Goal: Task Accomplishment & Management: Use online tool/utility

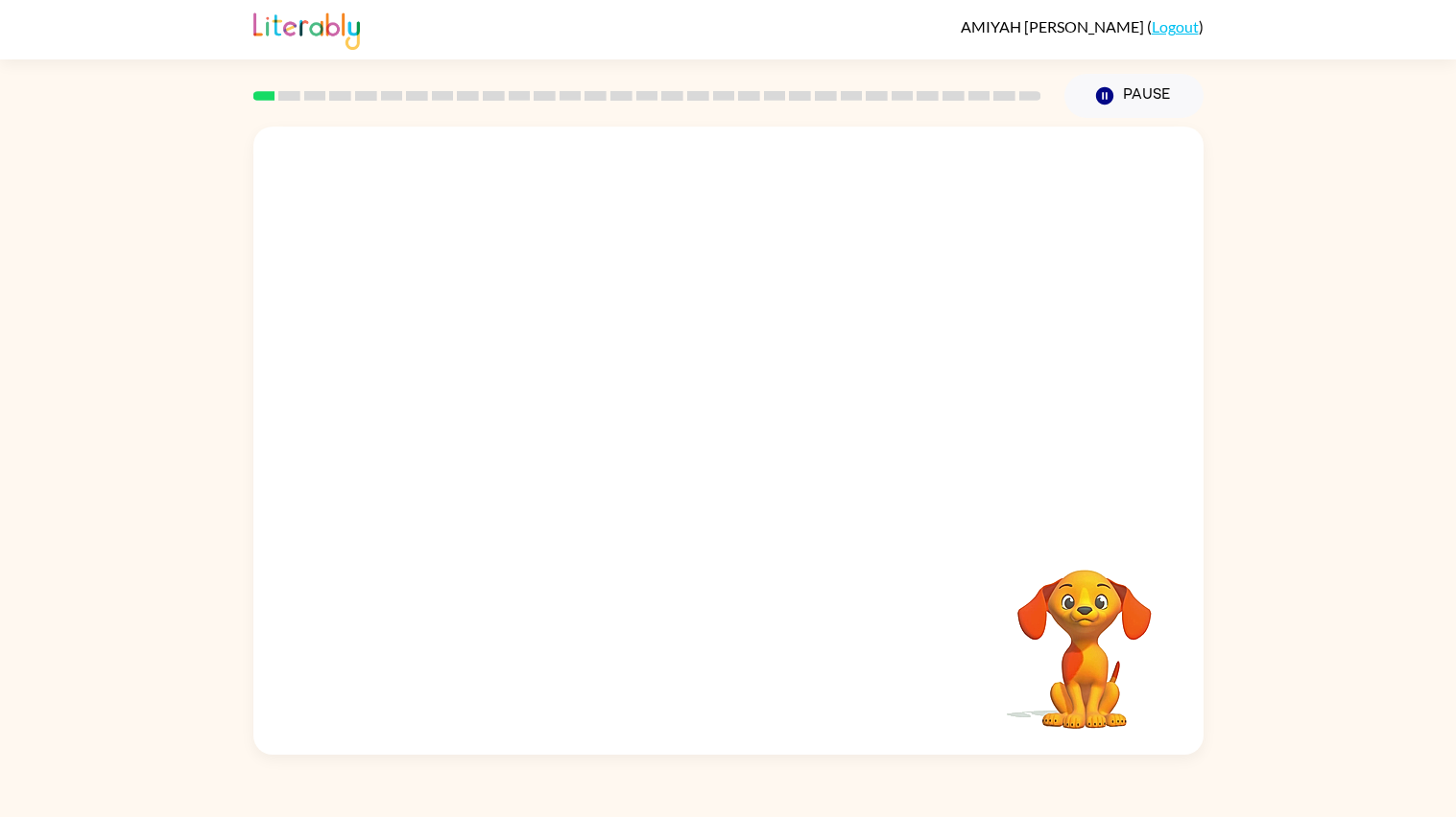
click at [993, 398] on div at bounding box center [728, 329] width 950 height 403
click at [754, 442] on button "button" at bounding box center [728, 451] width 123 height 70
click at [754, 442] on div at bounding box center [728, 329] width 950 height 403
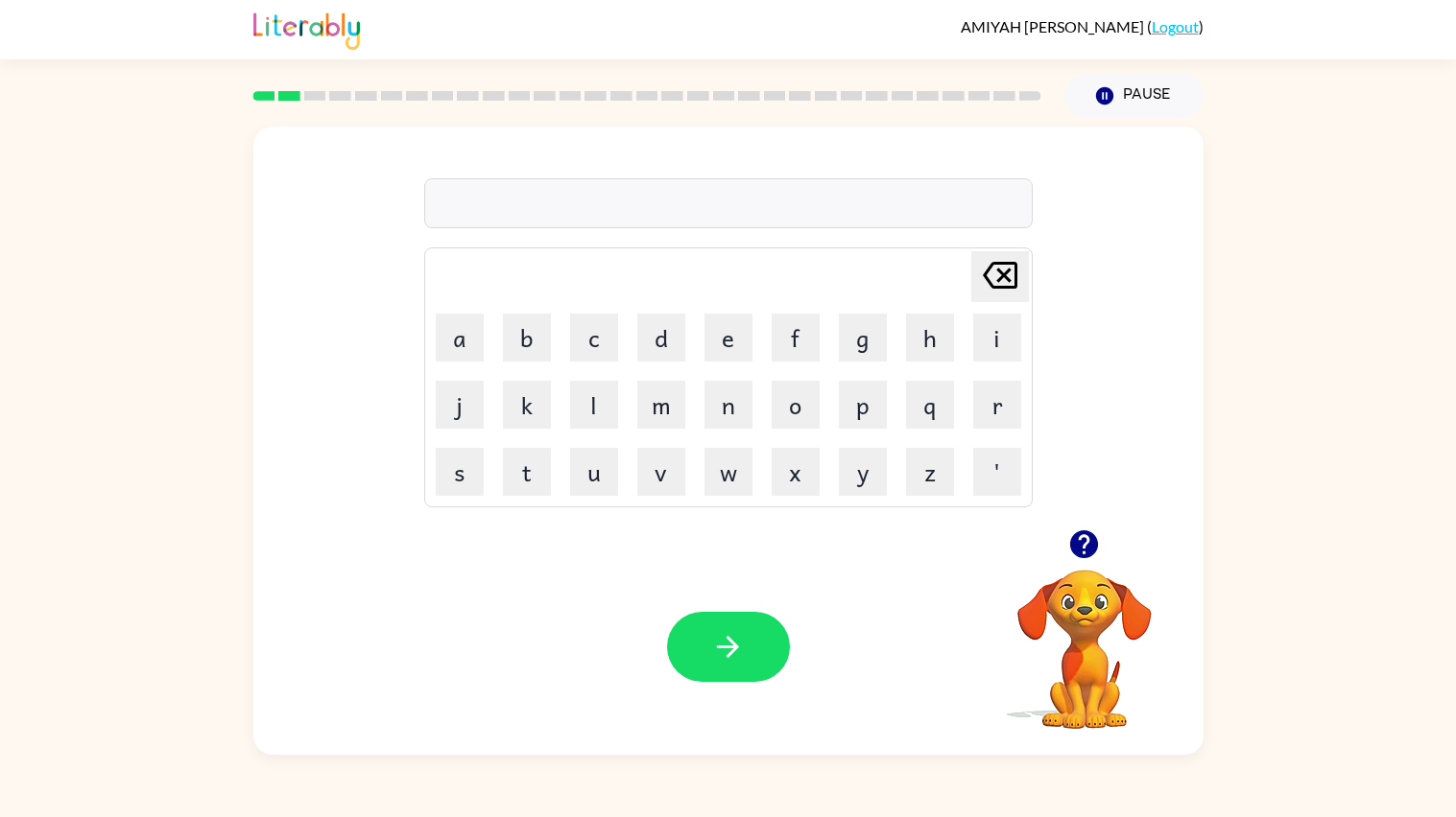
click at [1084, 550] on icon "button" at bounding box center [1084, 544] width 28 height 28
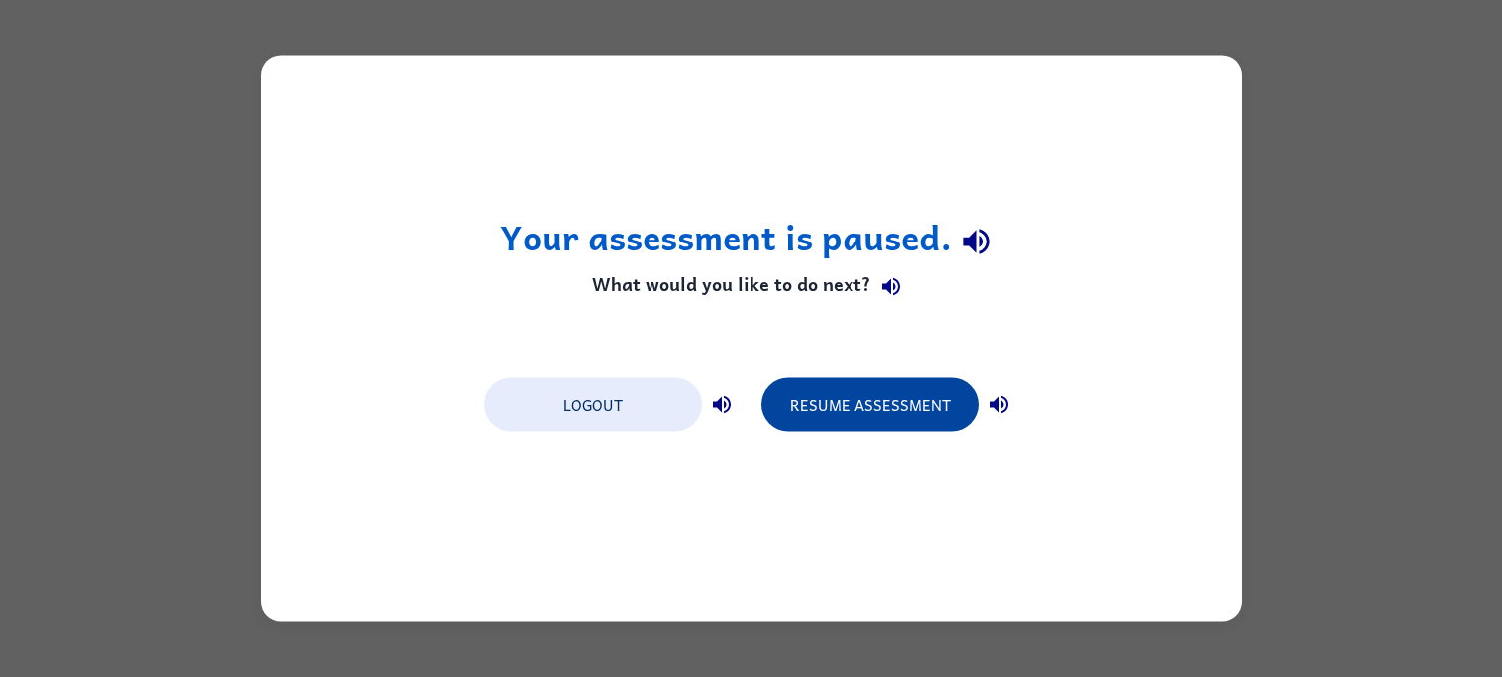
click at [901, 412] on button "Resume Assessment" at bounding box center [870, 404] width 218 height 53
click at [932, 407] on button "Resume Assessment" at bounding box center [870, 404] width 218 height 53
click at [870, 435] on div "Logout Resume Assessment" at bounding box center [751, 402] width 554 height 75
click at [863, 404] on button "Resume Assessment" at bounding box center [870, 404] width 218 height 53
click at [835, 411] on button "Resume Assessment" at bounding box center [870, 404] width 218 height 53
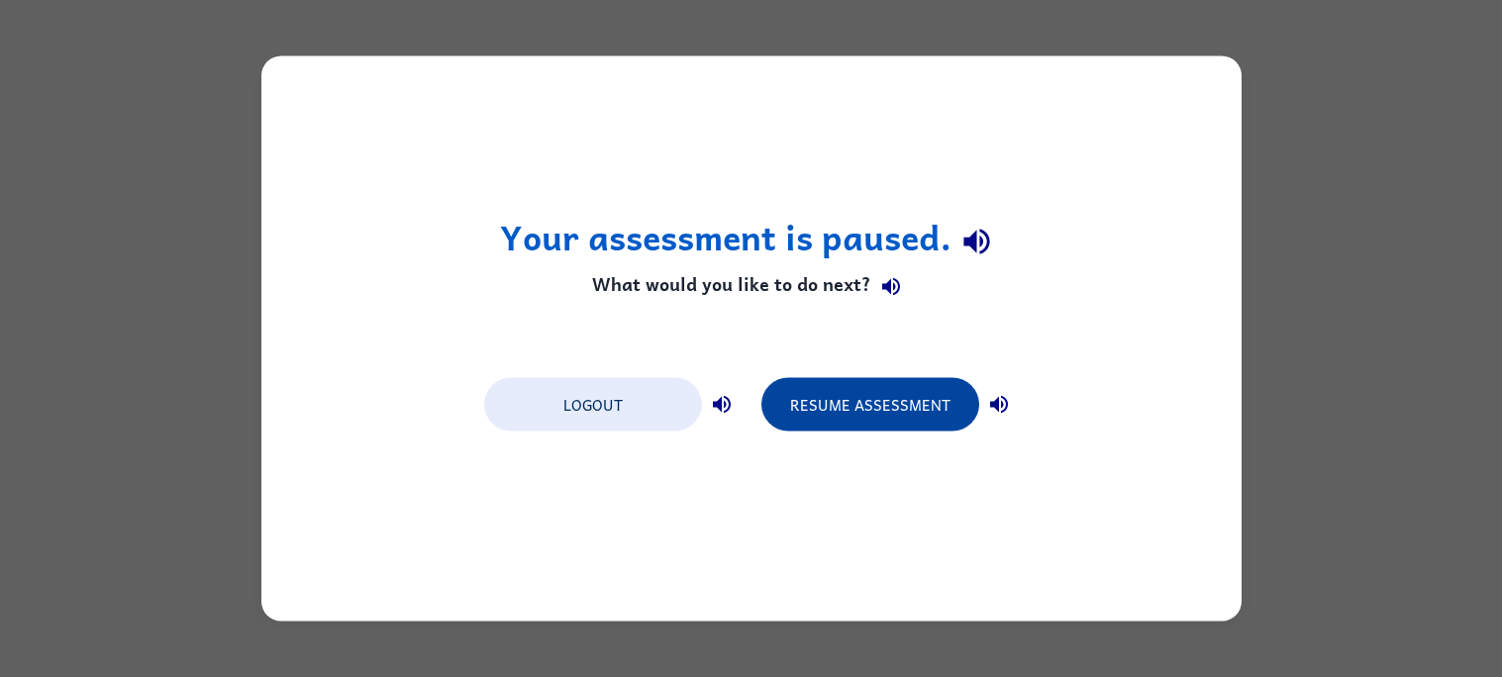
click at [865, 419] on button "Resume Assessment" at bounding box center [870, 404] width 218 height 53
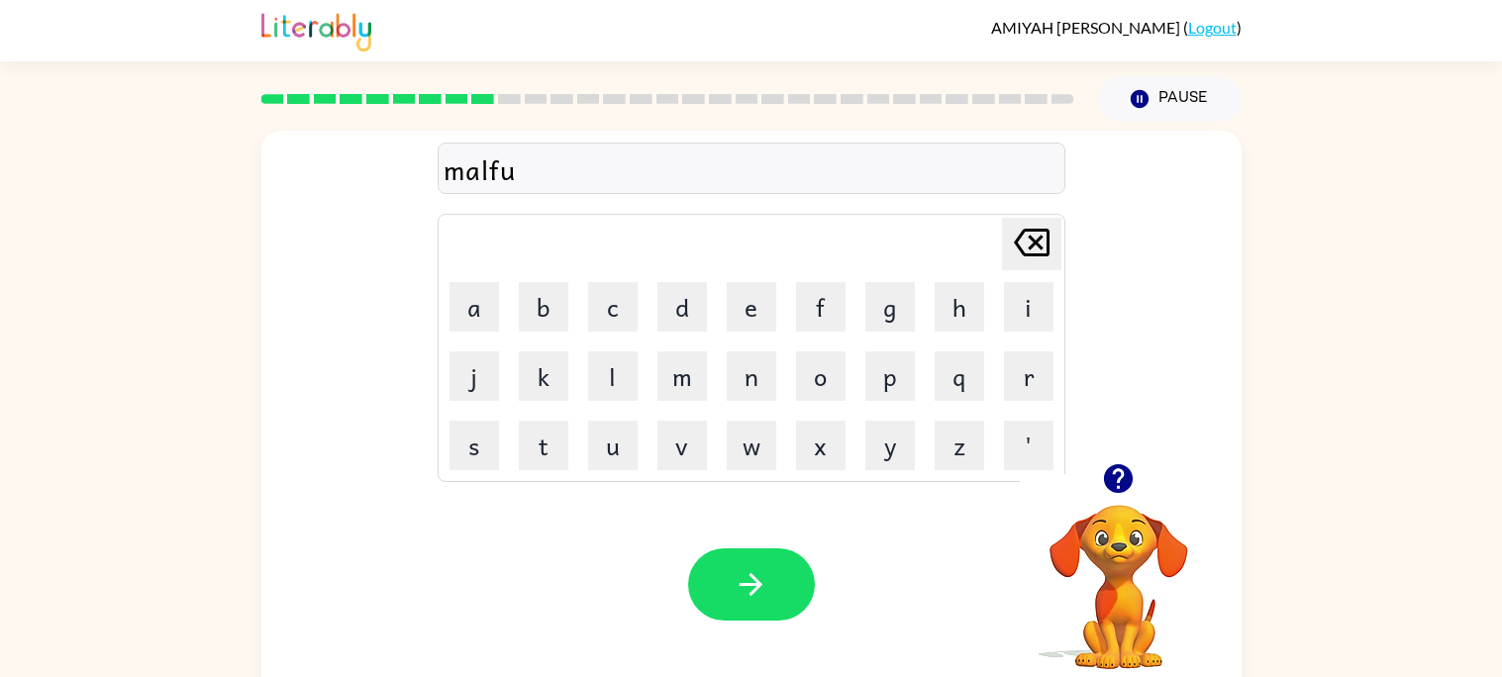
scroll to position [18, 0]
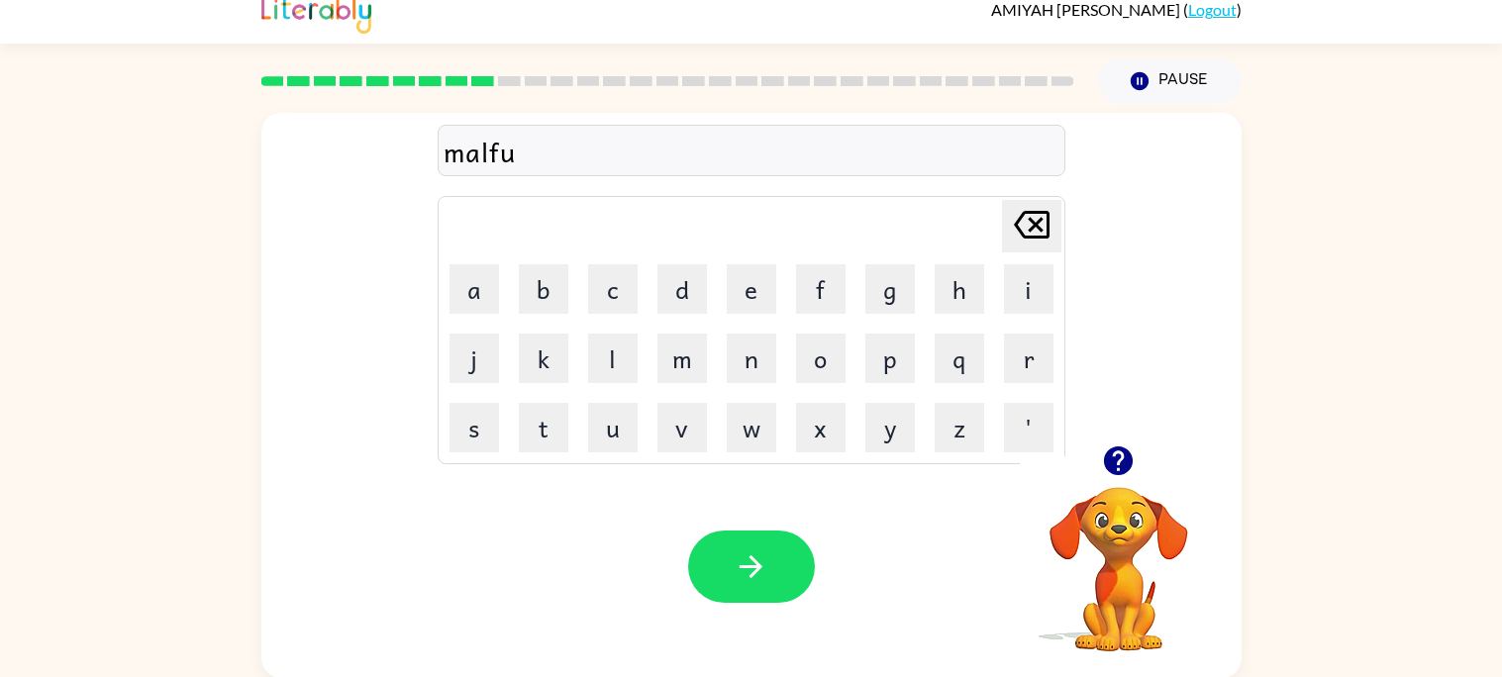
click at [751, 157] on div "malfu" at bounding box center [752, 152] width 616 height 42
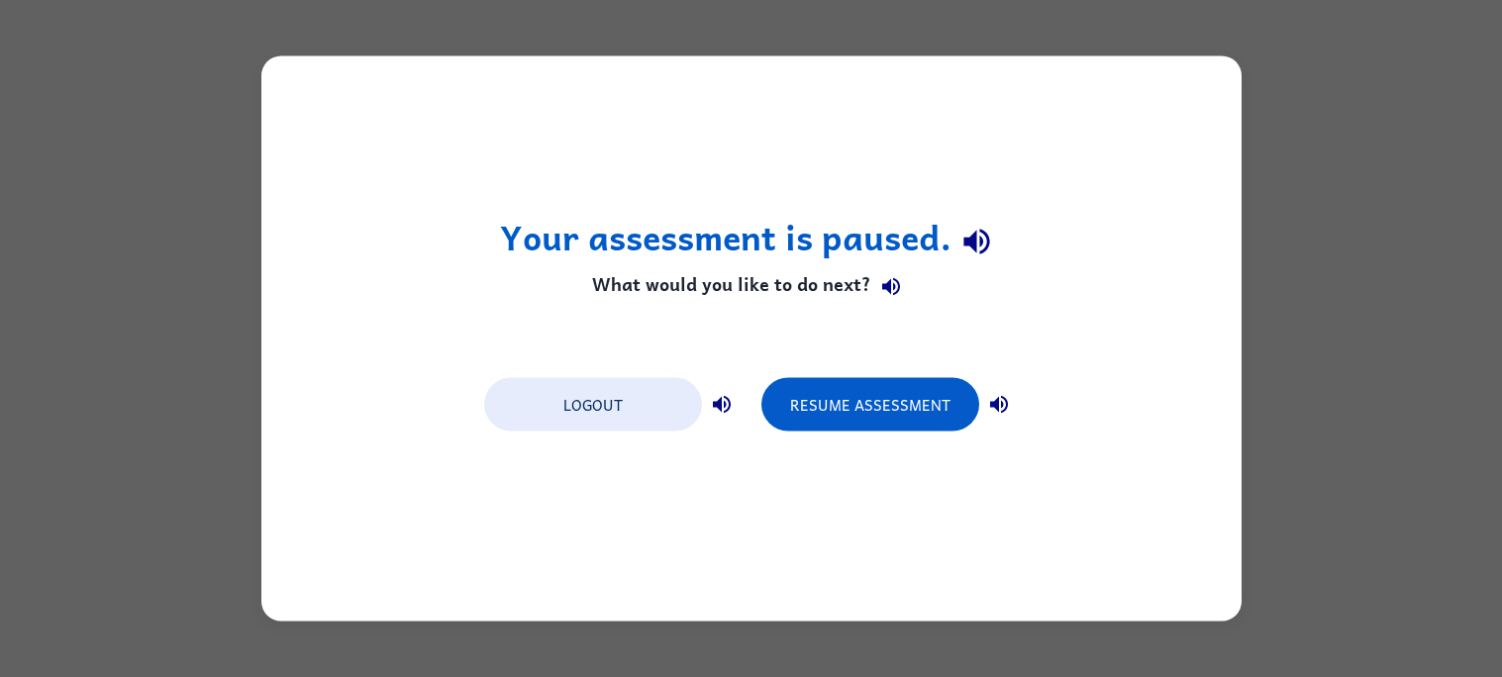
scroll to position [0, 0]
click at [905, 391] on button "Resume Assessment" at bounding box center [870, 404] width 218 height 53
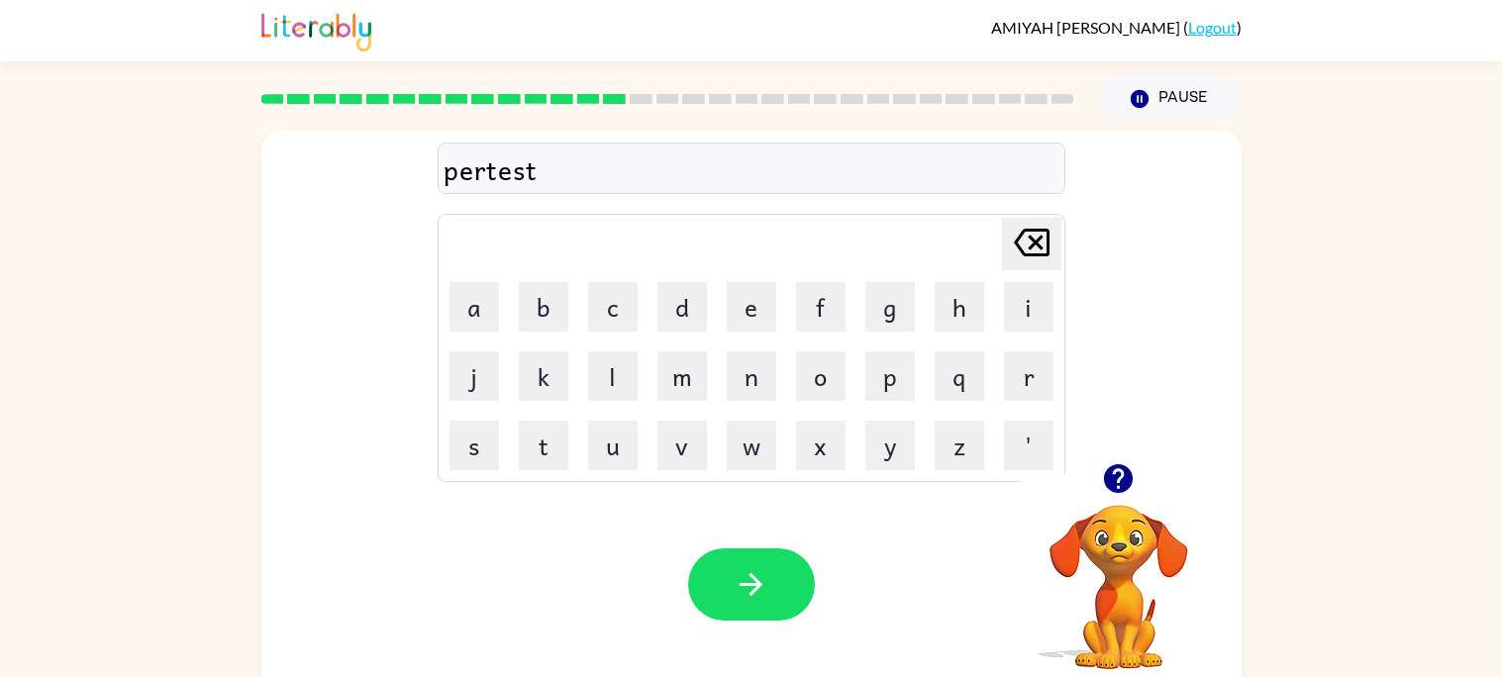
click at [1122, 478] on icon "button" at bounding box center [1118, 478] width 29 height 29
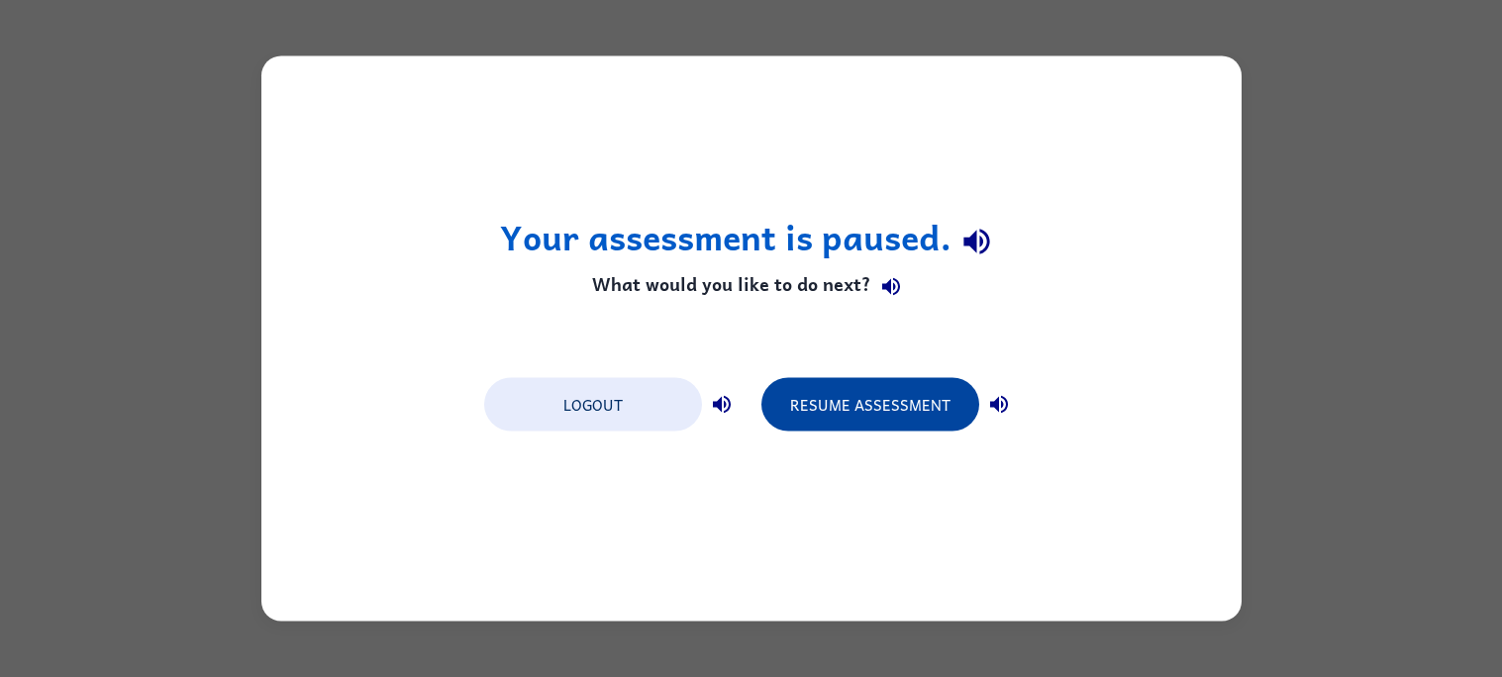
click at [956, 402] on button "Resume Assessment" at bounding box center [870, 404] width 218 height 53
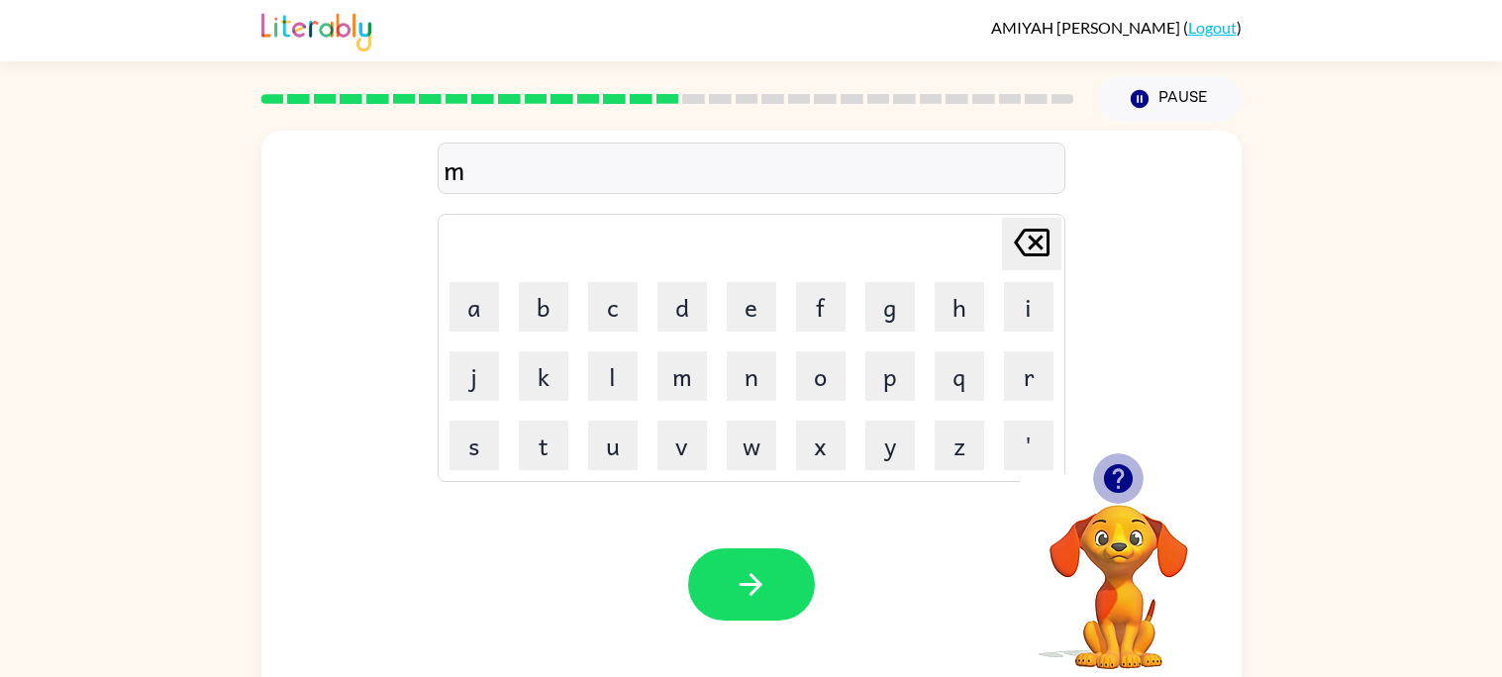
click at [1116, 486] on icon "button" at bounding box center [1118, 478] width 29 height 29
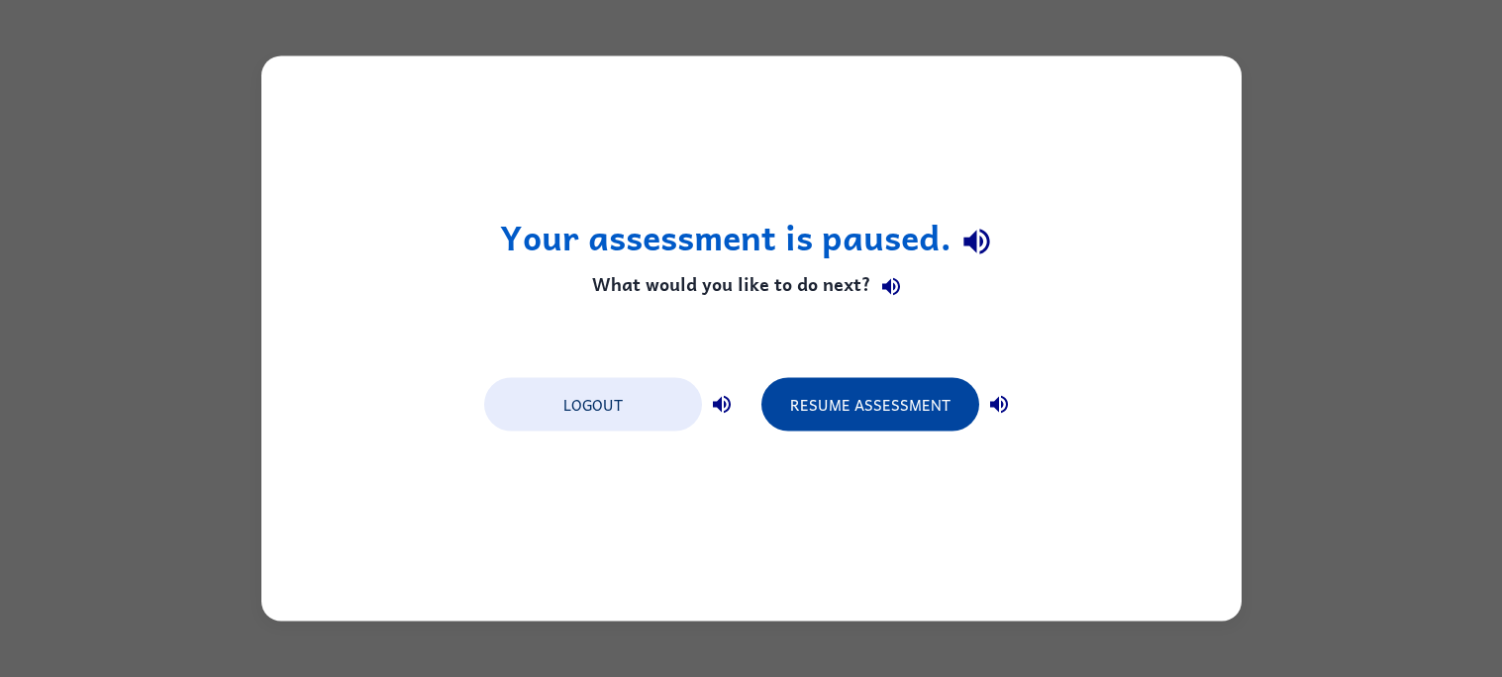
click at [932, 411] on button "Resume Assessment" at bounding box center [870, 404] width 218 height 53
click at [830, 397] on button "Resume Assessment" at bounding box center [870, 404] width 218 height 53
click at [813, 387] on button "Resume Assessment" at bounding box center [870, 404] width 218 height 53
click at [880, 415] on button "Resume Assessment" at bounding box center [870, 404] width 218 height 53
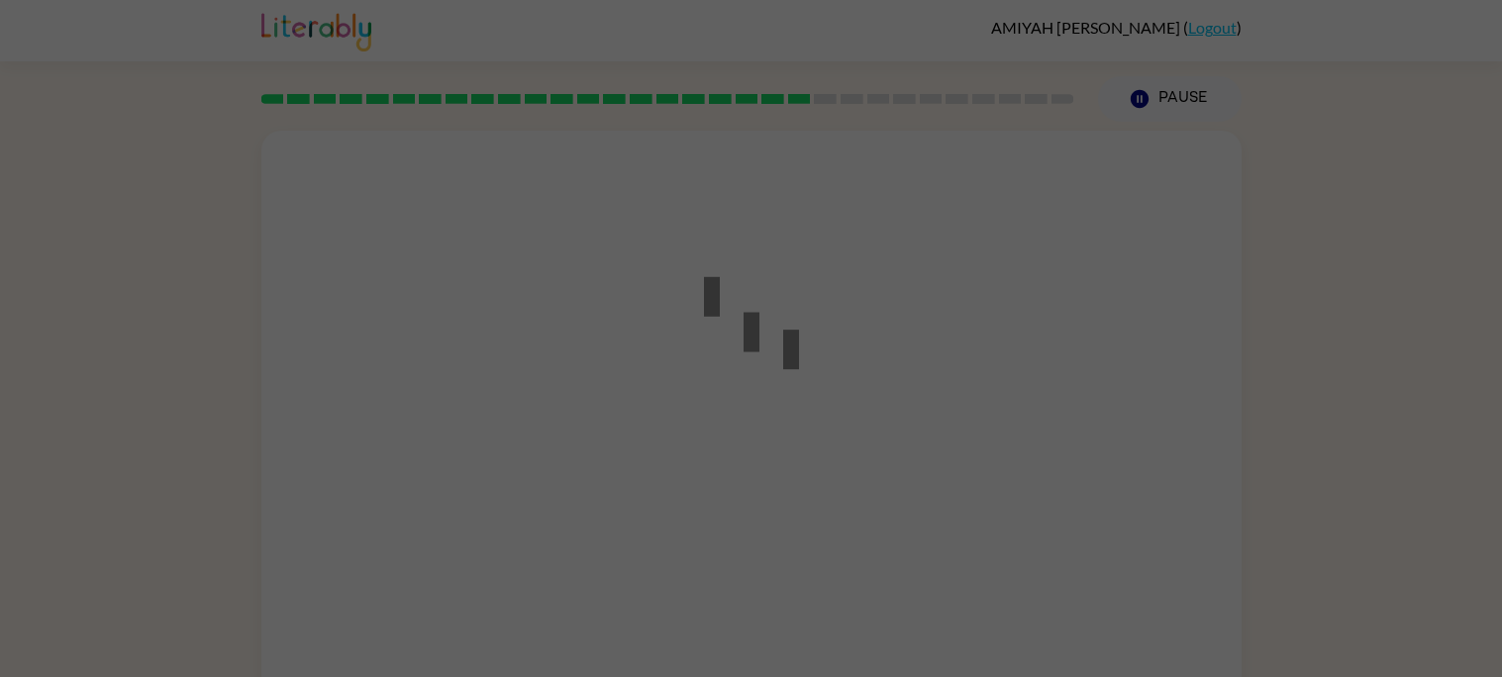
click at [877, 416] on div at bounding box center [751, 338] width 1502 height 677
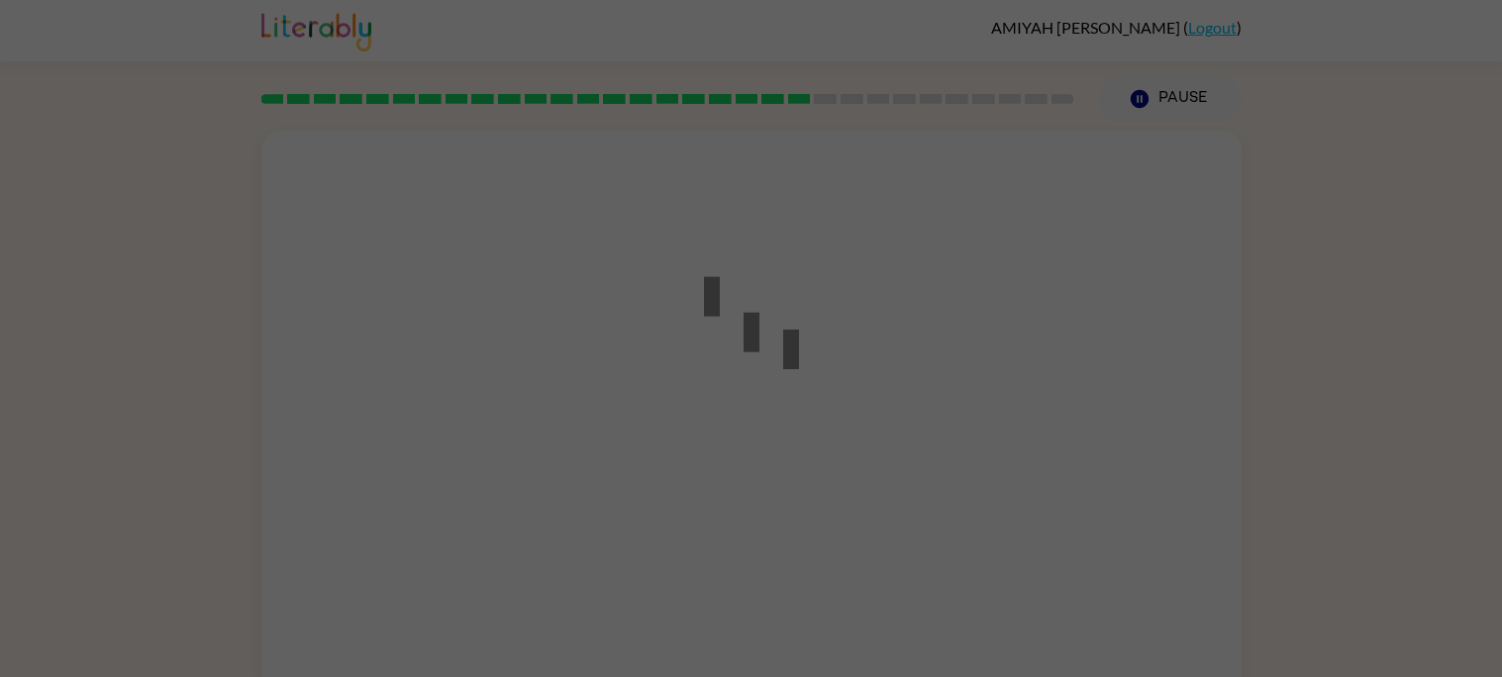
click at [877, 416] on div at bounding box center [751, 338] width 1502 height 677
click at [190, 375] on div at bounding box center [751, 338] width 1502 height 677
click at [224, 408] on div at bounding box center [751, 338] width 1502 height 677
click at [217, 395] on div at bounding box center [751, 338] width 1502 height 677
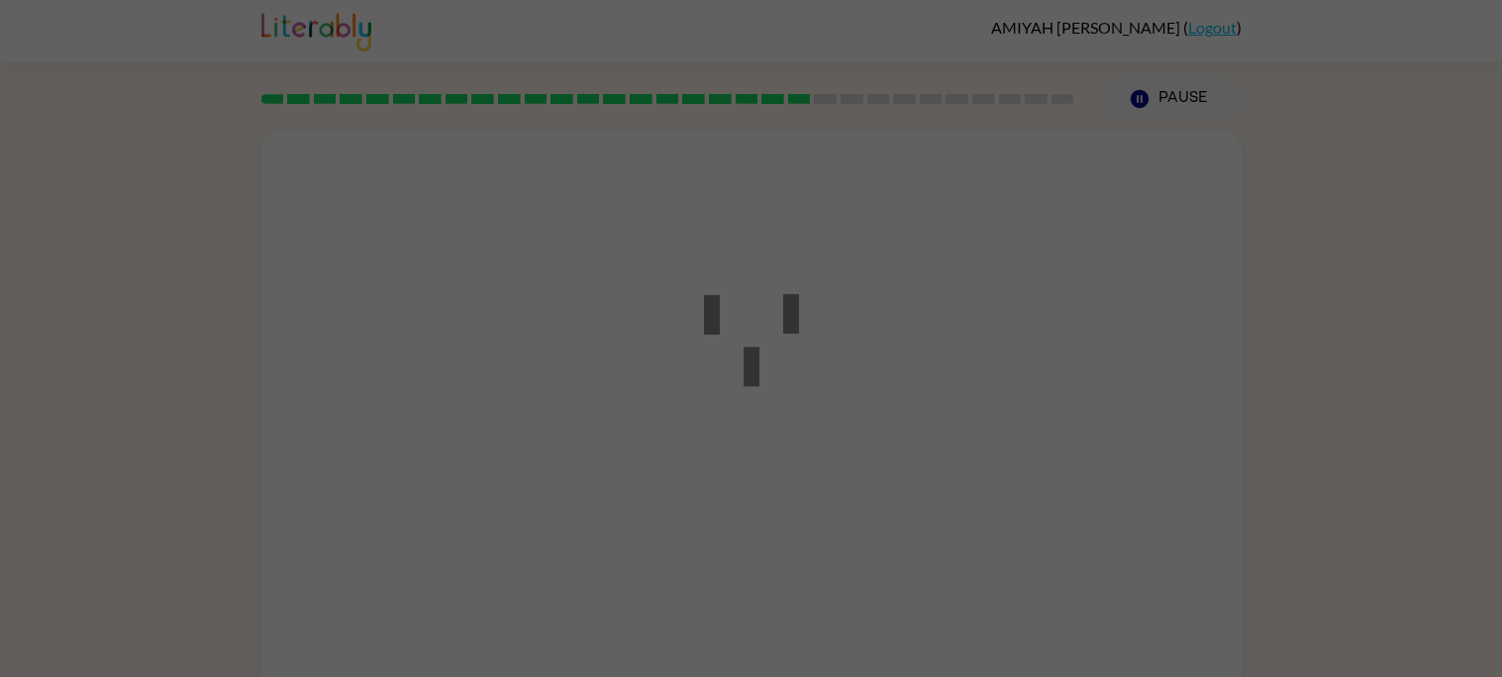
click at [213, 385] on div at bounding box center [751, 338] width 1502 height 677
click at [220, 385] on div at bounding box center [751, 338] width 1502 height 677
click at [38, 237] on div at bounding box center [751, 338] width 1502 height 677
click at [897, 310] on div at bounding box center [751, 338] width 1502 height 677
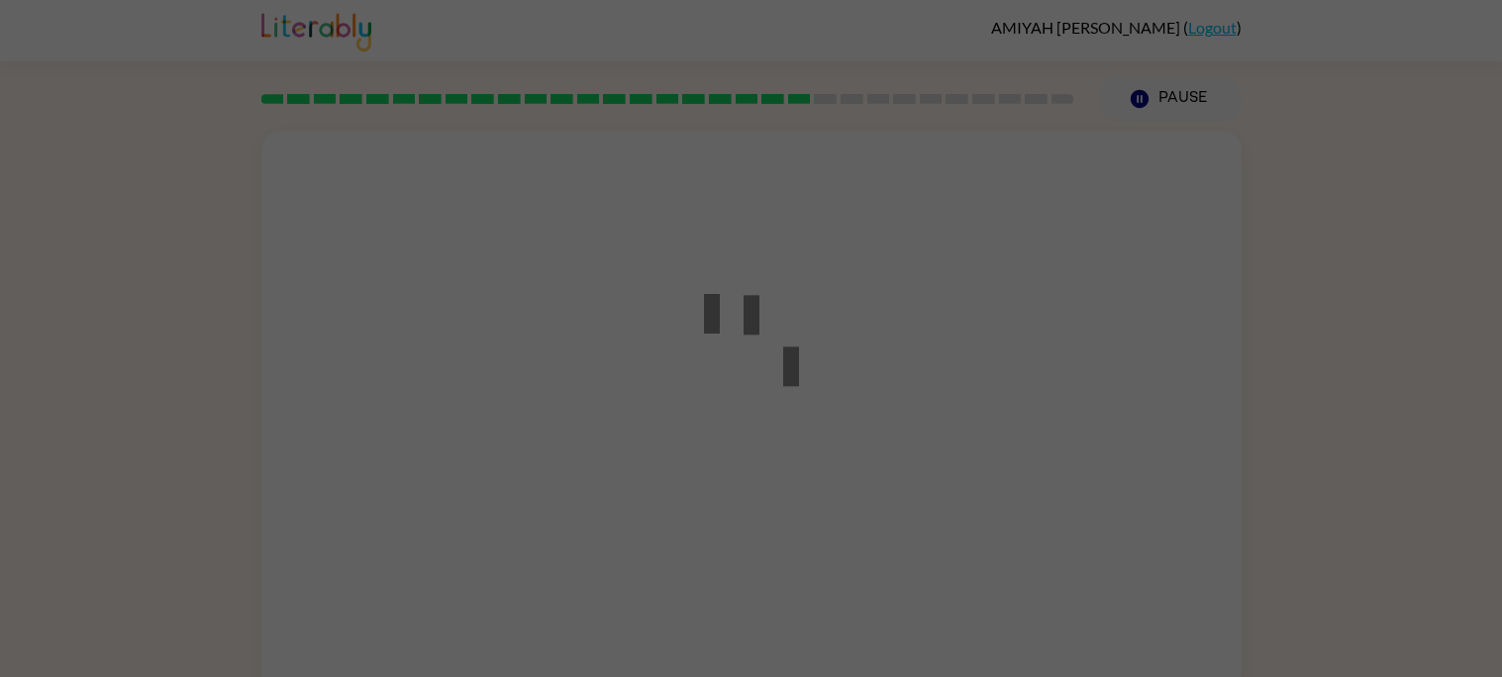
click at [897, 310] on div at bounding box center [751, 338] width 1502 height 677
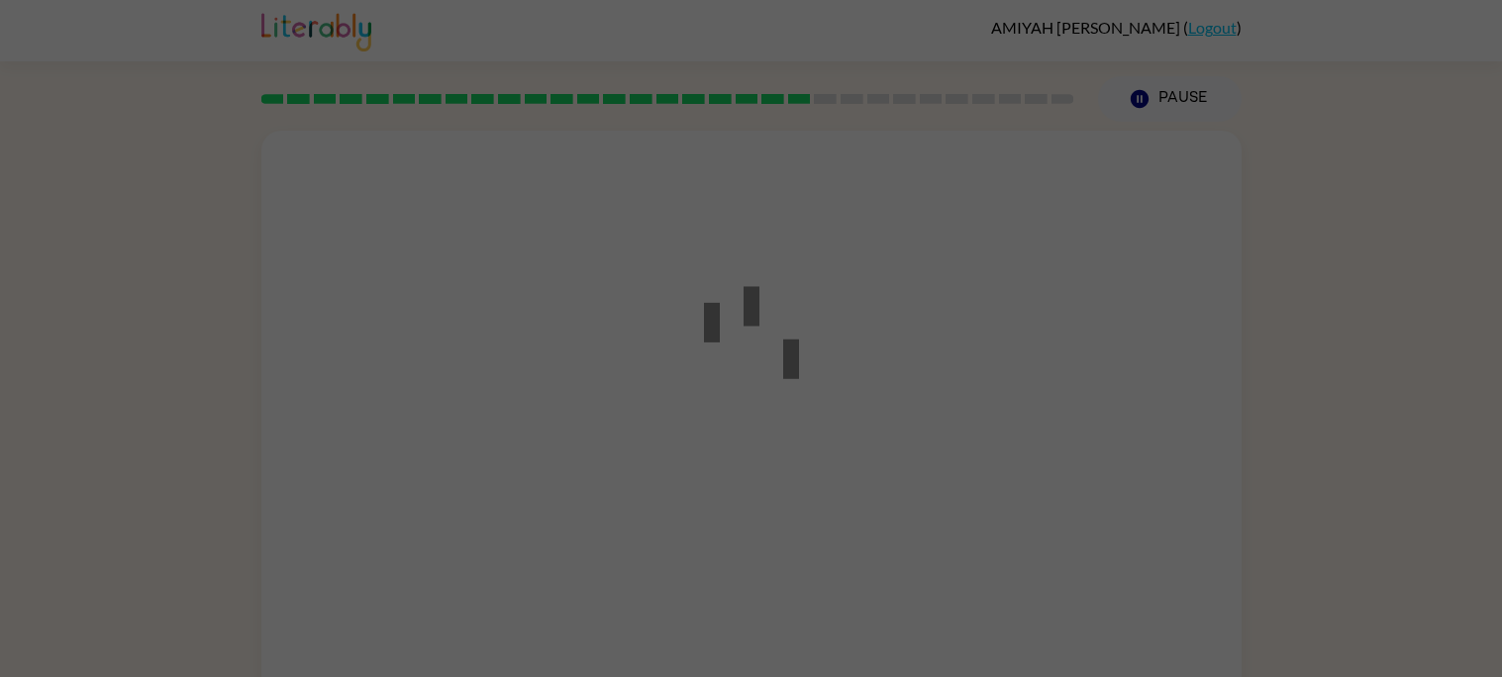
click at [897, 310] on div at bounding box center [751, 338] width 1502 height 677
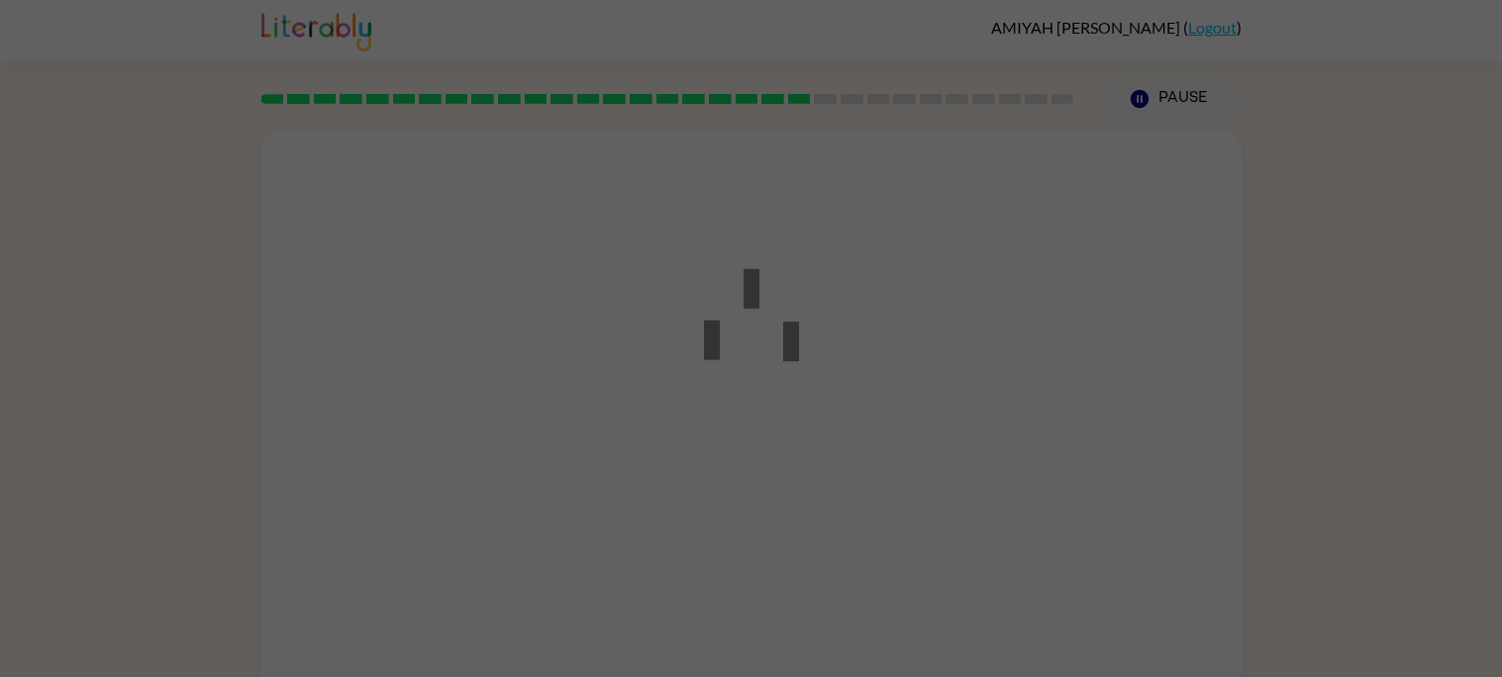
click at [739, 322] on icon at bounding box center [751, 327] width 95 height 119
click at [1149, 108] on div at bounding box center [751, 338] width 1502 height 677
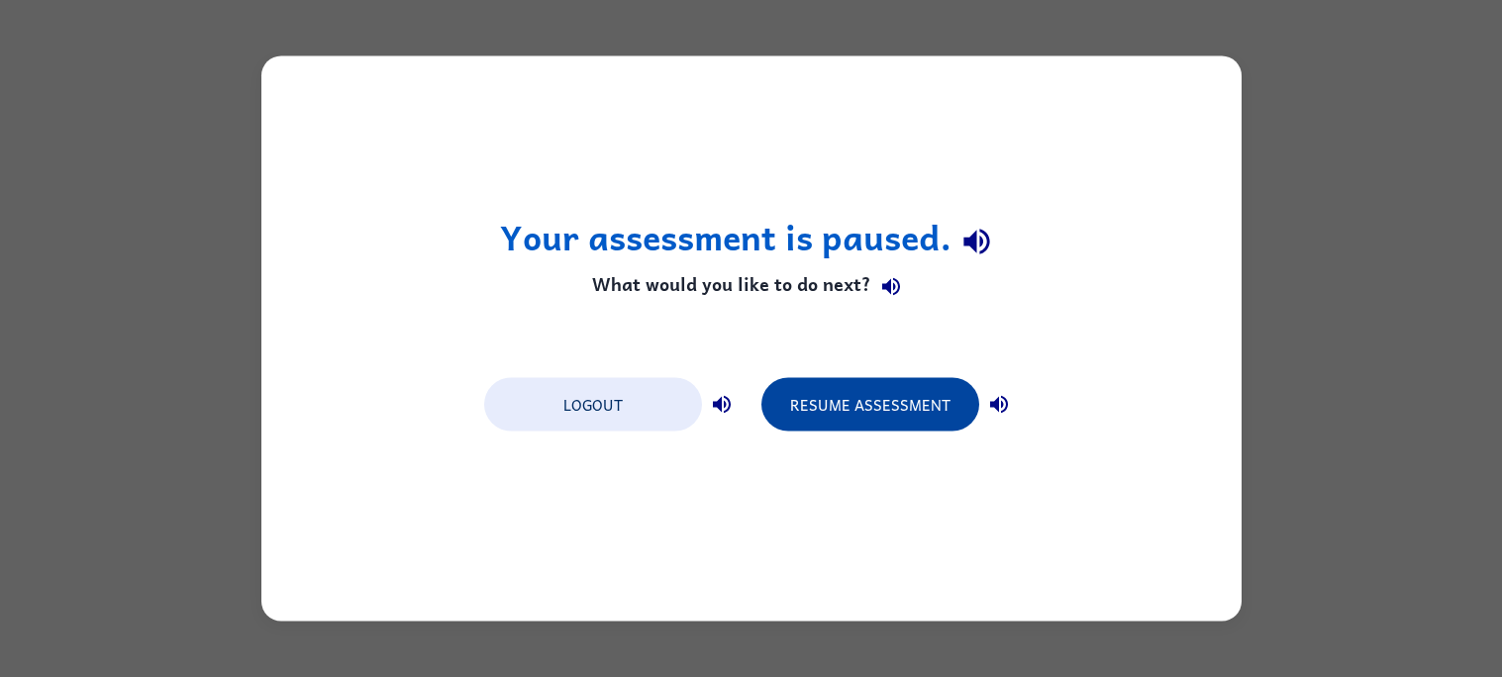
click at [863, 413] on button "Resume Assessment" at bounding box center [870, 404] width 218 height 53
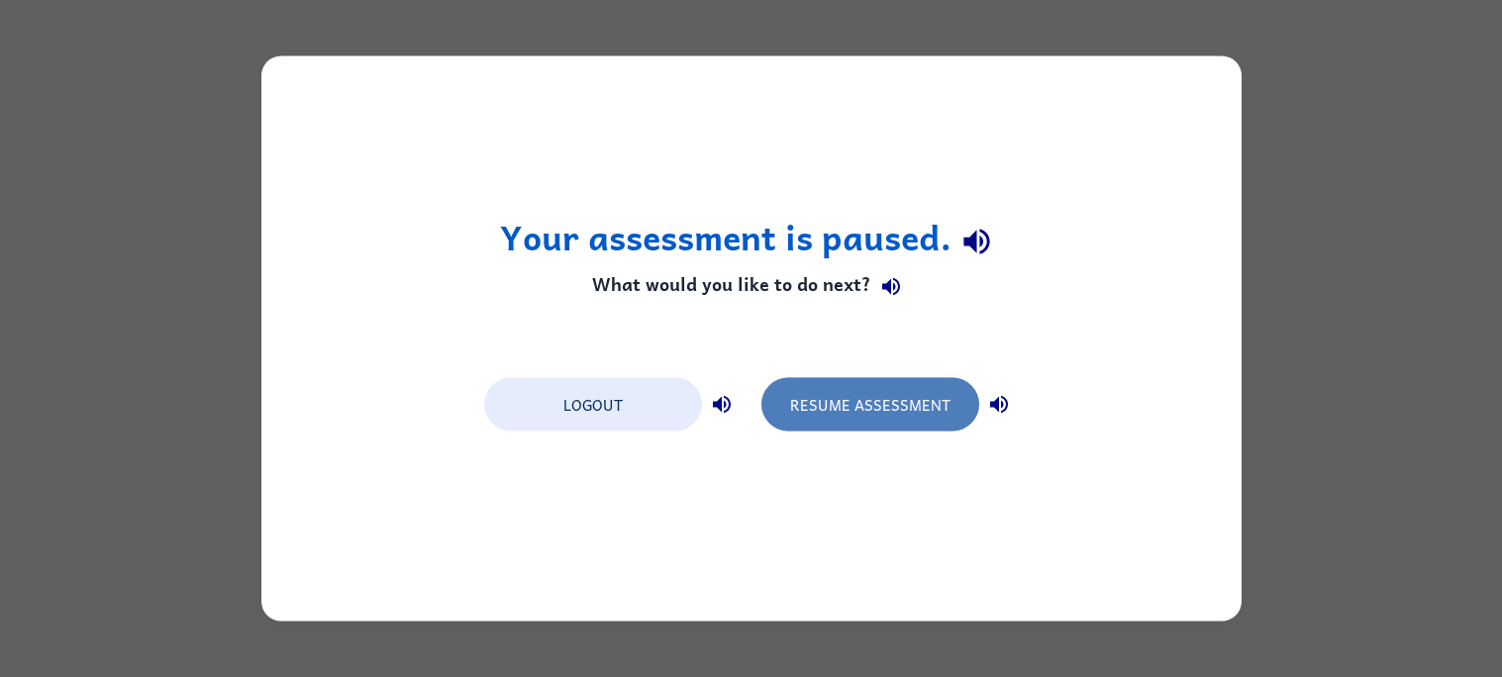
click at [848, 403] on button "Resume Assessment" at bounding box center [870, 404] width 218 height 53
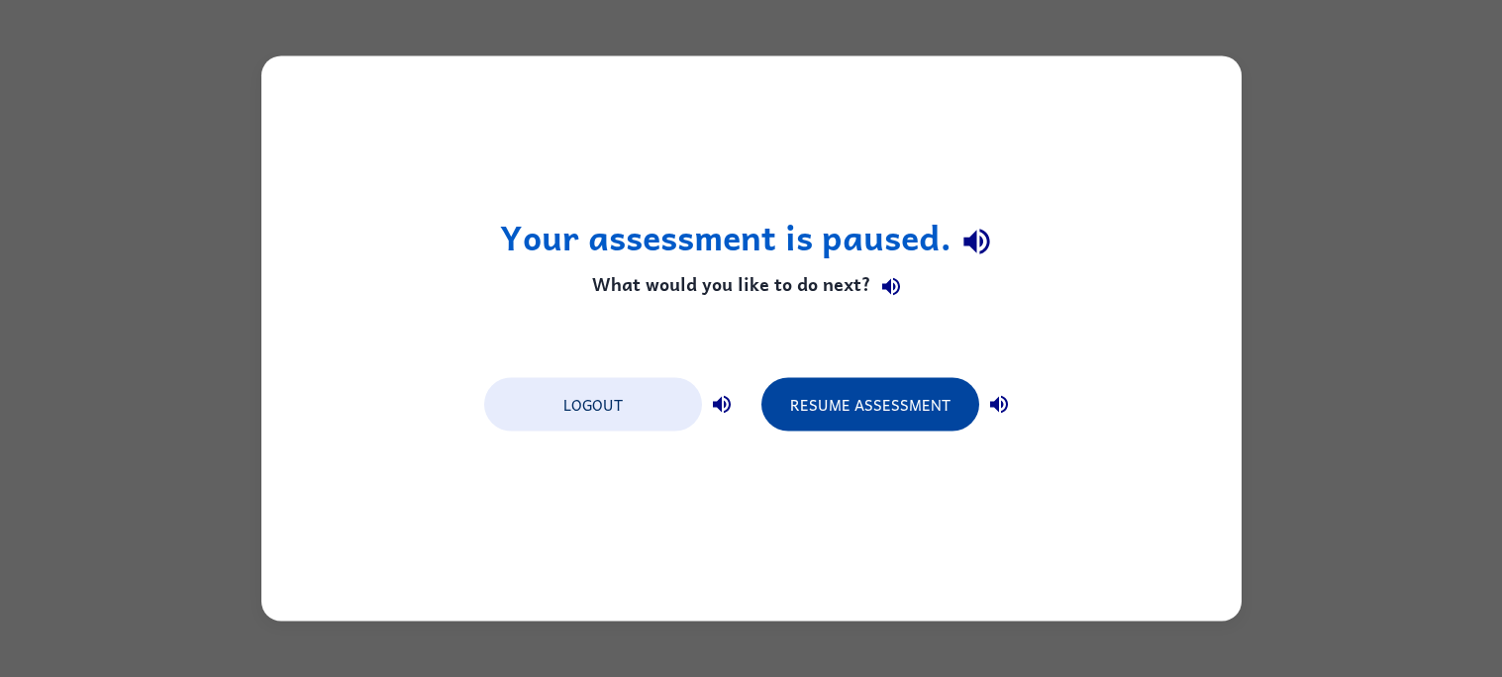
click at [829, 421] on button "Resume Assessment" at bounding box center [870, 404] width 218 height 53
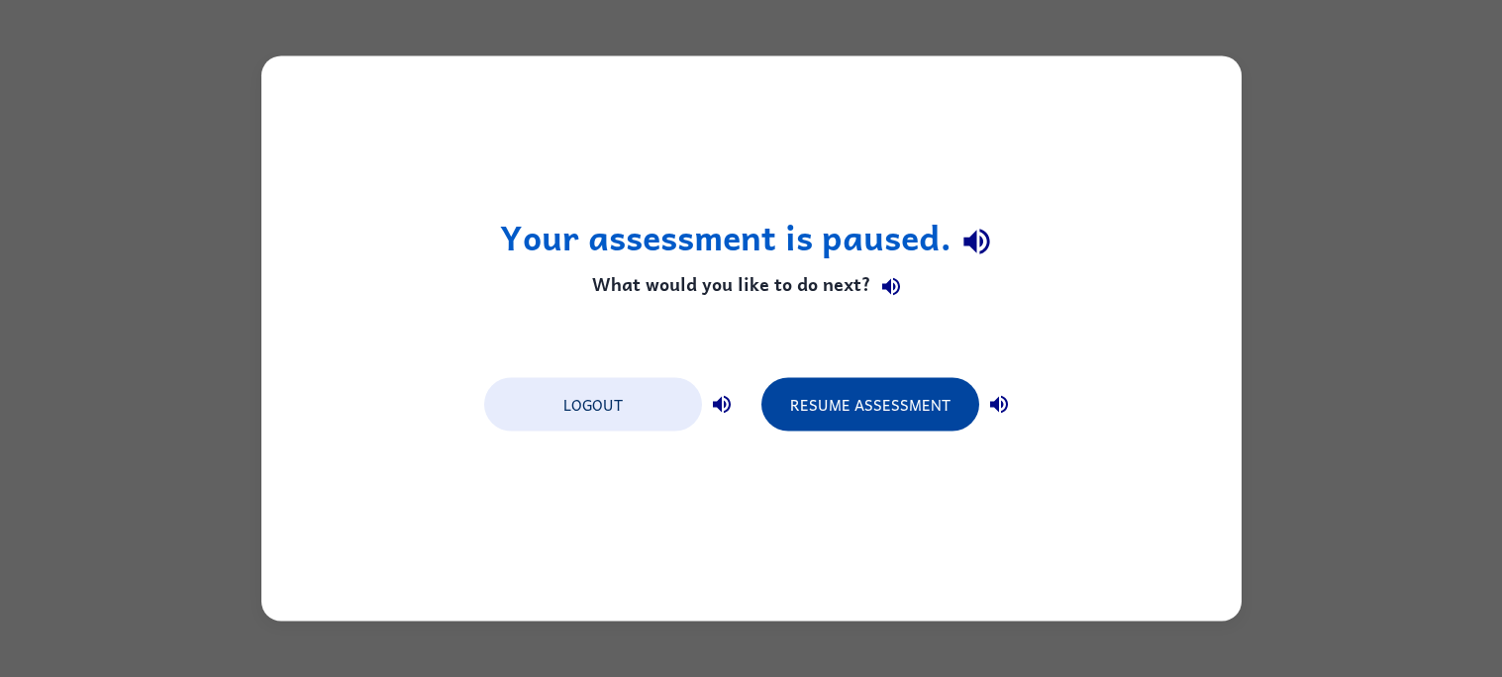
click at [829, 421] on button "Resume Assessment" at bounding box center [870, 404] width 218 height 53
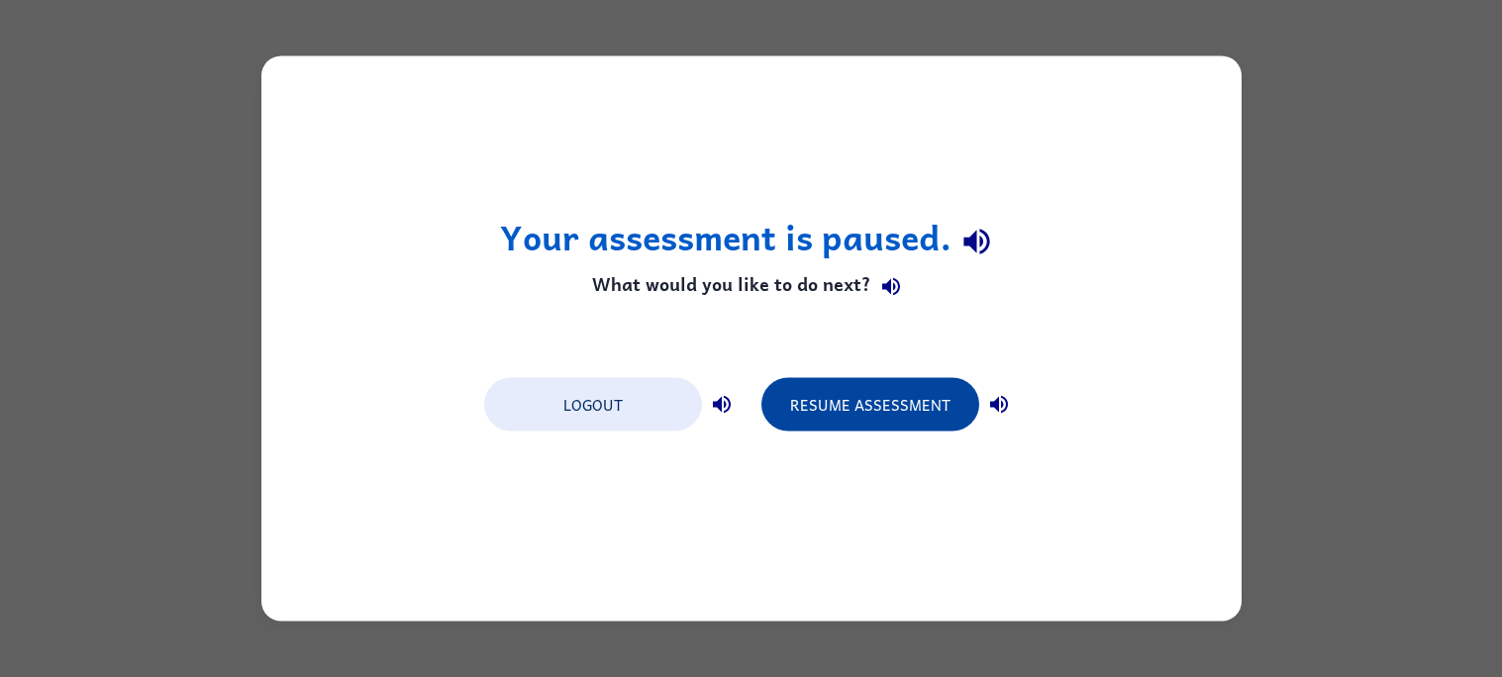
click at [829, 421] on button "Resume Assessment" at bounding box center [870, 404] width 218 height 53
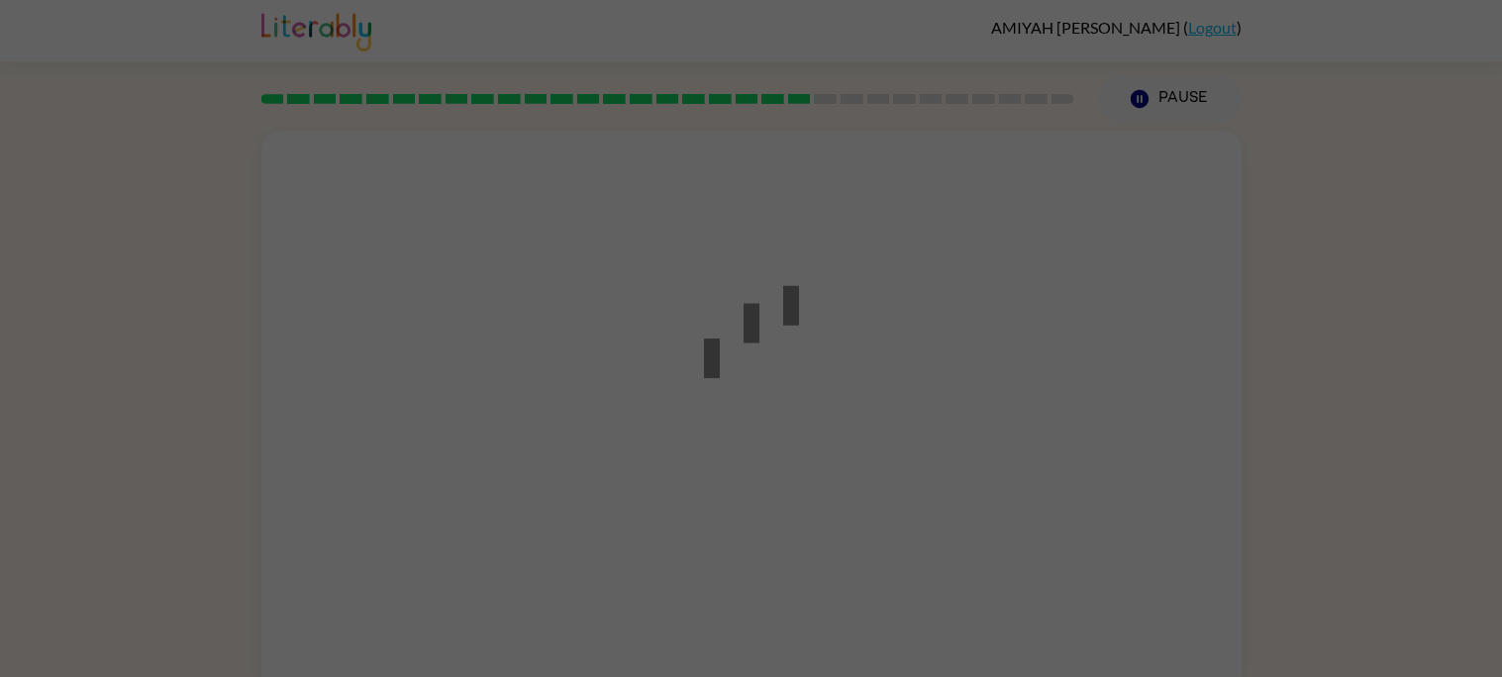
click at [829, 421] on div at bounding box center [751, 339] width 178 height 224
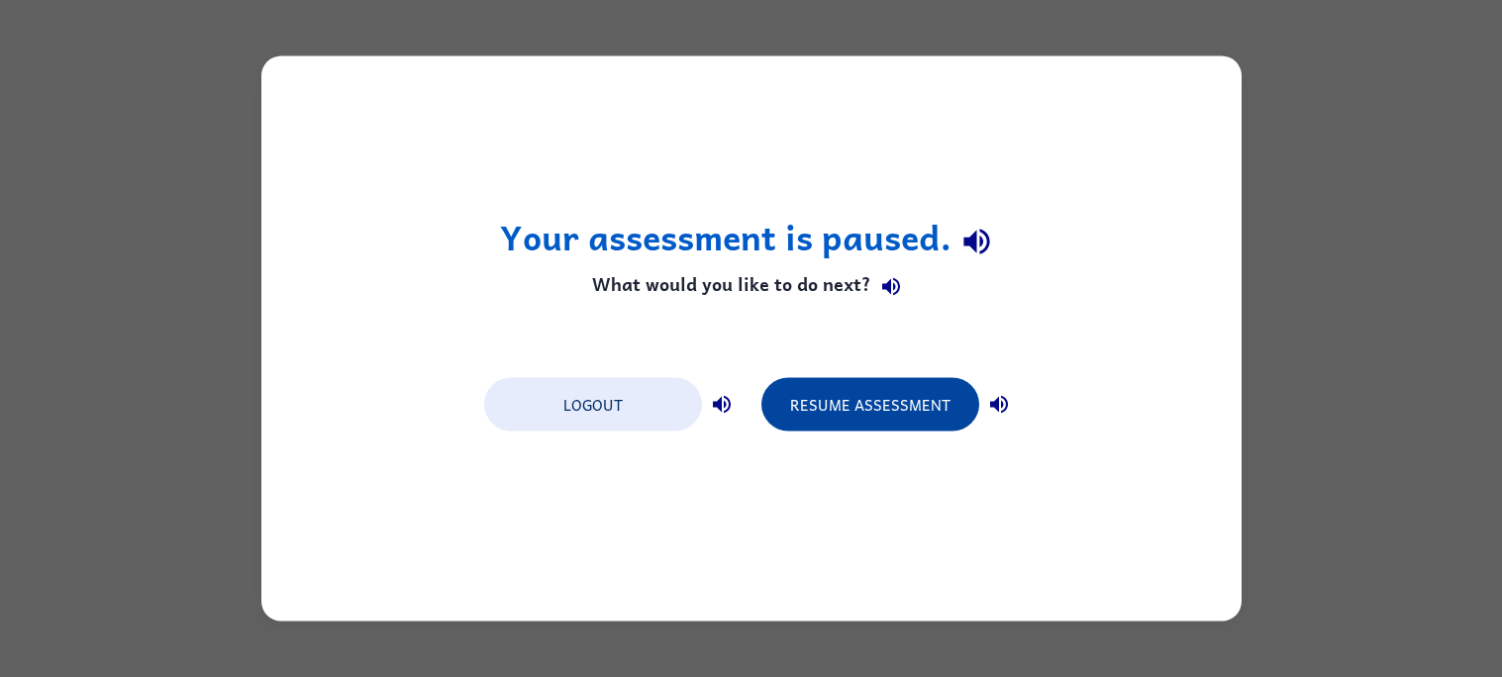
click at [823, 408] on button "Resume Assessment" at bounding box center [870, 404] width 218 height 53
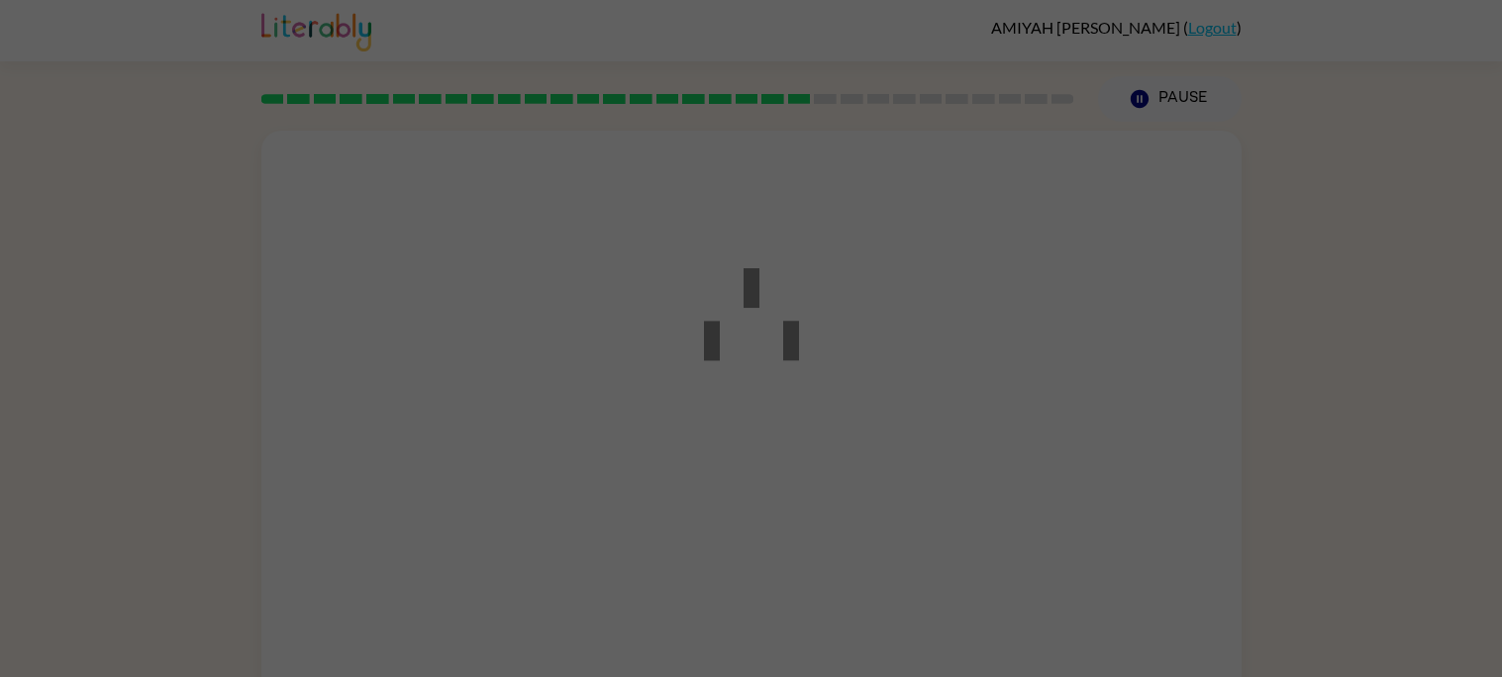
click at [823, 408] on div at bounding box center [751, 339] width 178 height 224
click at [823, 409] on div at bounding box center [751, 339] width 178 height 224
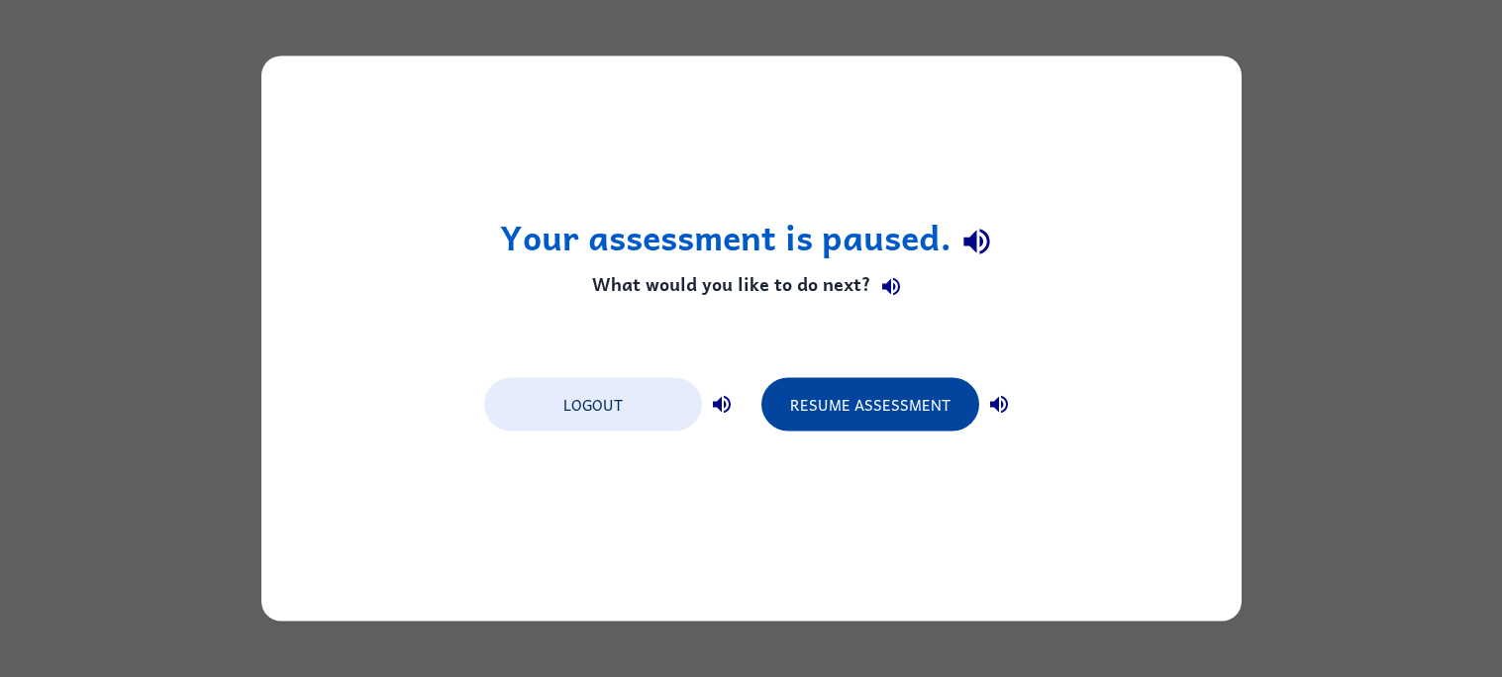
click at [877, 427] on button "Resume Assessment" at bounding box center [870, 404] width 218 height 53
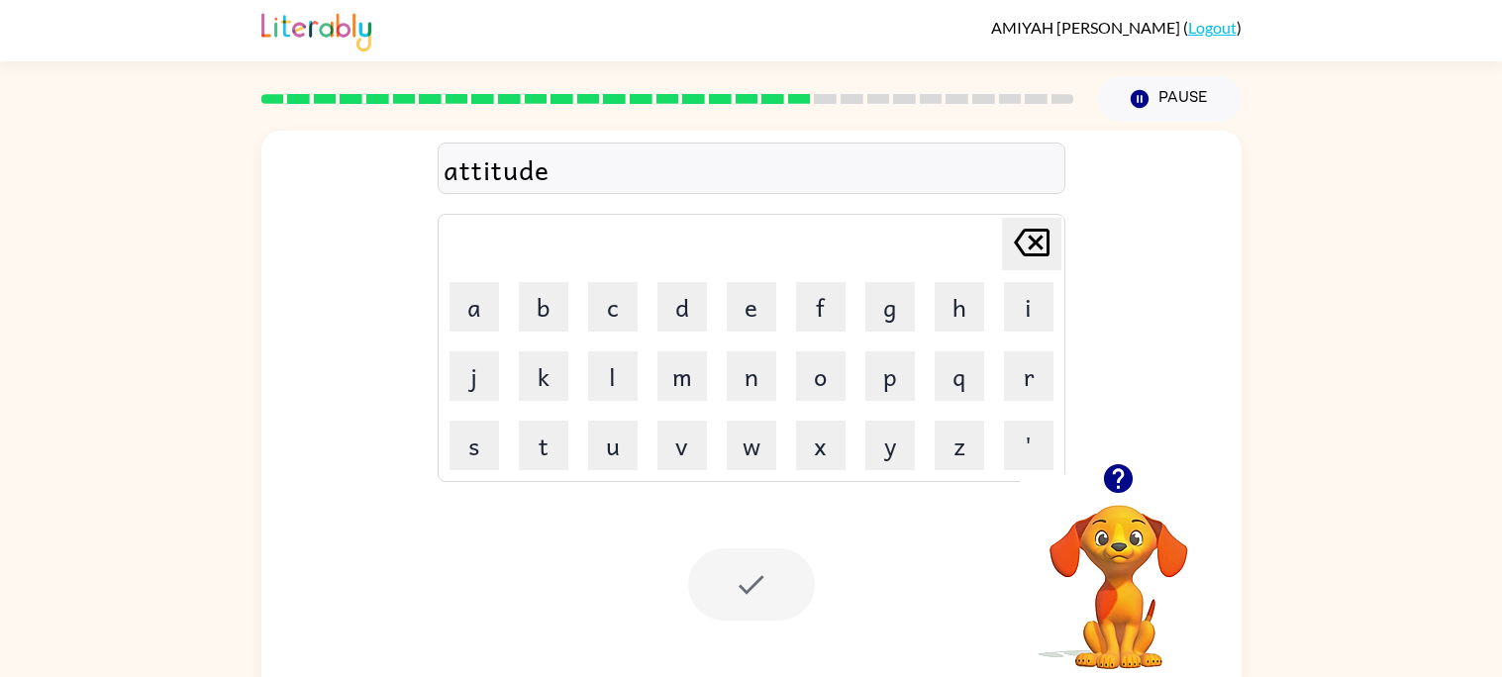
click at [748, 595] on div at bounding box center [751, 584] width 127 height 72
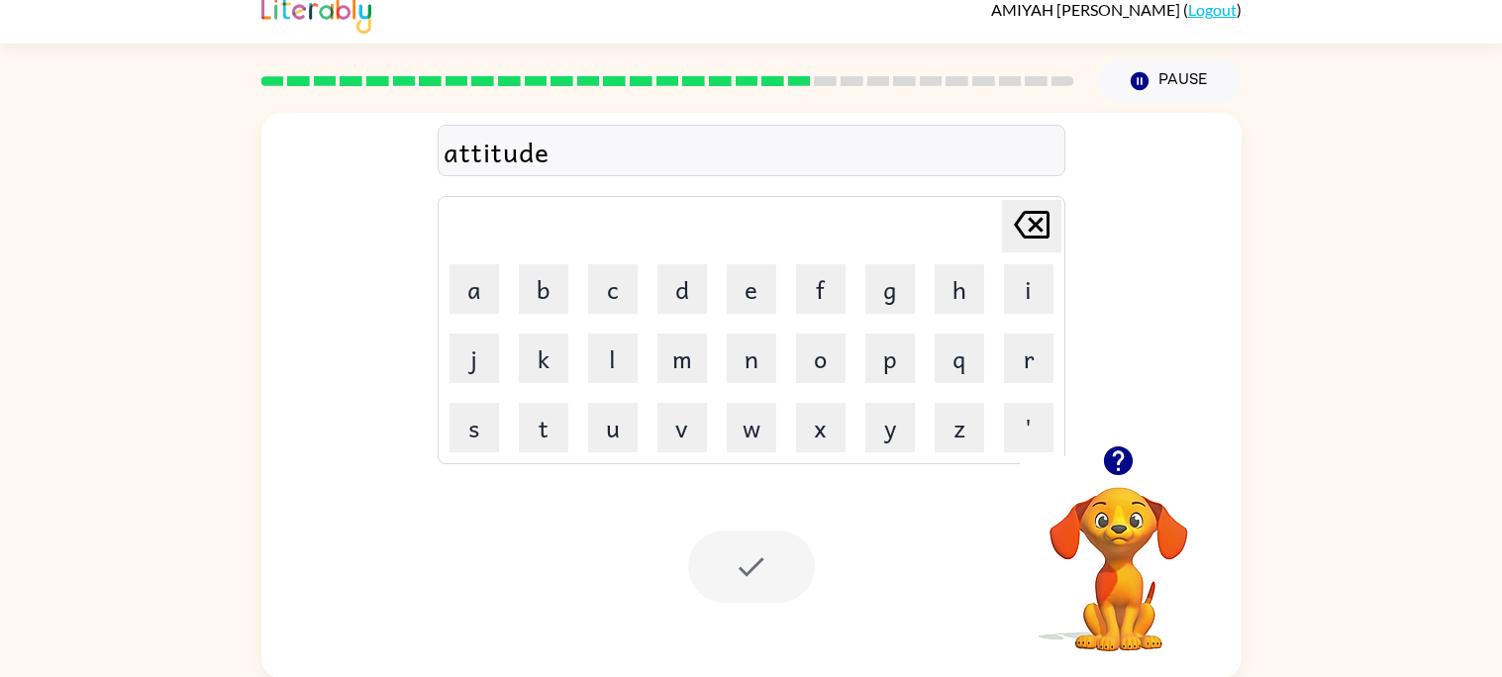
click at [1129, 469] on icon "button" at bounding box center [1118, 460] width 29 height 29
click at [748, 553] on div at bounding box center [751, 567] width 127 height 72
click at [748, 554] on div at bounding box center [751, 567] width 127 height 72
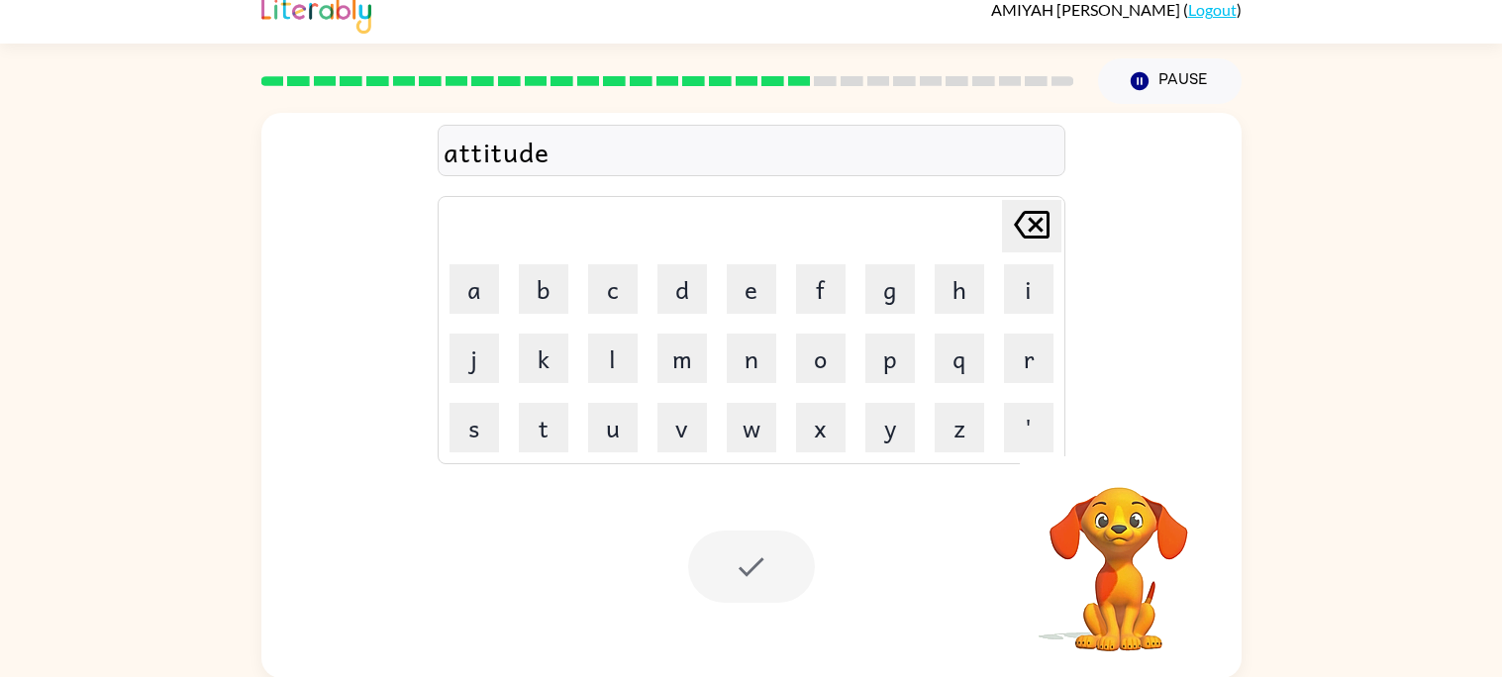
click at [810, 76] on icon at bounding box center [799, 81] width 23 height 10
click at [789, 76] on icon at bounding box center [799, 81] width 23 height 10
click at [802, 74] on div at bounding box center [667, 81] width 837 height 69
click at [832, 79] on rect at bounding box center [825, 81] width 23 height 10
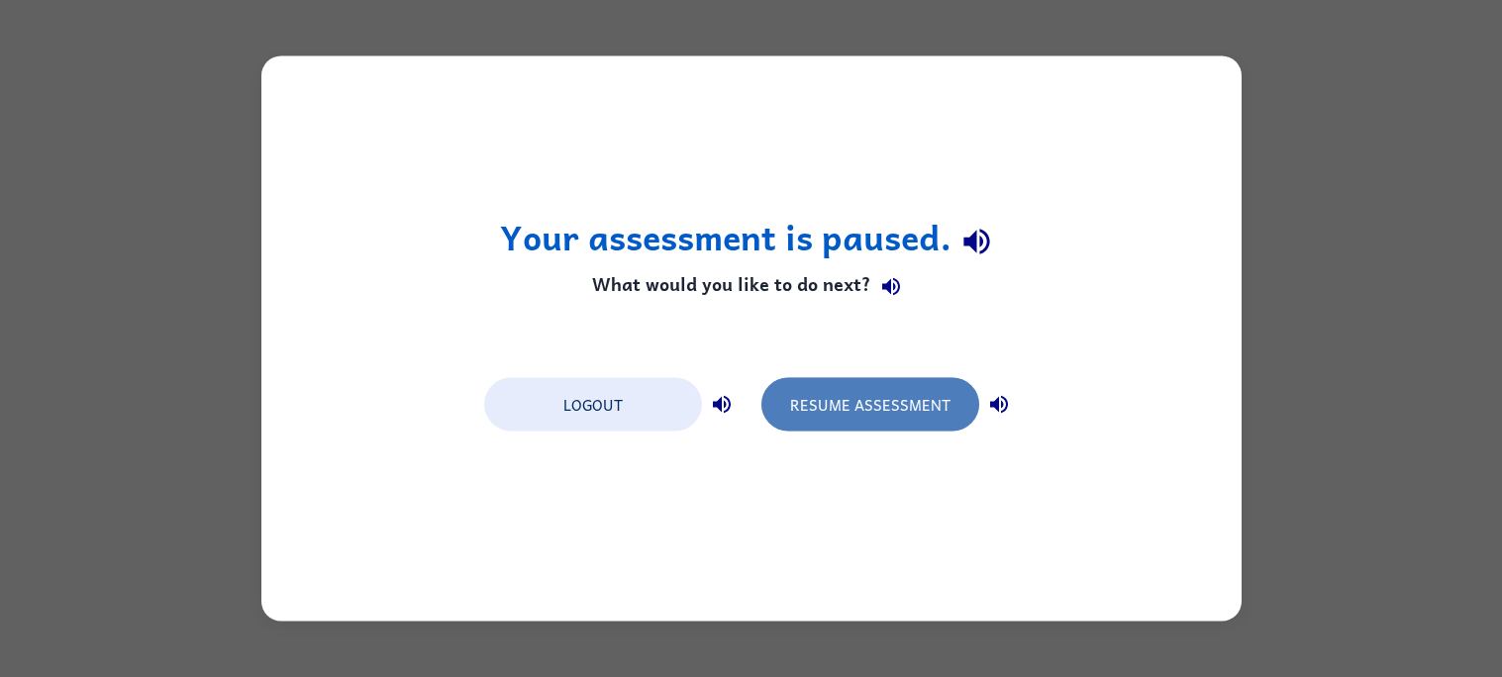
click at [848, 385] on button "Resume Assessment" at bounding box center [870, 404] width 218 height 53
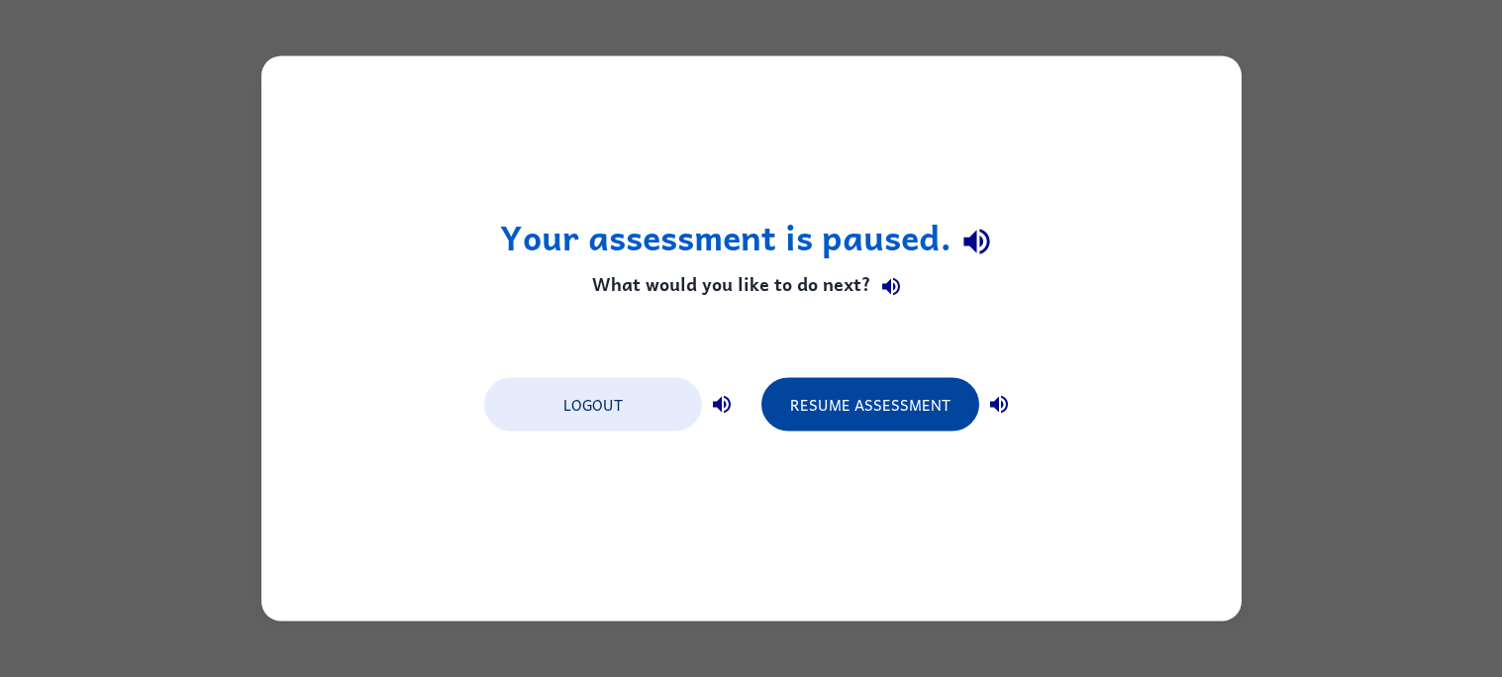
click at [937, 399] on button "Resume Assessment" at bounding box center [870, 404] width 218 height 53
click at [872, 425] on button "Resume Assessment" at bounding box center [870, 404] width 218 height 53
click at [783, 385] on button "Resume Assessment" at bounding box center [870, 404] width 218 height 53
click at [903, 410] on button "Resume Assessment" at bounding box center [870, 404] width 218 height 53
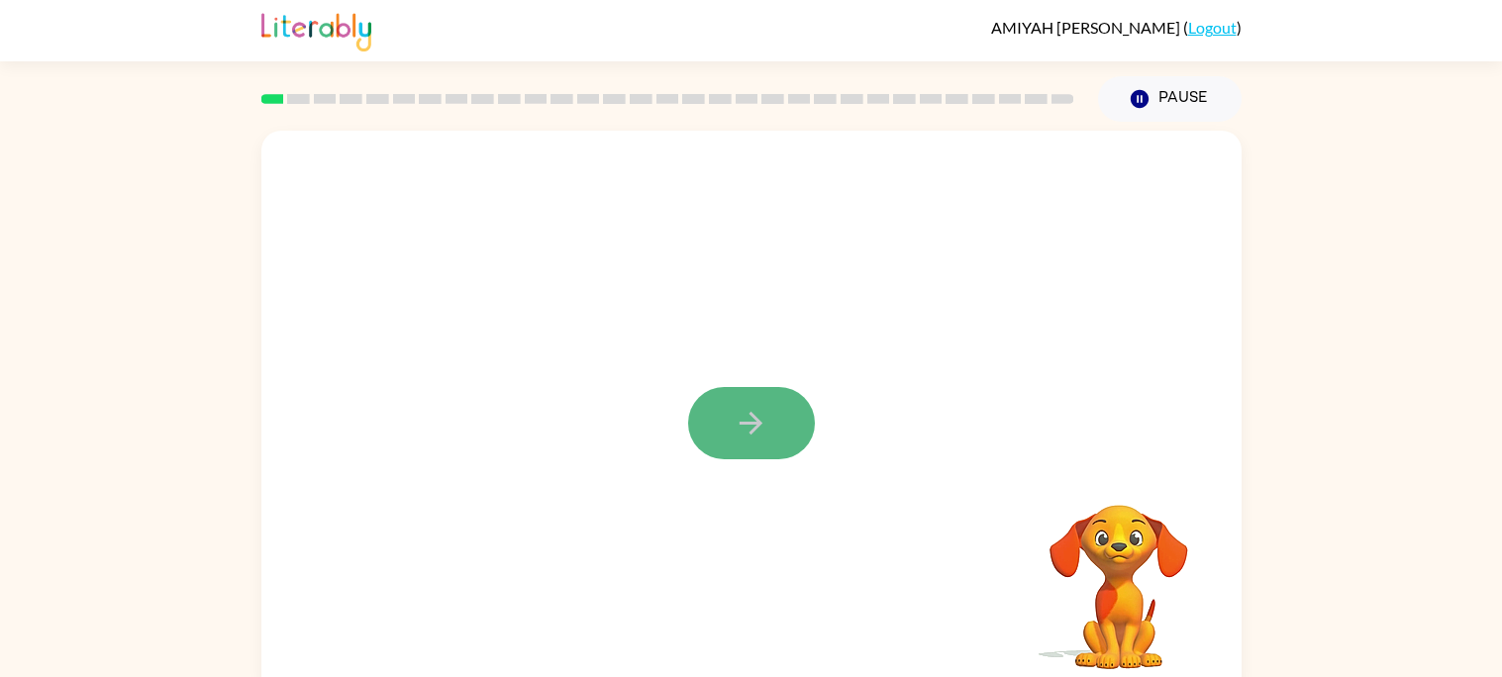
click at [762, 409] on icon "button" at bounding box center [751, 423] width 35 height 35
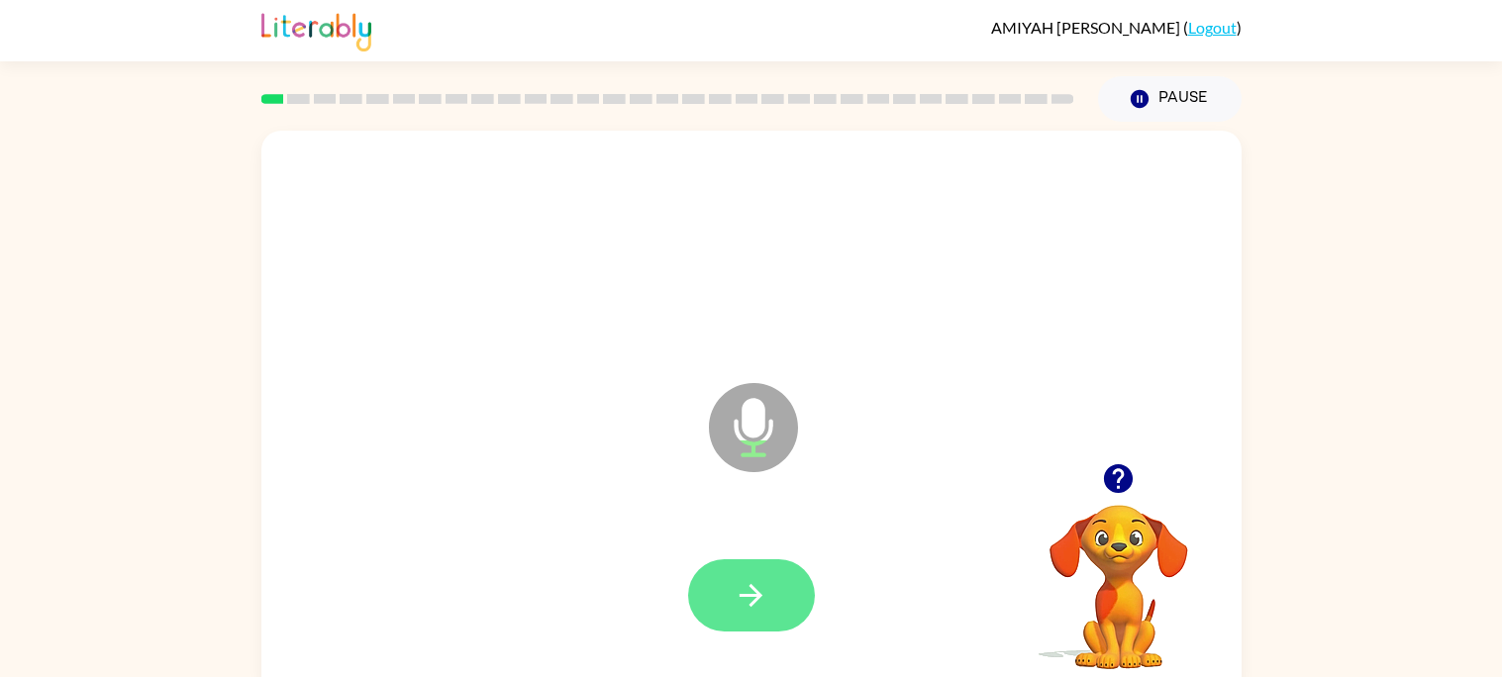
click at [747, 615] on button "button" at bounding box center [751, 595] width 127 height 72
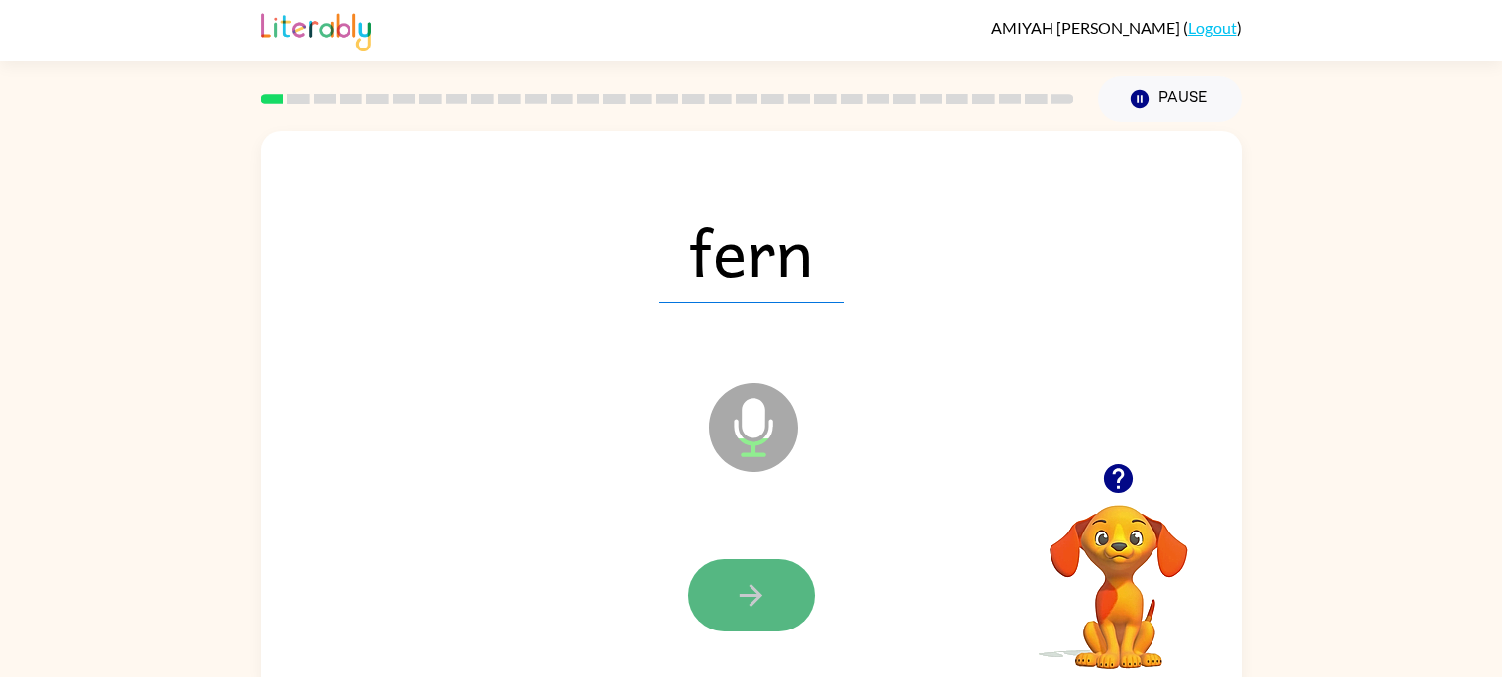
click at [754, 566] on button "button" at bounding box center [751, 595] width 127 height 72
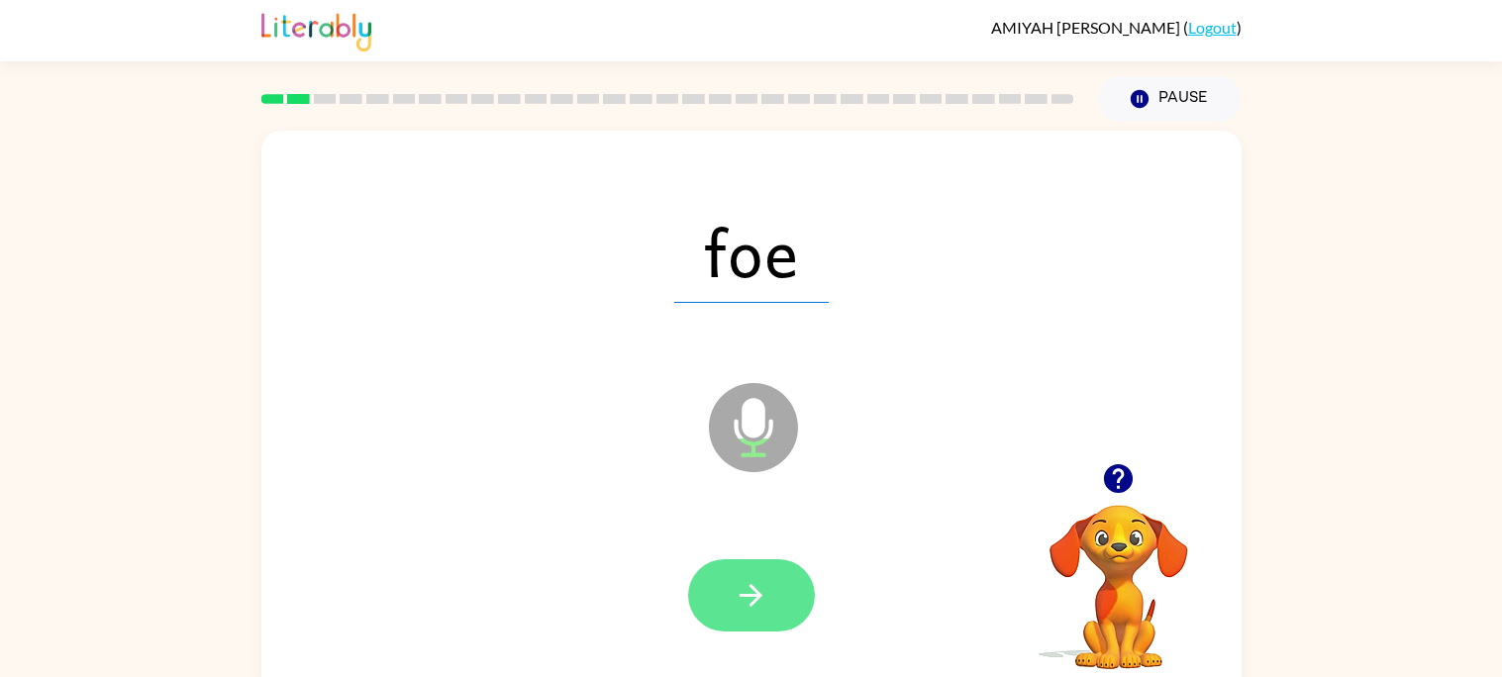
click at [745, 601] on icon "button" at bounding box center [751, 595] width 35 height 35
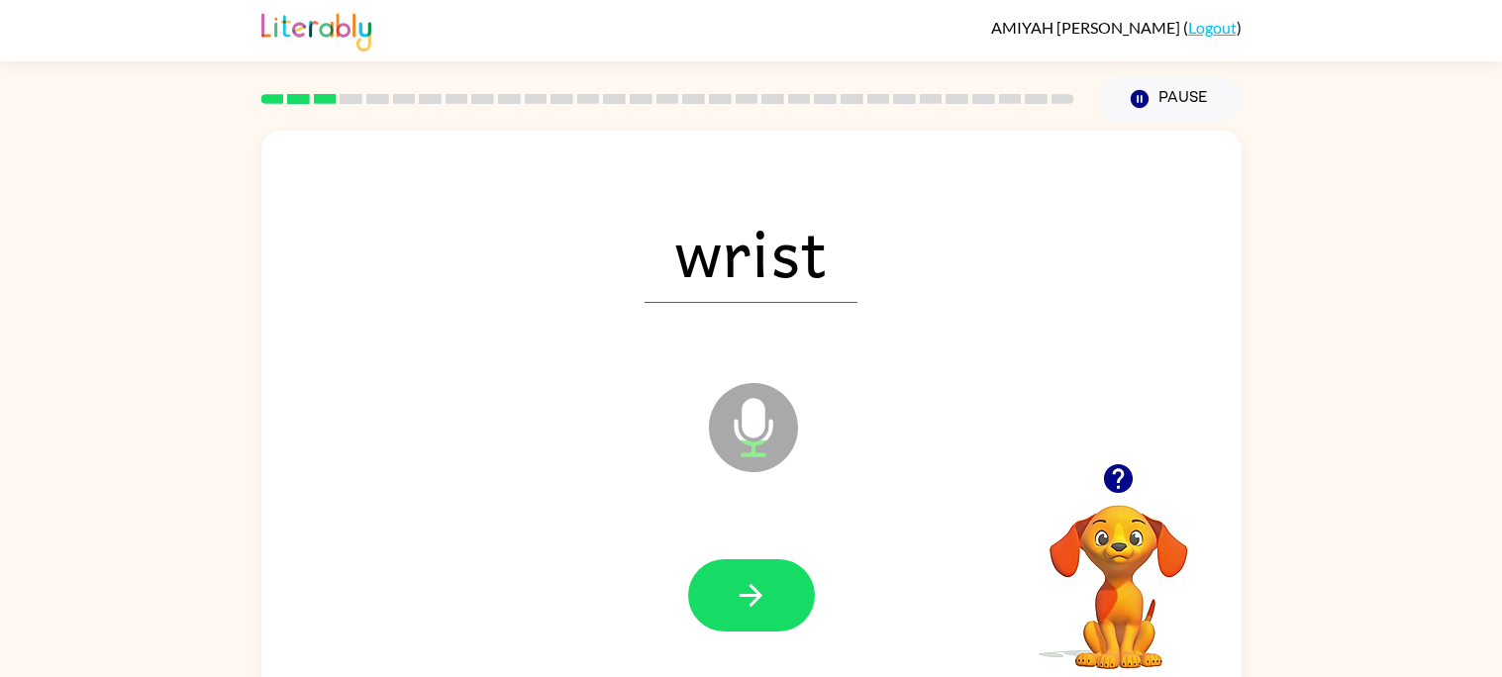
click at [745, 601] on icon "button" at bounding box center [751, 595] width 35 height 35
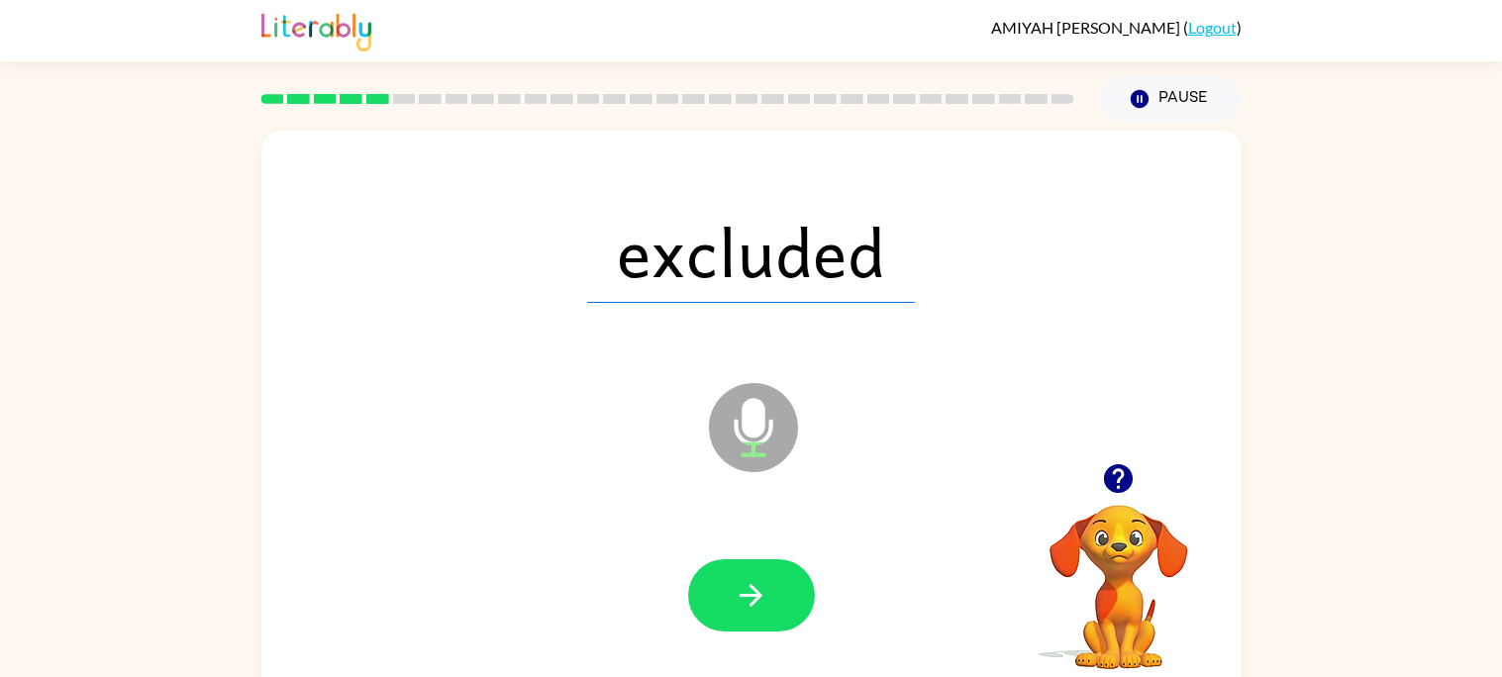
click at [745, 601] on icon "button" at bounding box center [751, 595] width 35 height 35
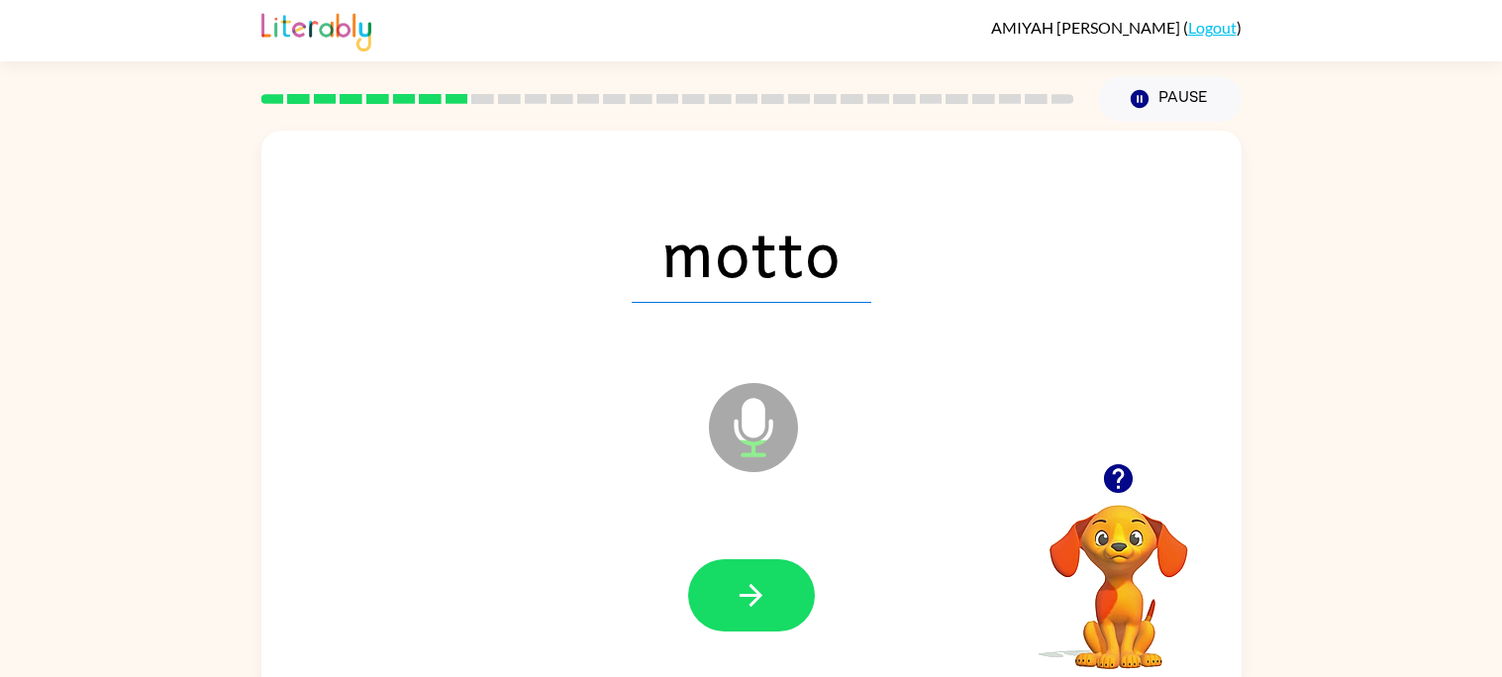
click at [745, 601] on icon "button" at bounding box center [751, 595] width 35 height 35
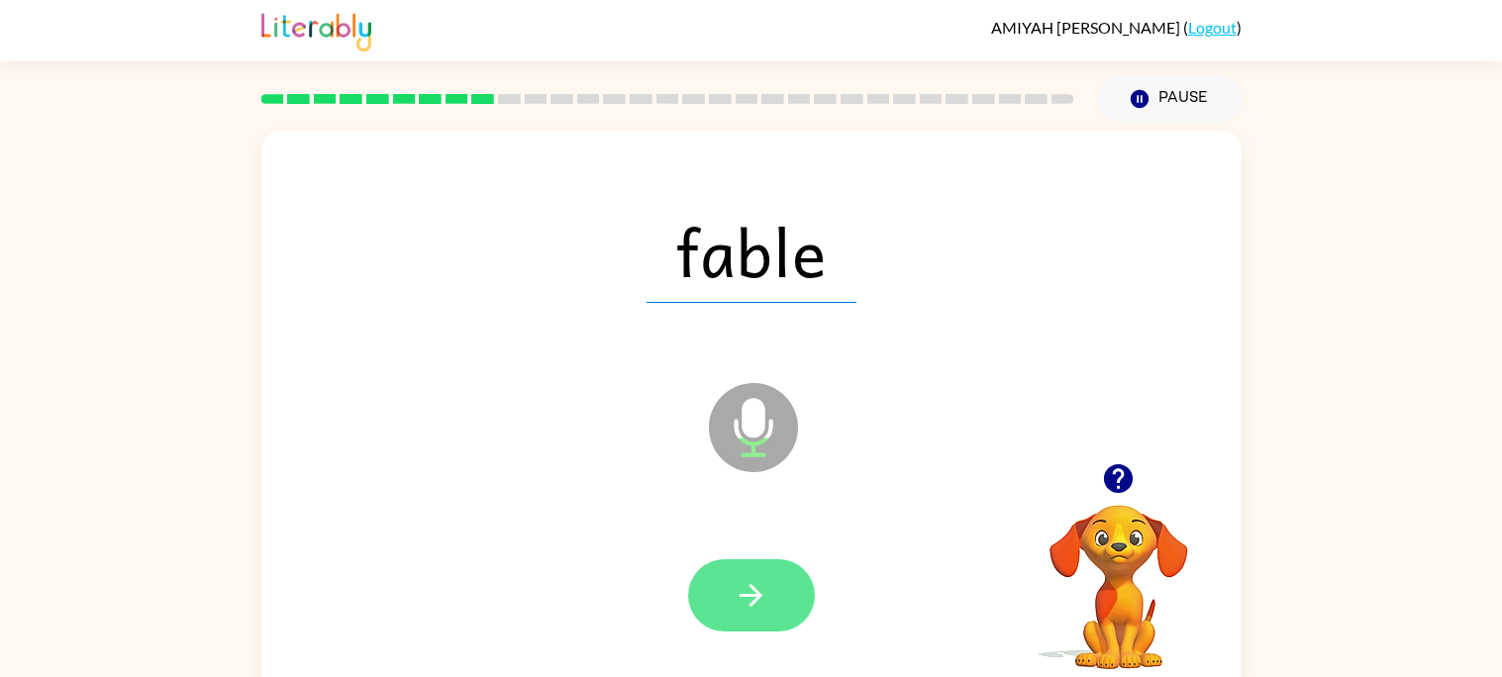
click at [745, 601] on icon "button" at bounding box center [751, 595] width 35 height 35
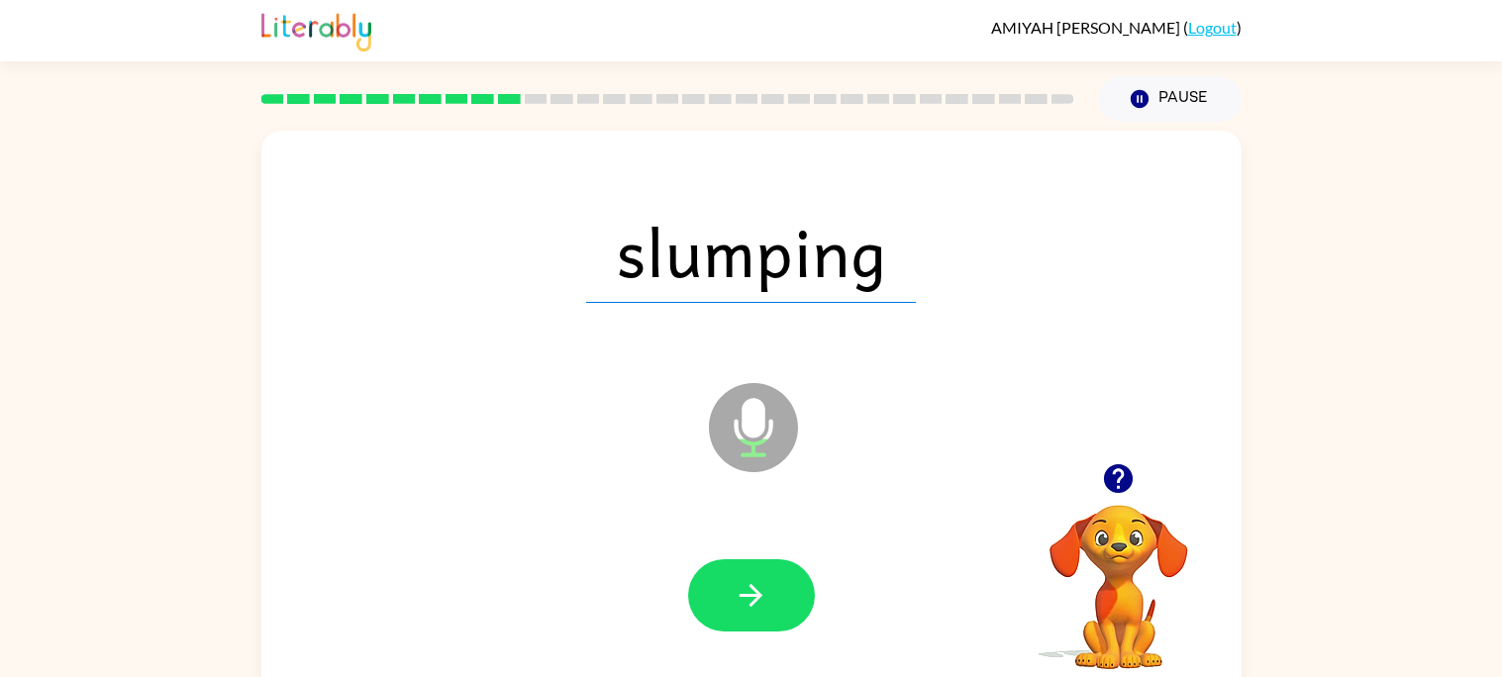
click at [745, 601] on icon "button" at bounding box center [751, 595] width 35 height 35
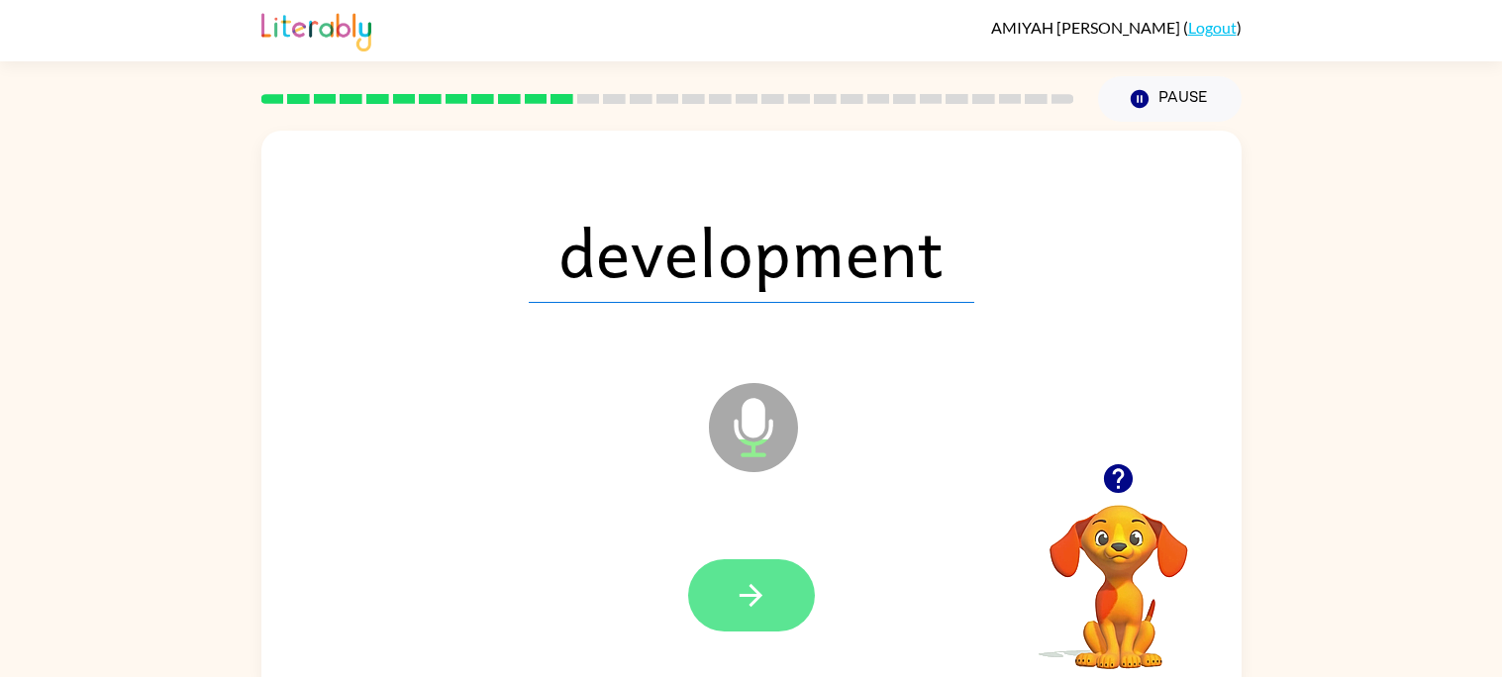
click at [754, 608] on icon "button" at bounding box center [751, 595] width 35 height 35
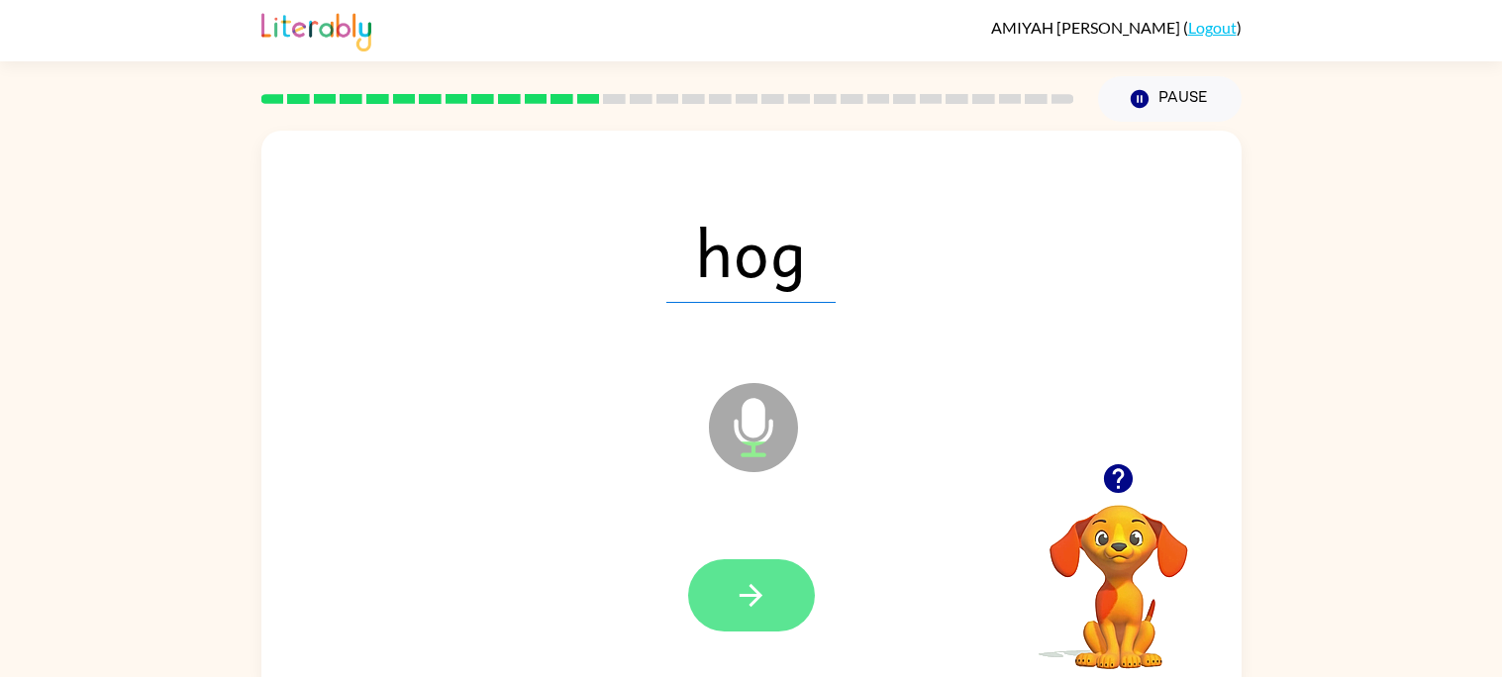
click at [762, 559] on button "button" at bounding box center [751, 595] width 127 height 72
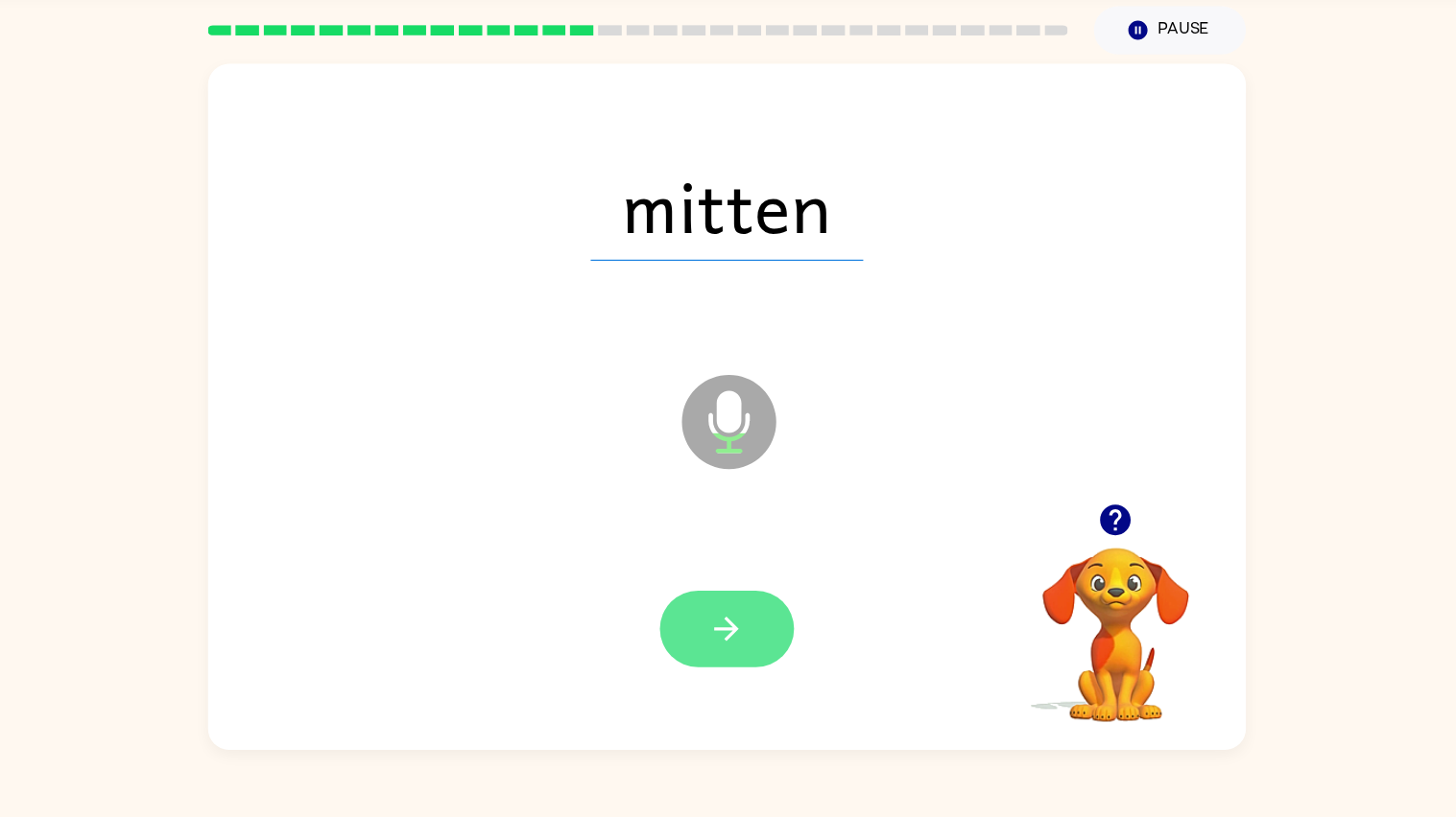
click at [722, 652] on icon "button" at bounding box center [728, 644] width 34 height 34
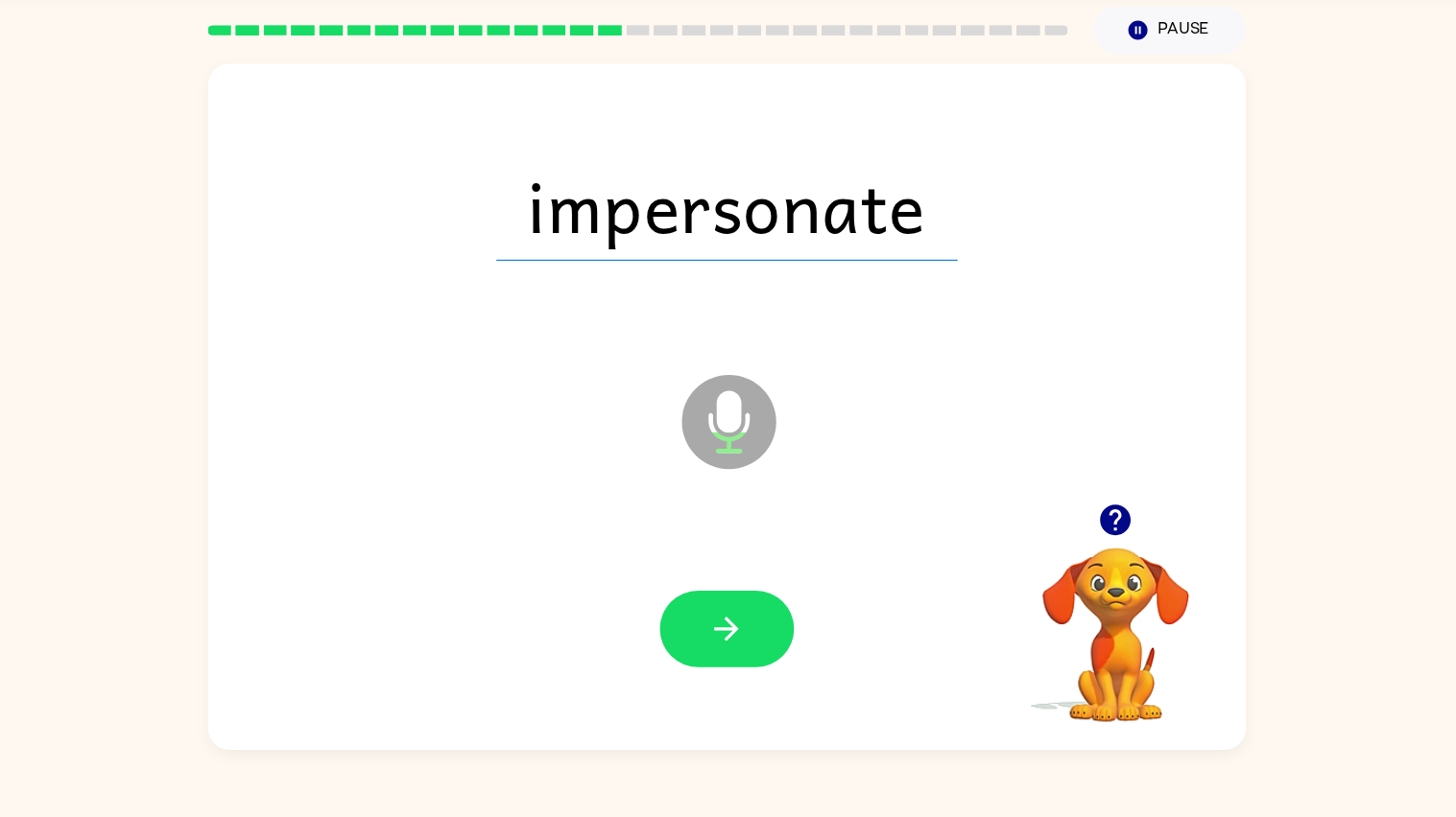
click at [715, 655] on icon "button" at bounding box center [728, 644] width 34 height 34
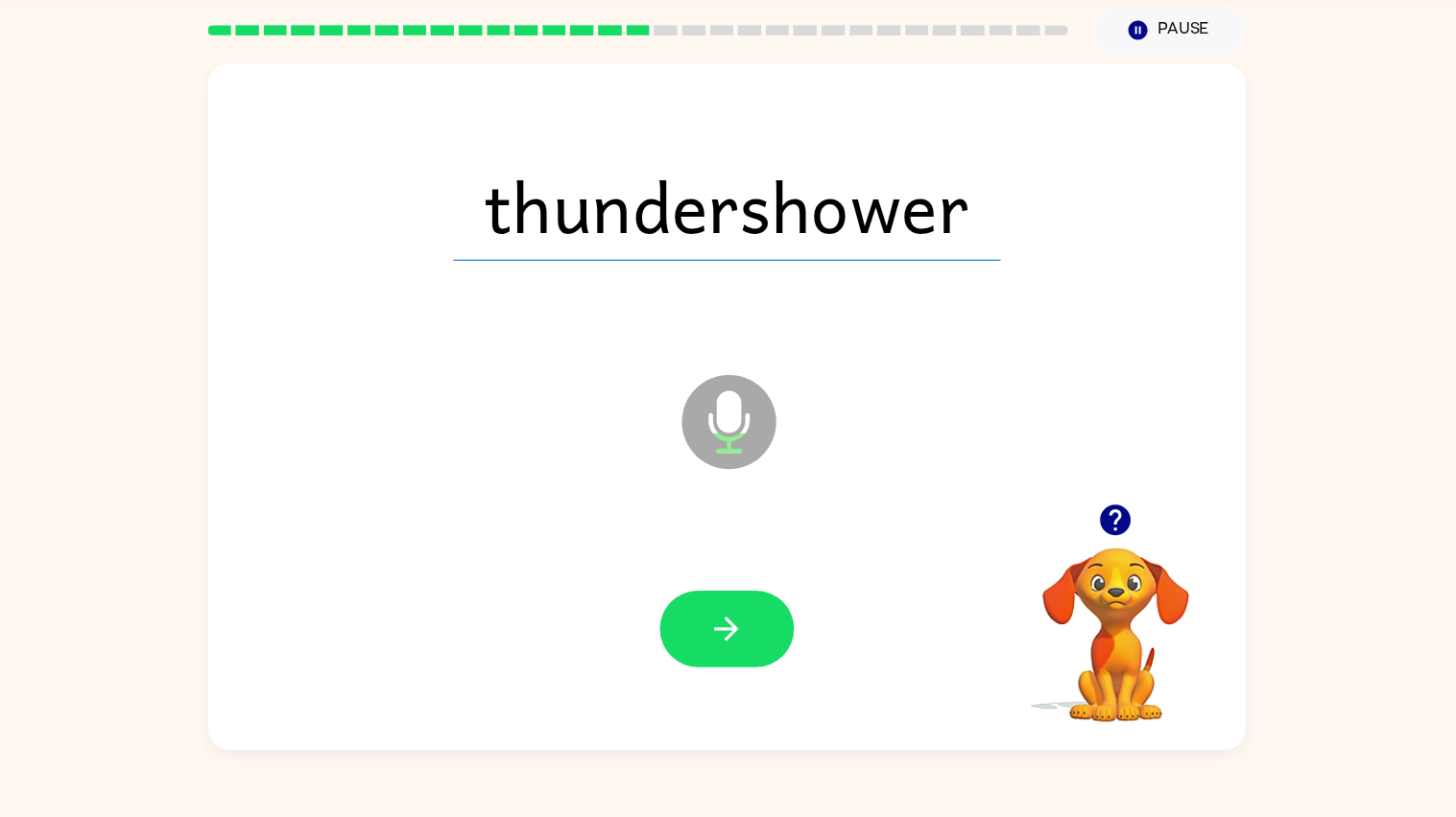
click at [715, 655] on icon "button" at bounding box center [728, 644] width 34 height 34
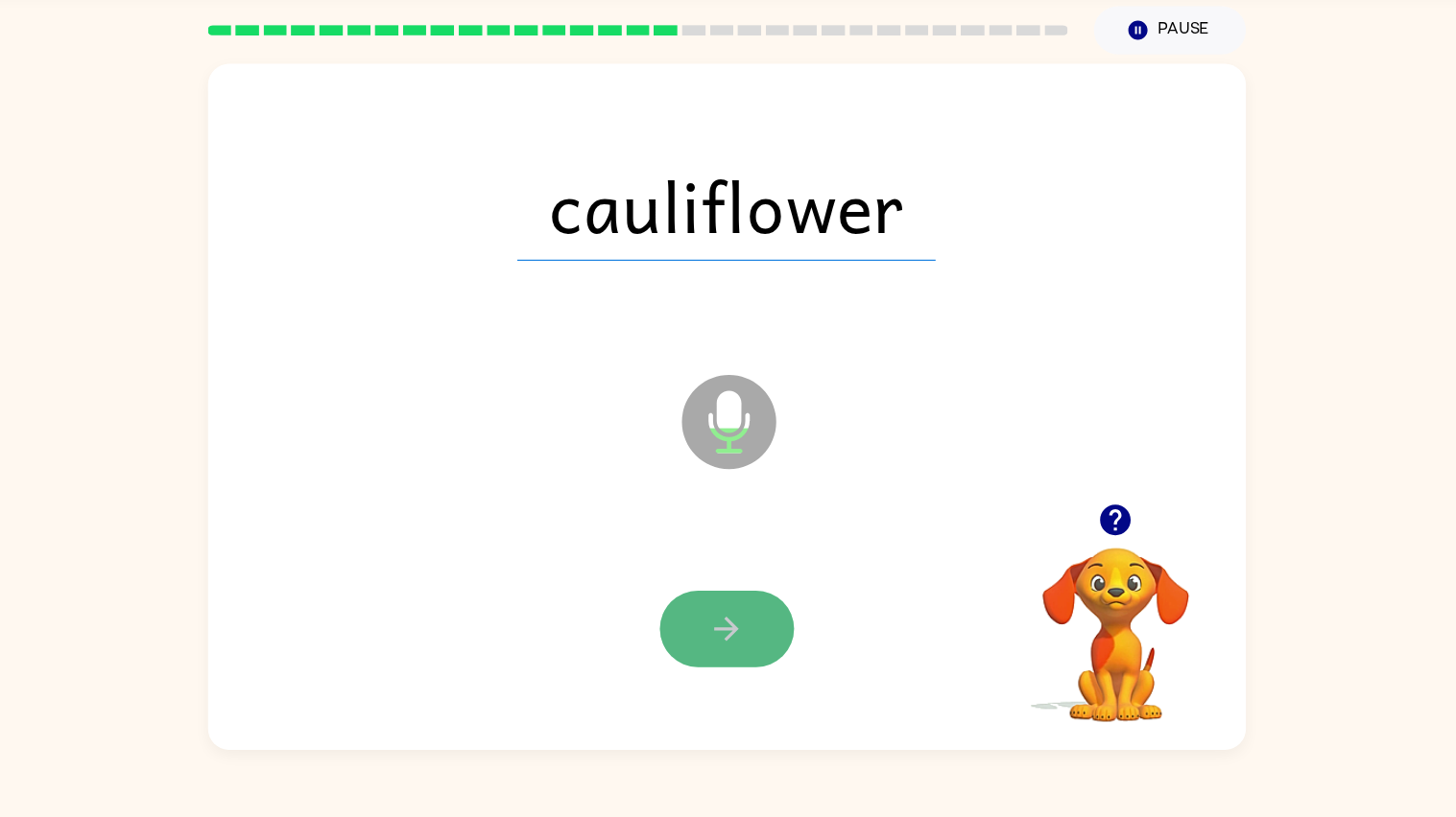
click at [718, 655] on icon "button" at bounding box center [728, 644] width 34 height 34
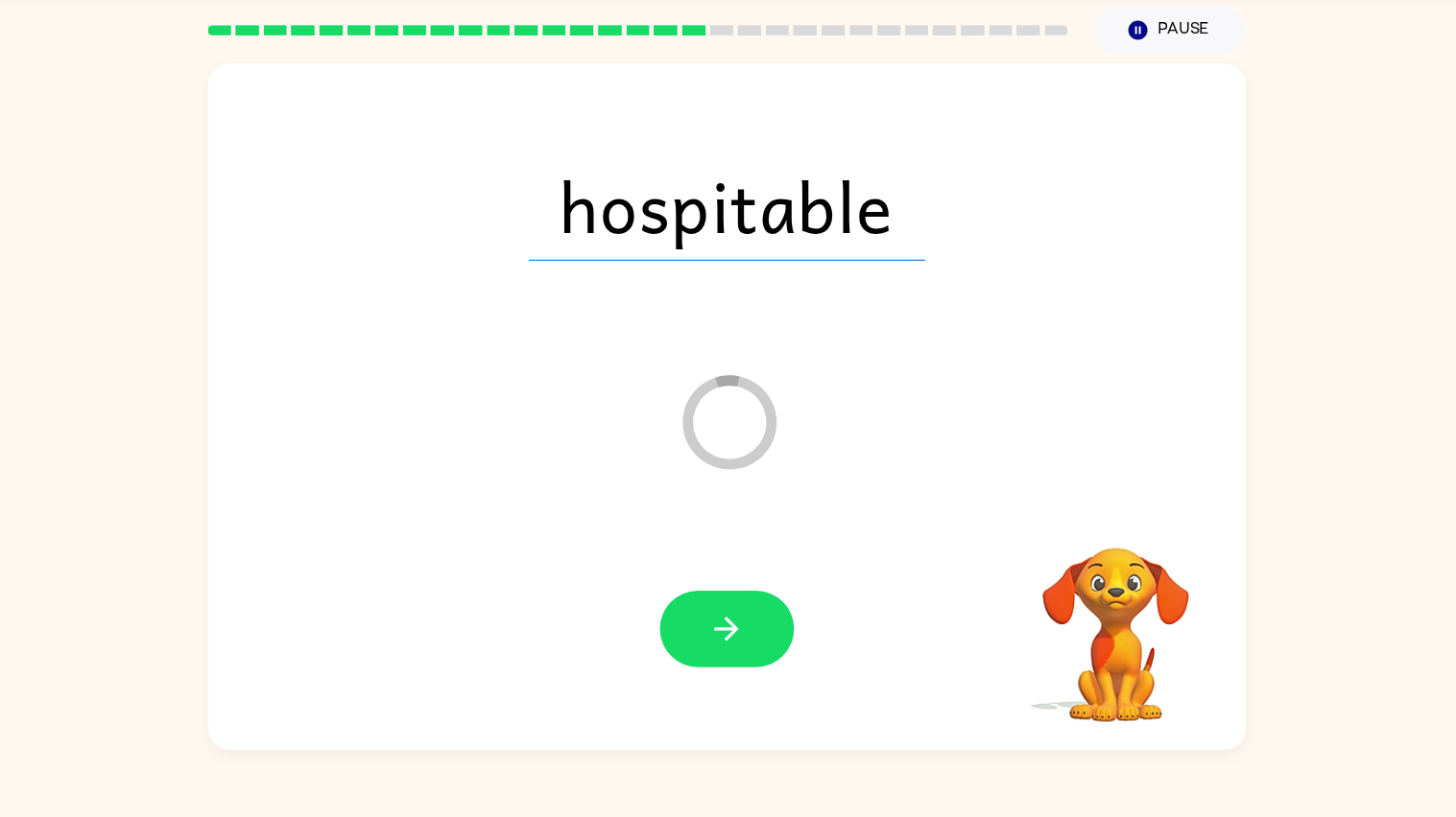
click at [718, 655] on icon "button" at bounding box center [728, 644] width 34 height 34
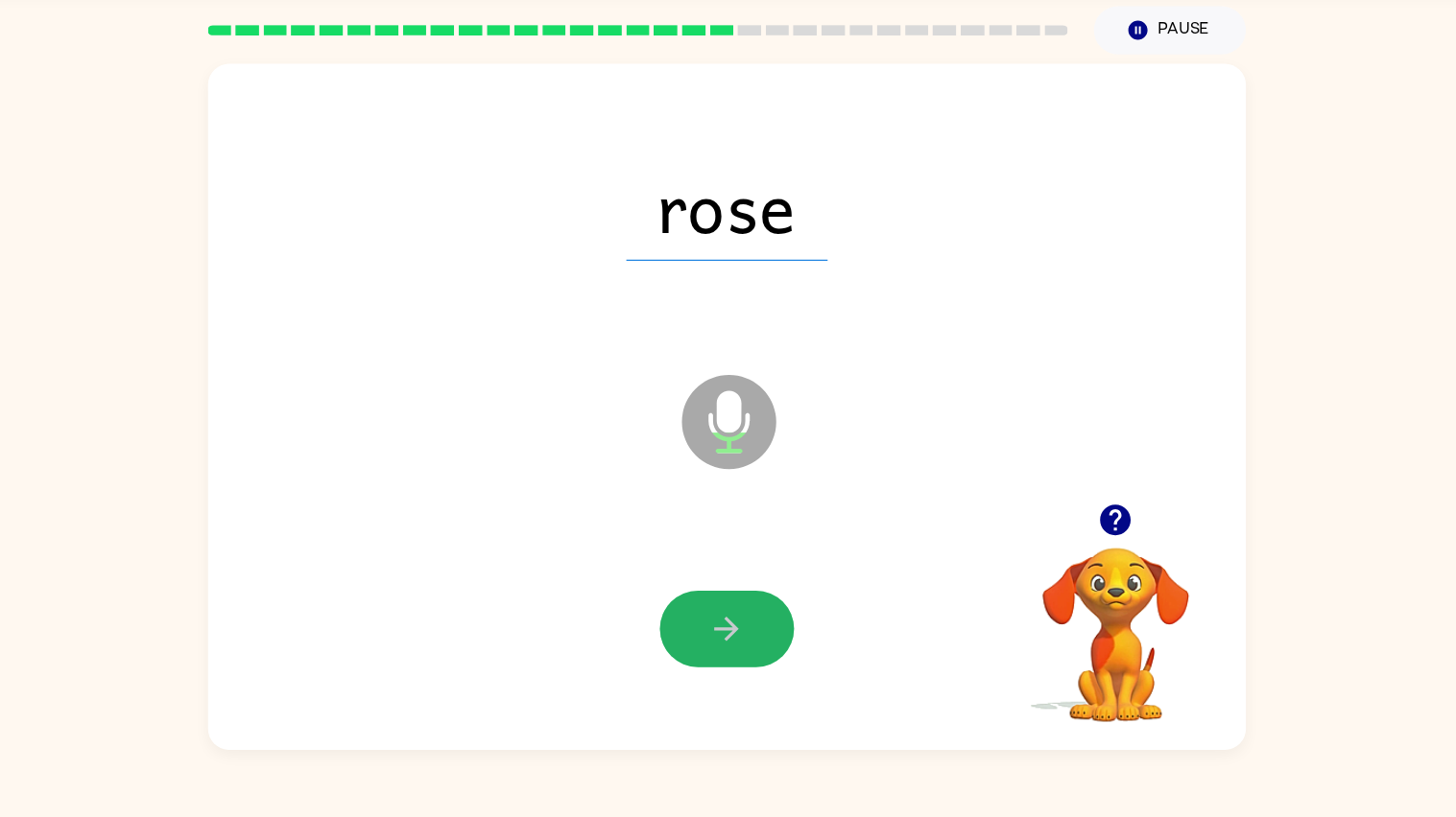
click at [718, 655] on icon "button" at bounding box center [728, 644] width 34 height 34
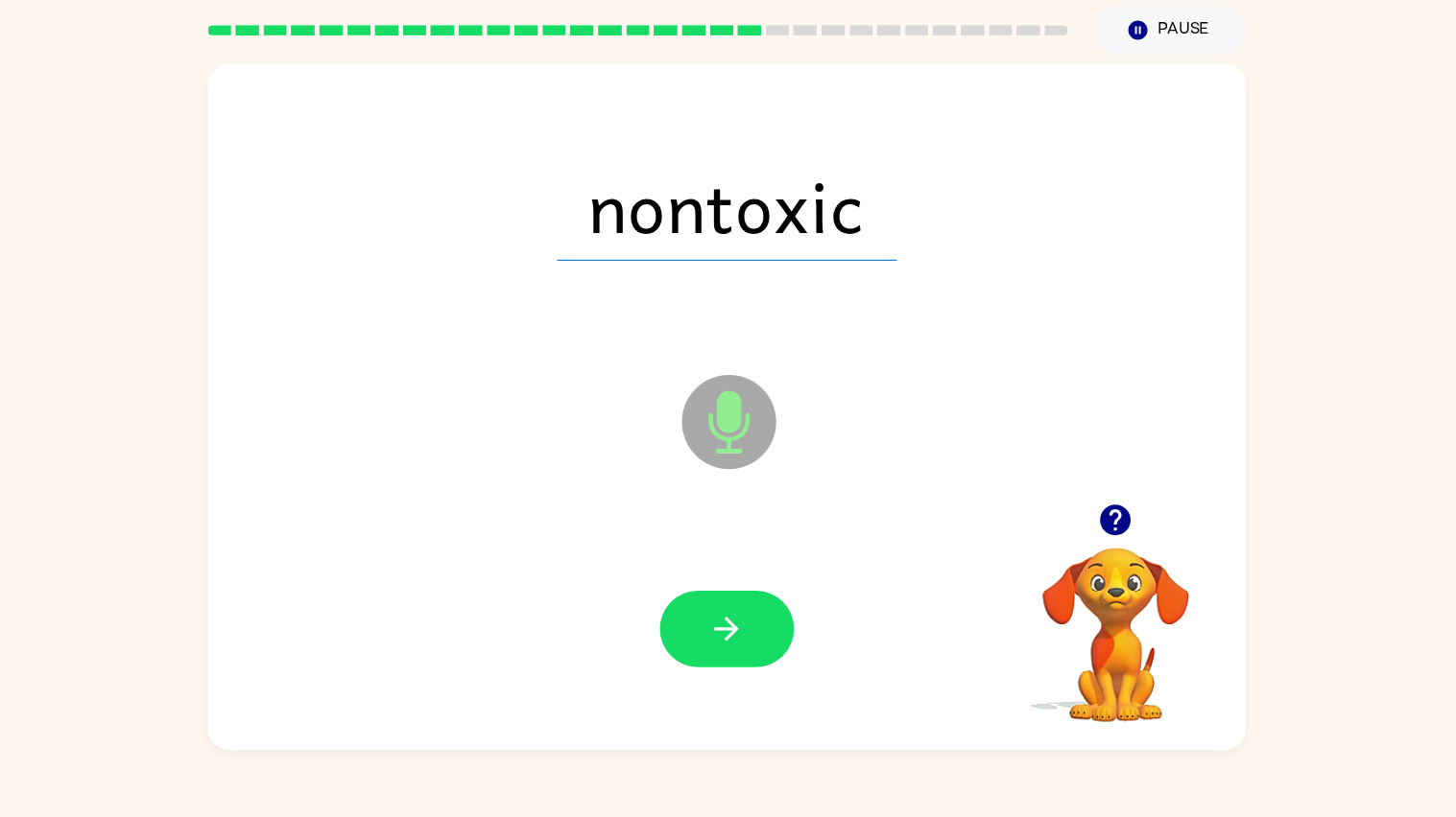
click at [718, 655] on icon "button" at bounding box center [728, 644] width 34 height 34
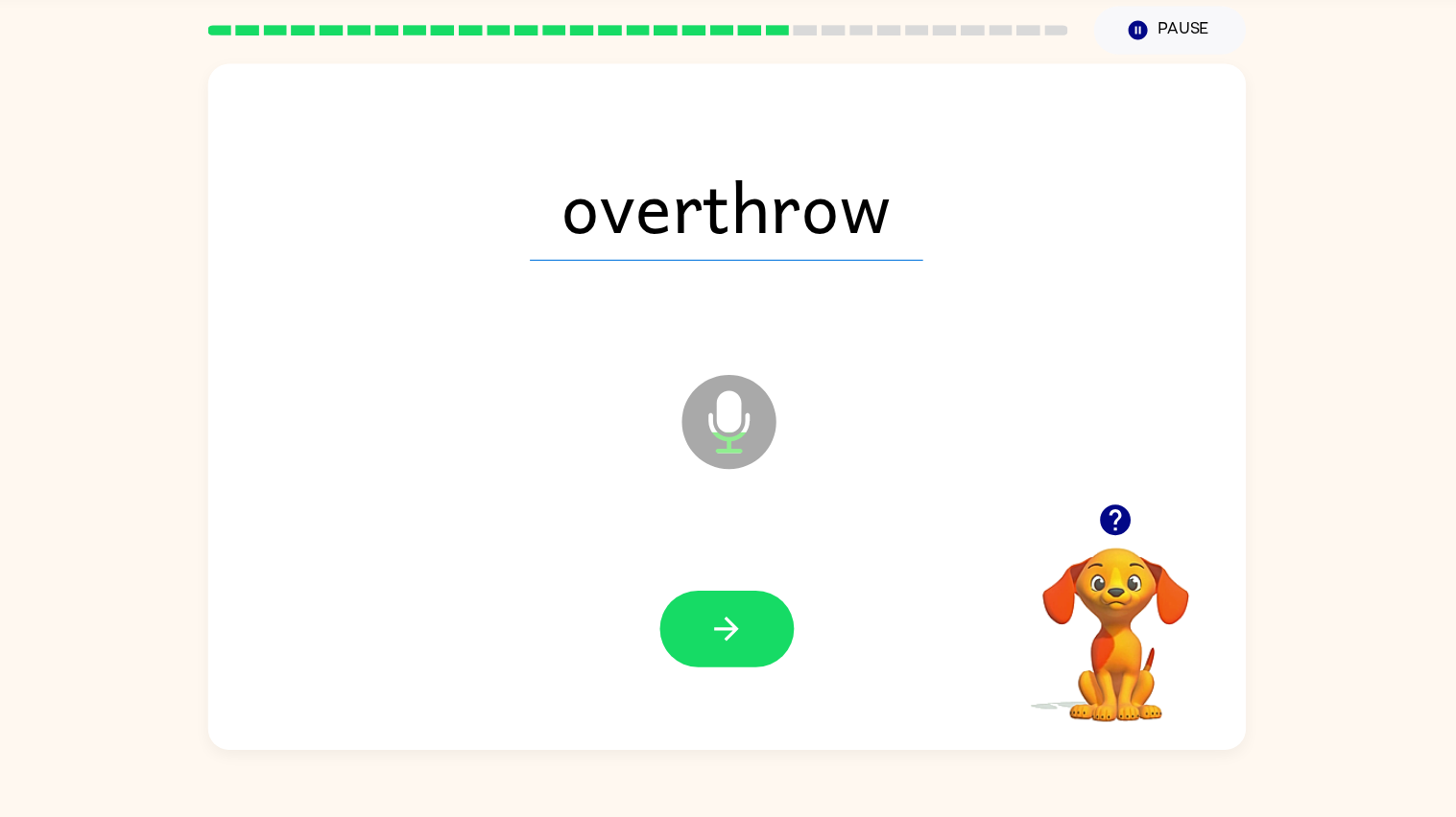
click at [718, 655] on icon "button" at bounding box center [728, 644] width 34 height 34
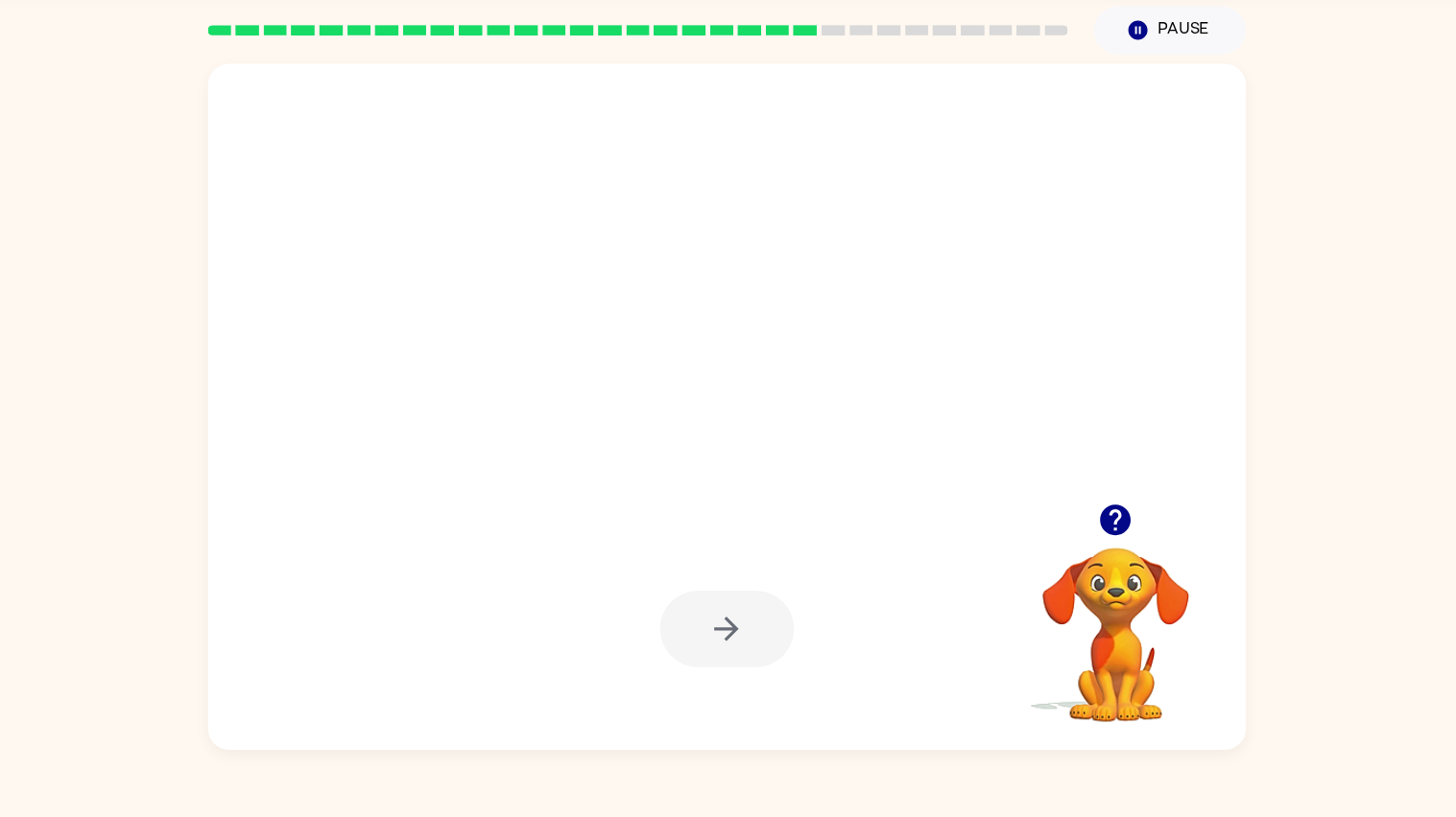
click at [726, 655] on div at bounding box center [728, 644] width 123 height 70
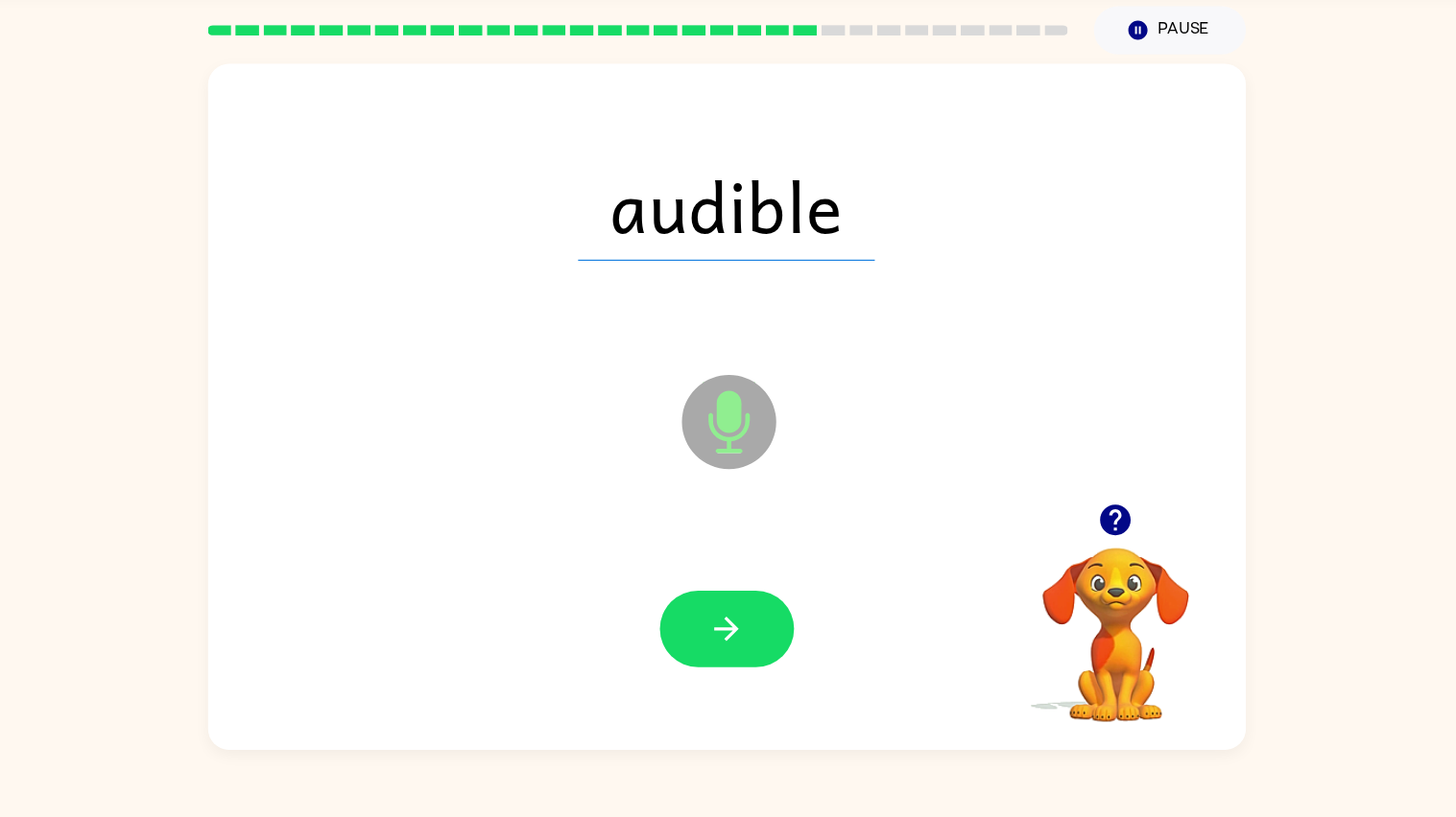
click at [735, 655] on button "button" at bounding box center [728, 644] width 123 height 70
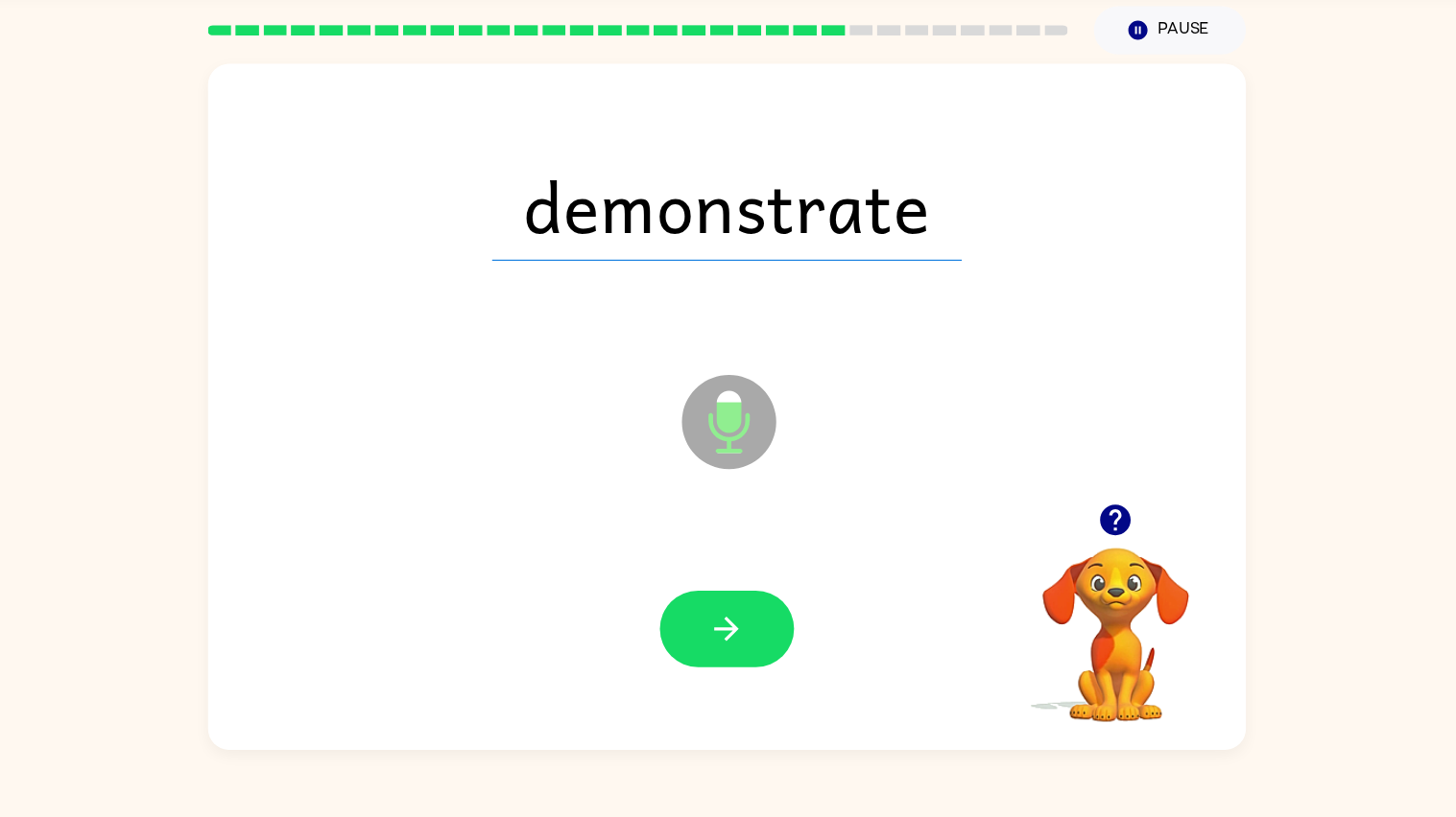
click at [735, 655] on button "button" at bounding box center [728, 644] width 123 height 70
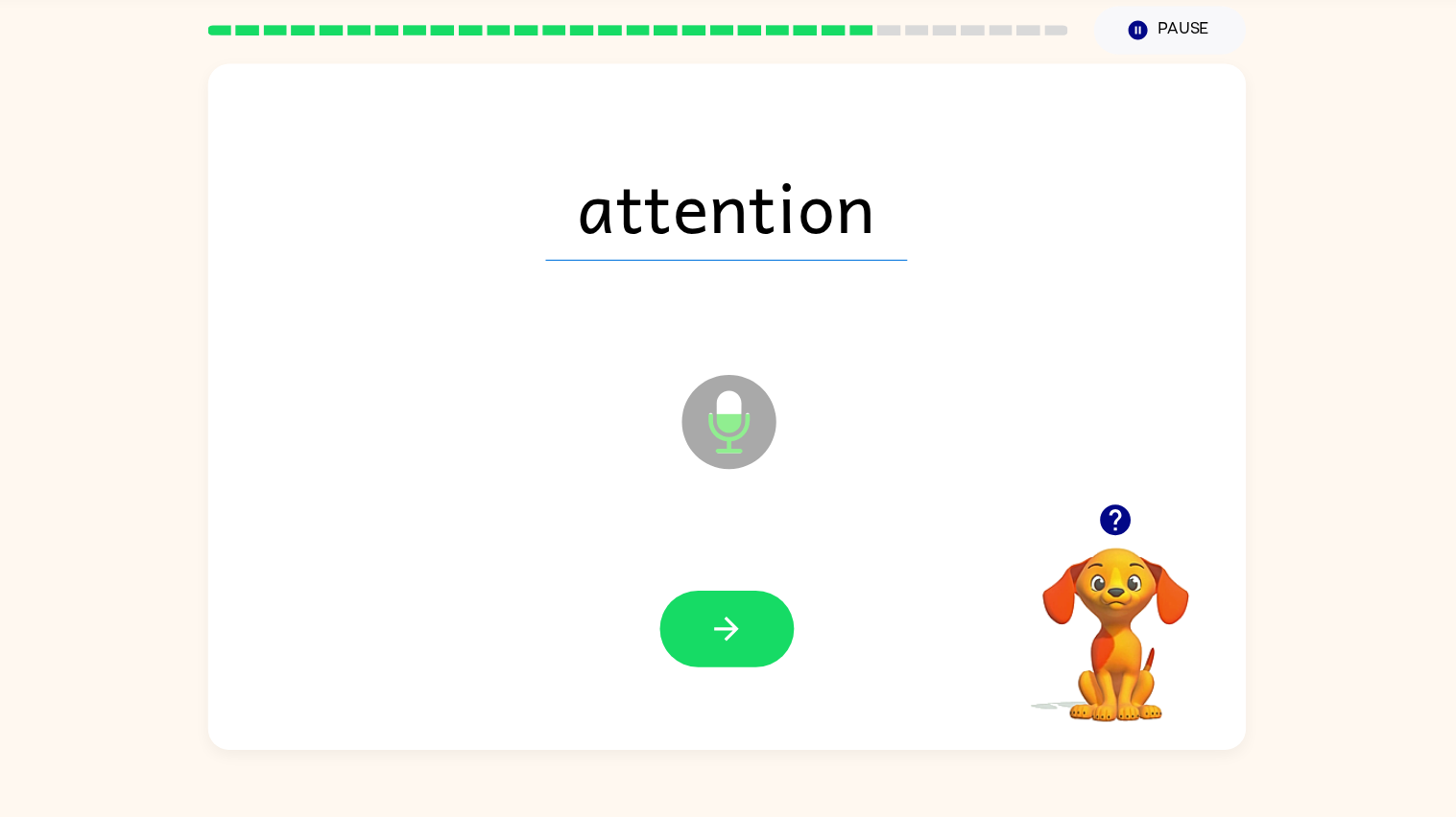
click at [735, 655] on button "button" at bounding box center [728, 644] width 123 height 70
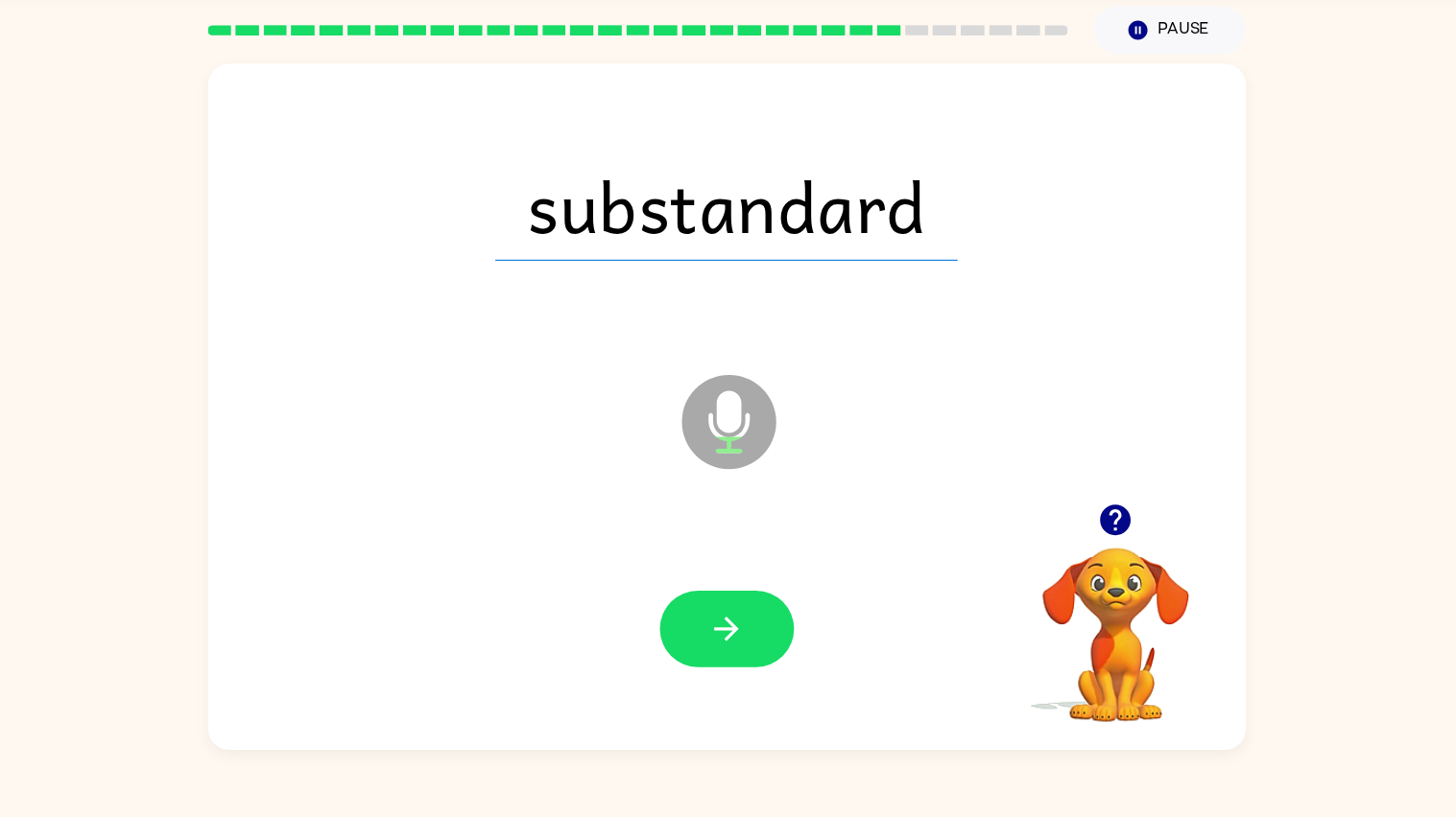
click at [735, 655] on button "button" at bounding box center [728, 644] width 123 height 70
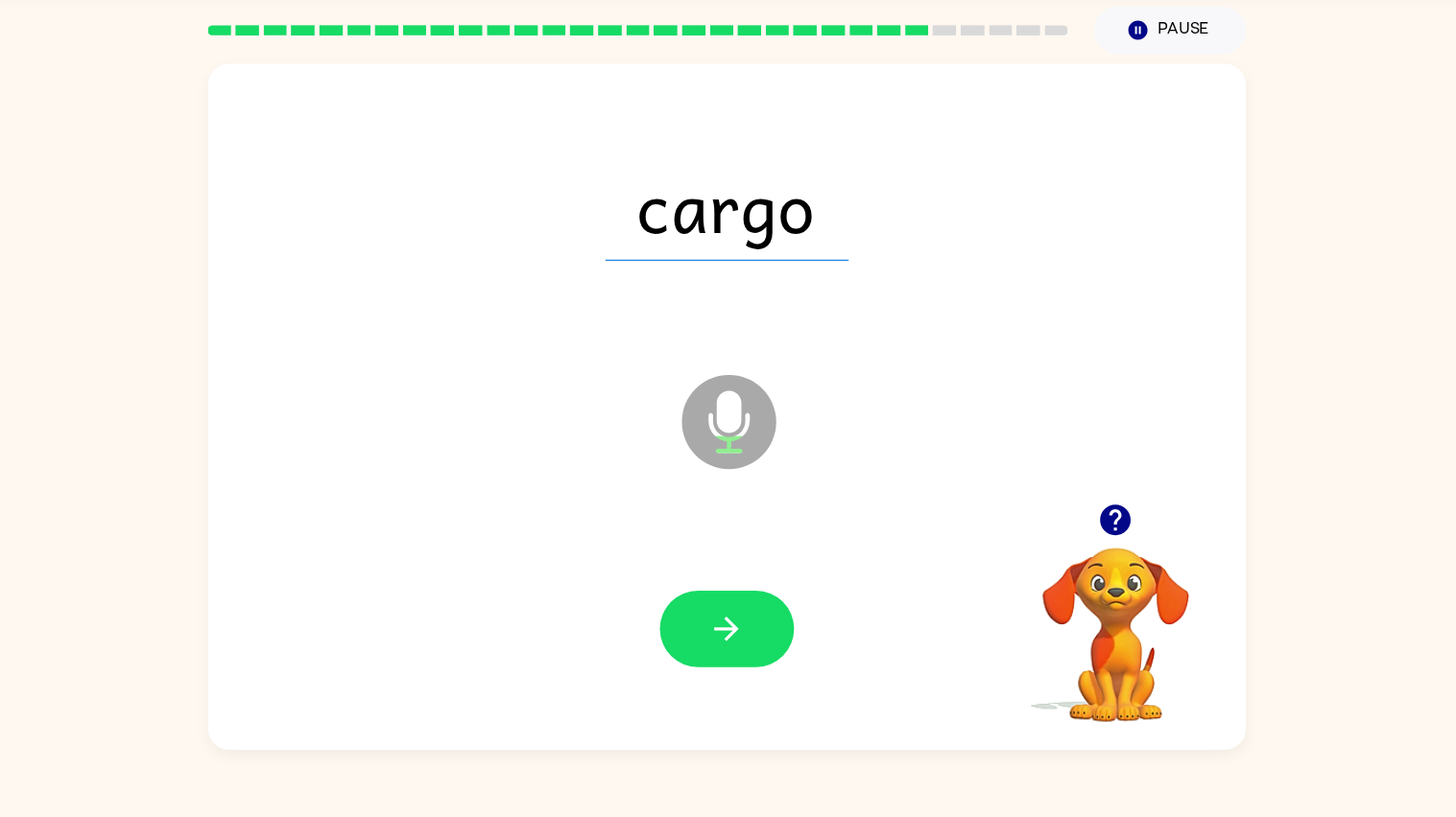
click at [735, 655] on button "button" at bounding box center [728, 644] width 123 height 70
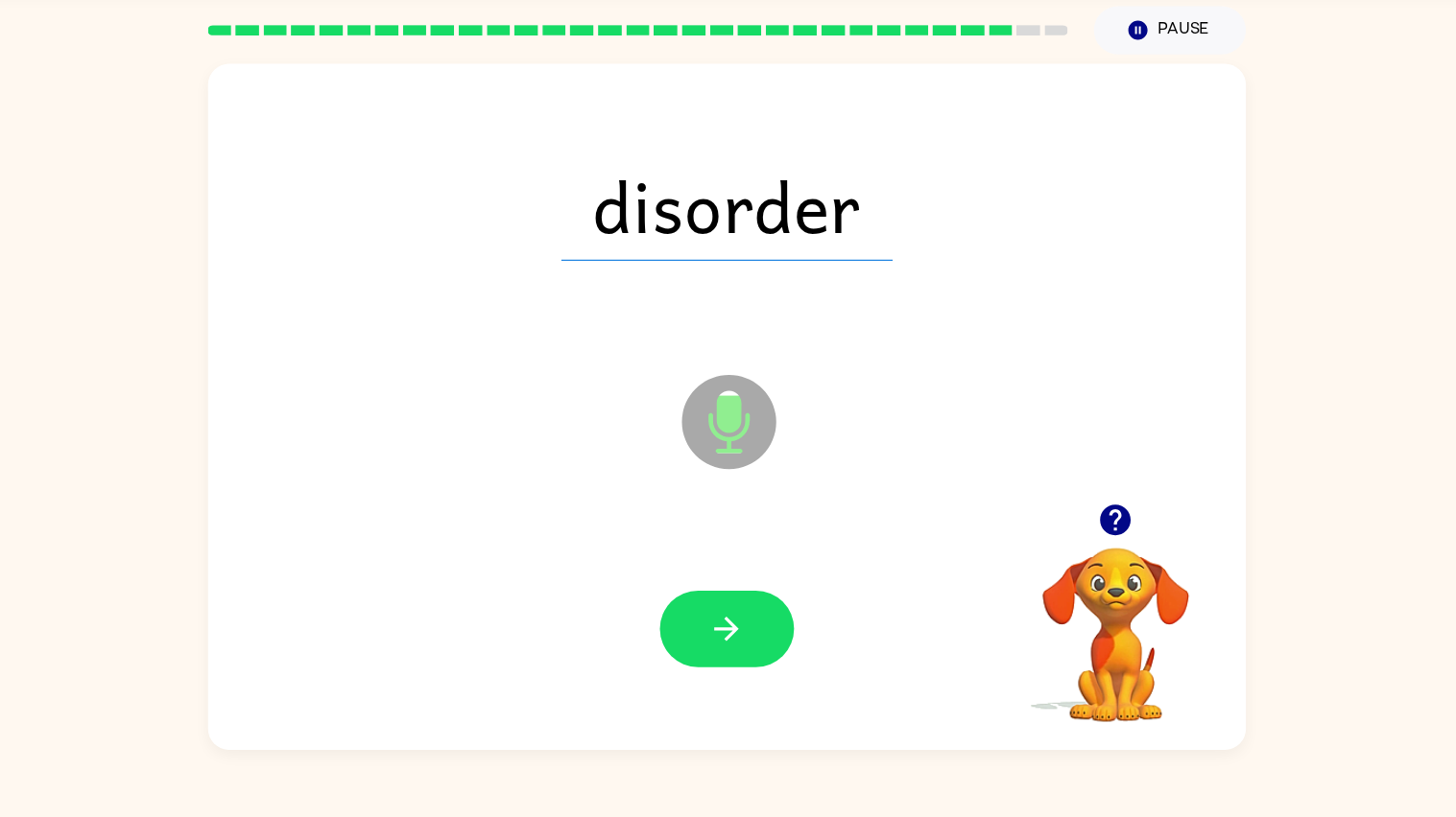
click at [735, 655] on button "button" at bounding box center [728, 644] width 123 height 70
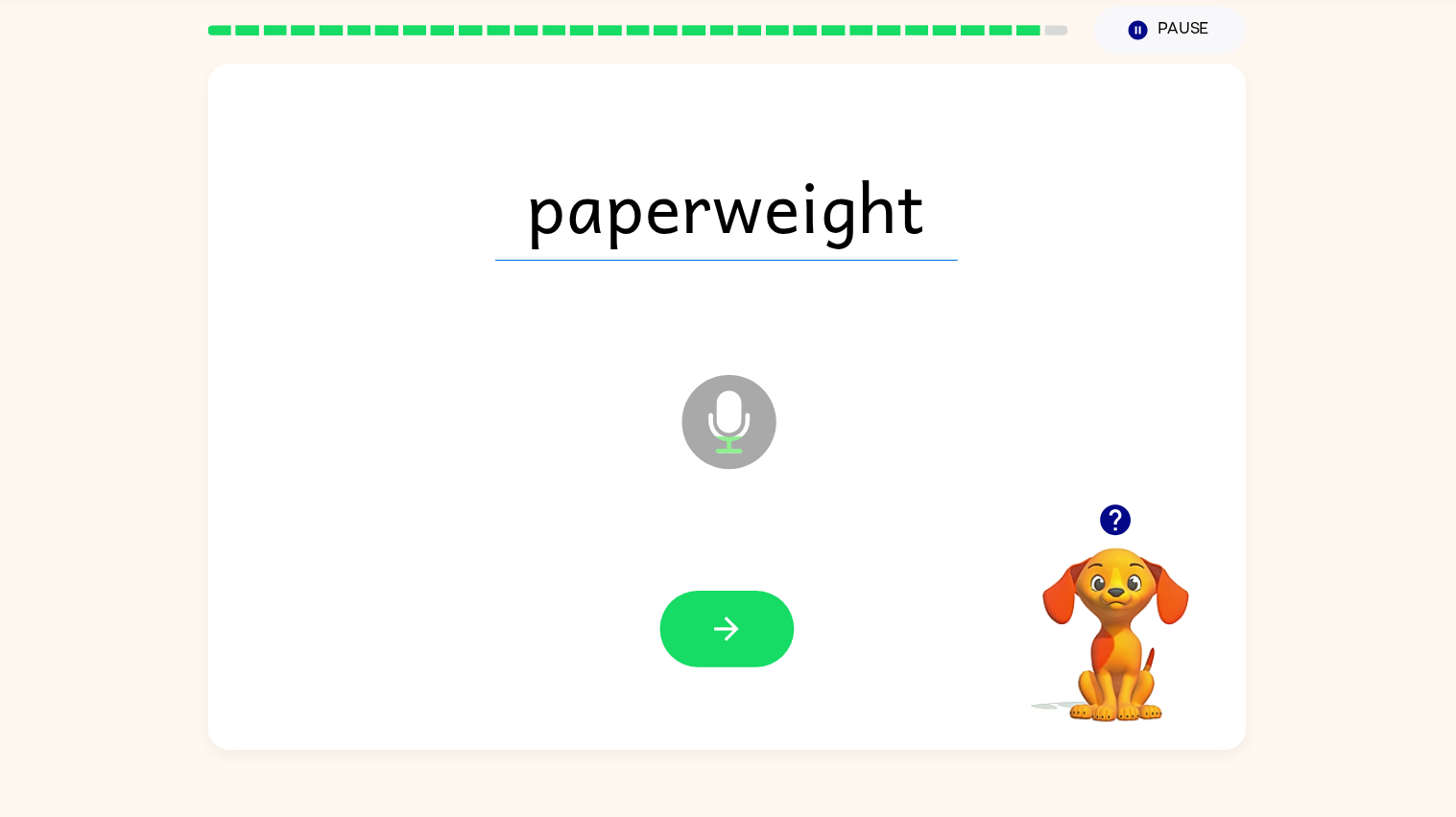
click at [735, 655] on button "button" at bounding box center [728, 644] width 123 height 70
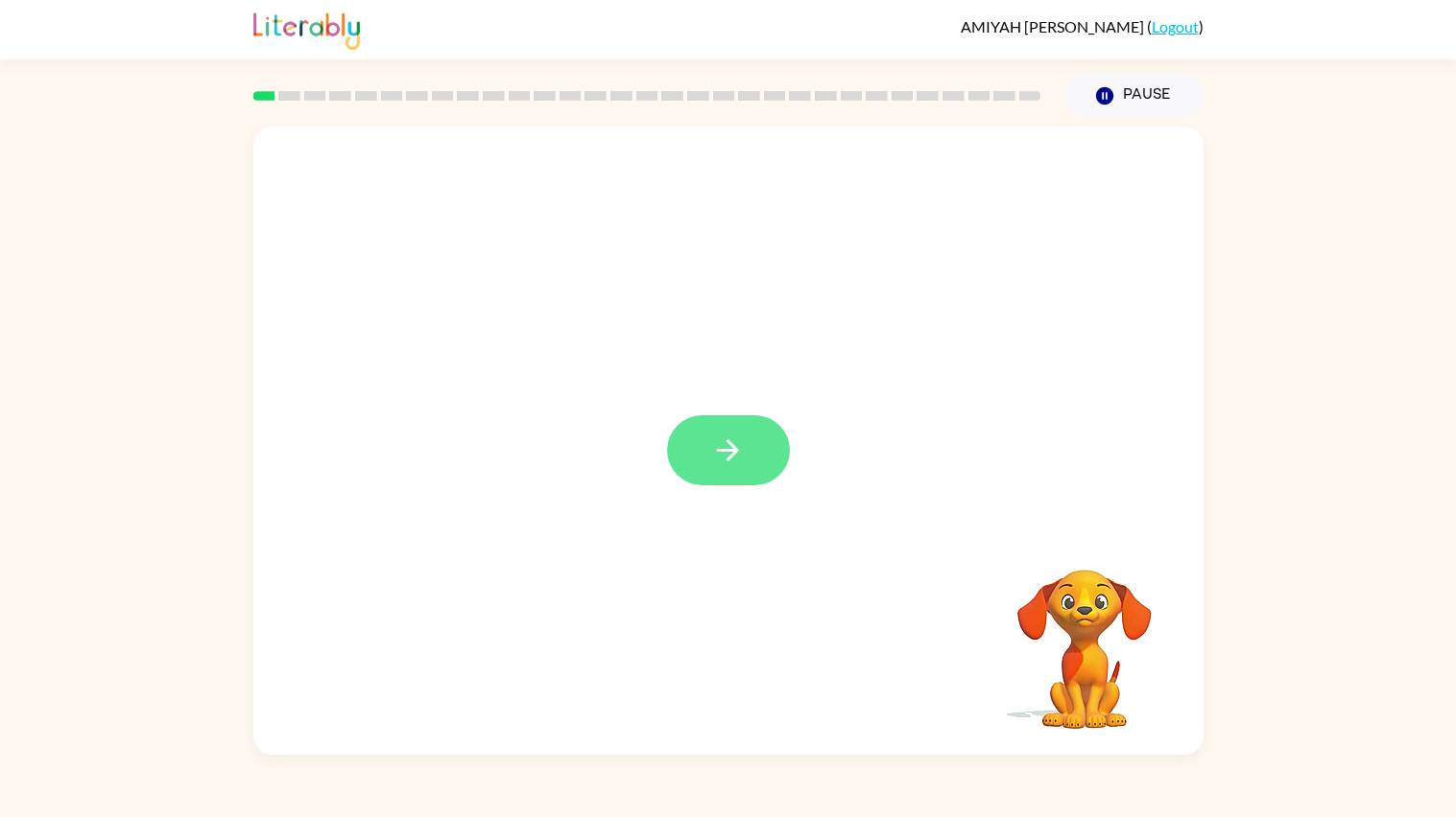
click at [717, 457] on icon "button" at bounding box center [728, 450] width 34 height 34
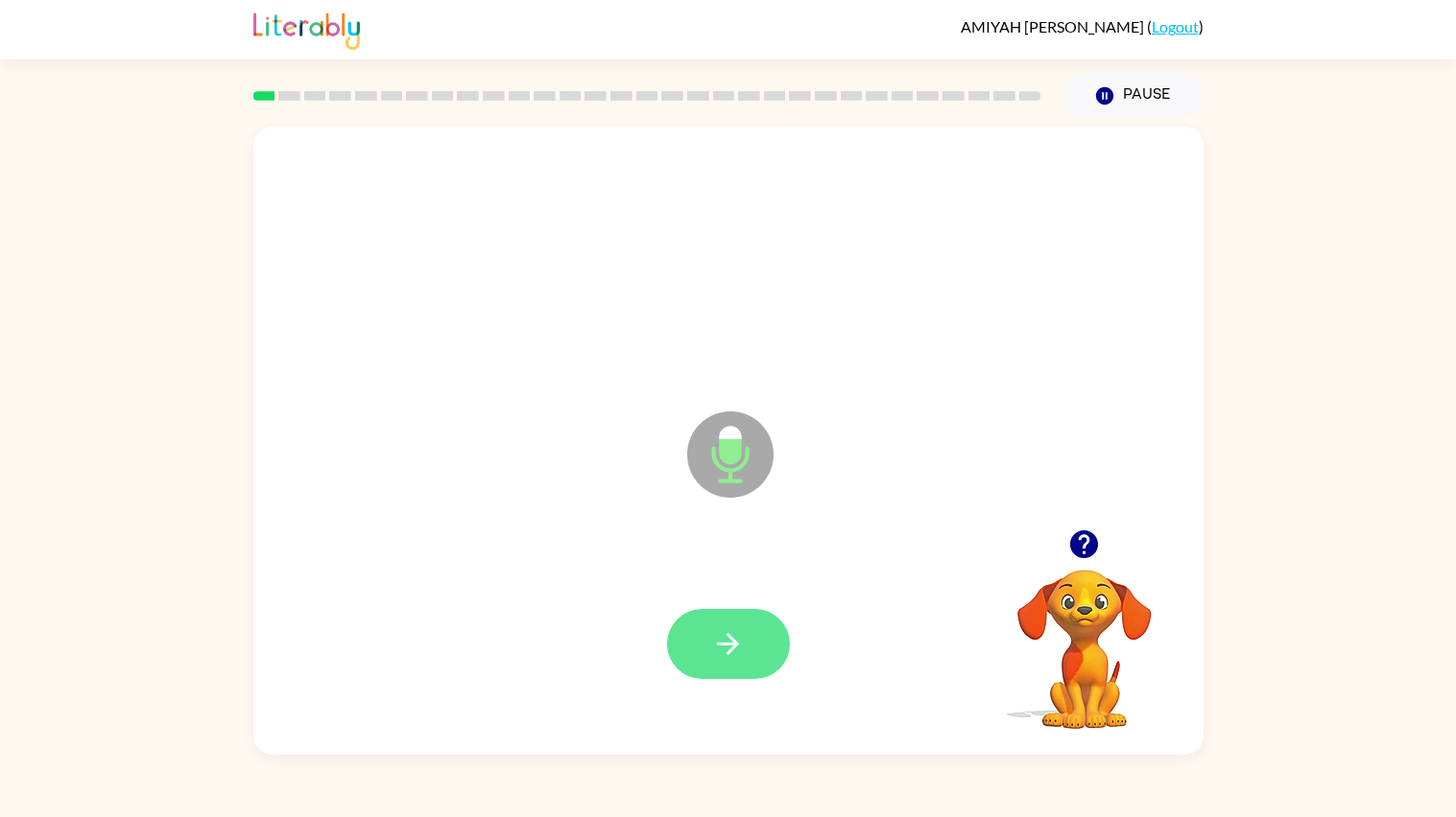
click at [726, 626] on button "button" at bounding box center [728, 644] width 123 height 70
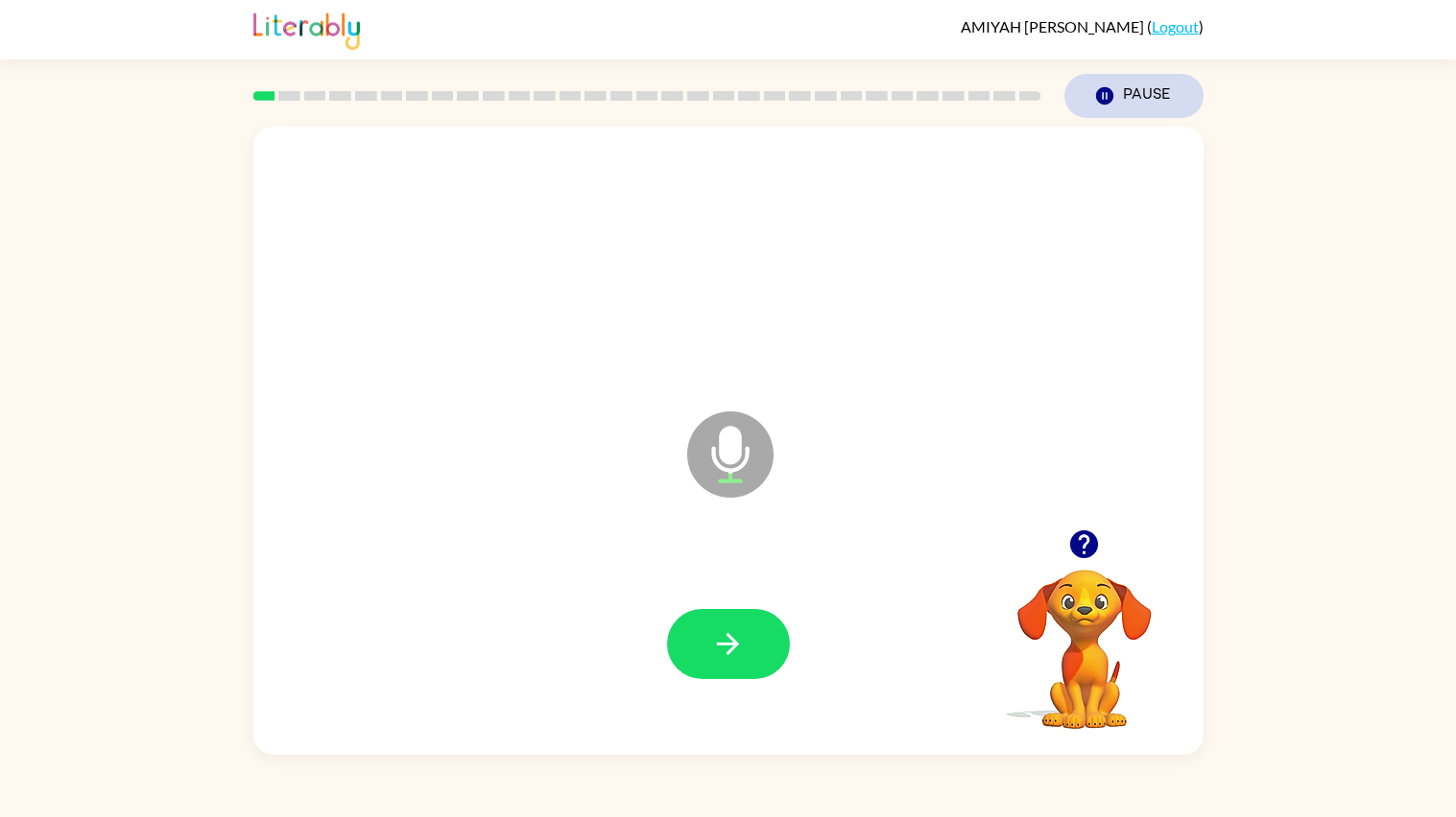
click at [1104, 106] on icon "Pause" at bounding box center [1105, 96] width 21 height 21
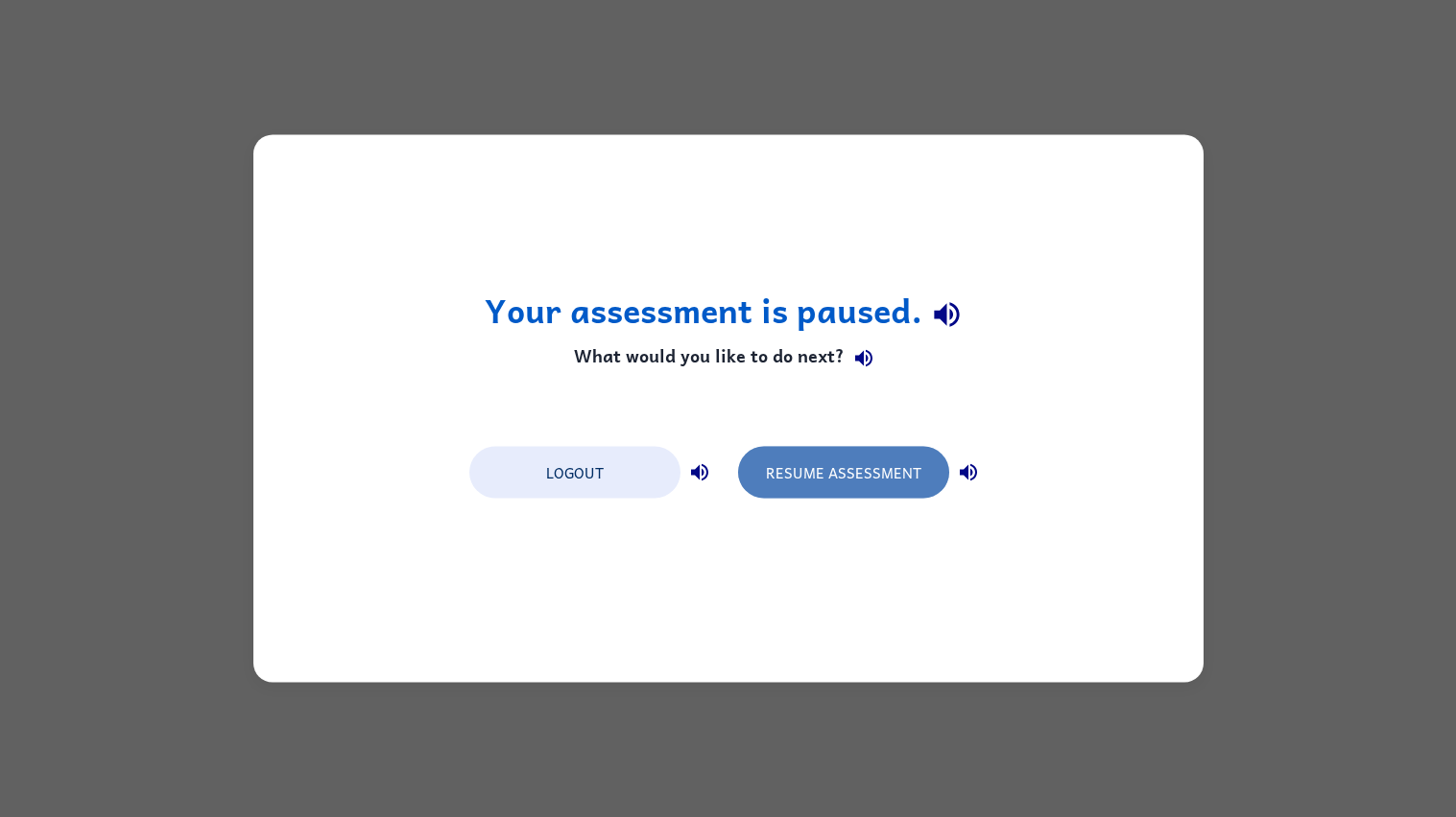
click at [898, 459] on button "Resume Assessment" at bounding box center [843, 472] width 211 height 51
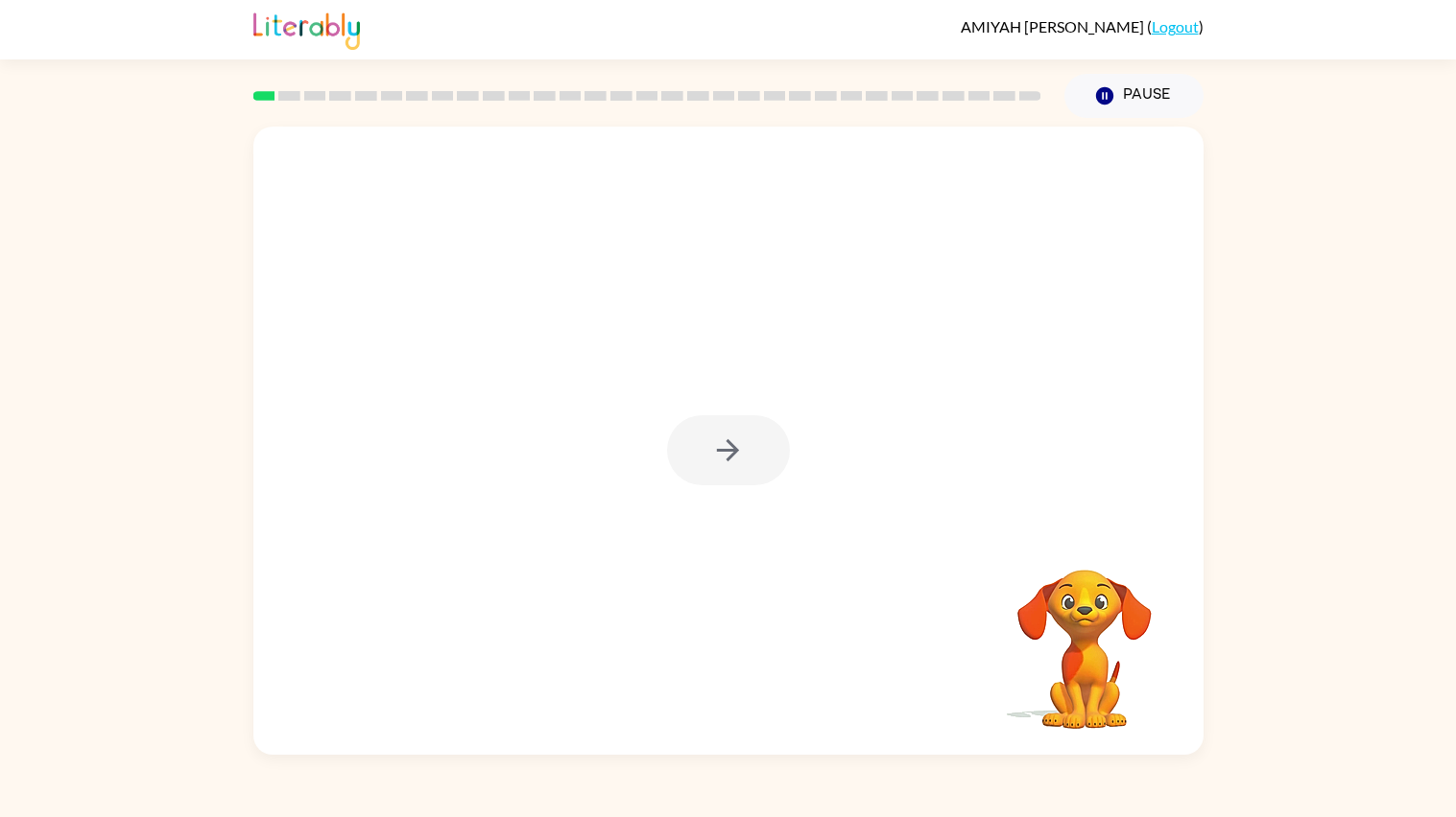
click at [727, 468] on div at bounding box center [728, 451] width 123 height 70
click at [728, 465] on div at bounding box center [728, 451] width 123 height 70
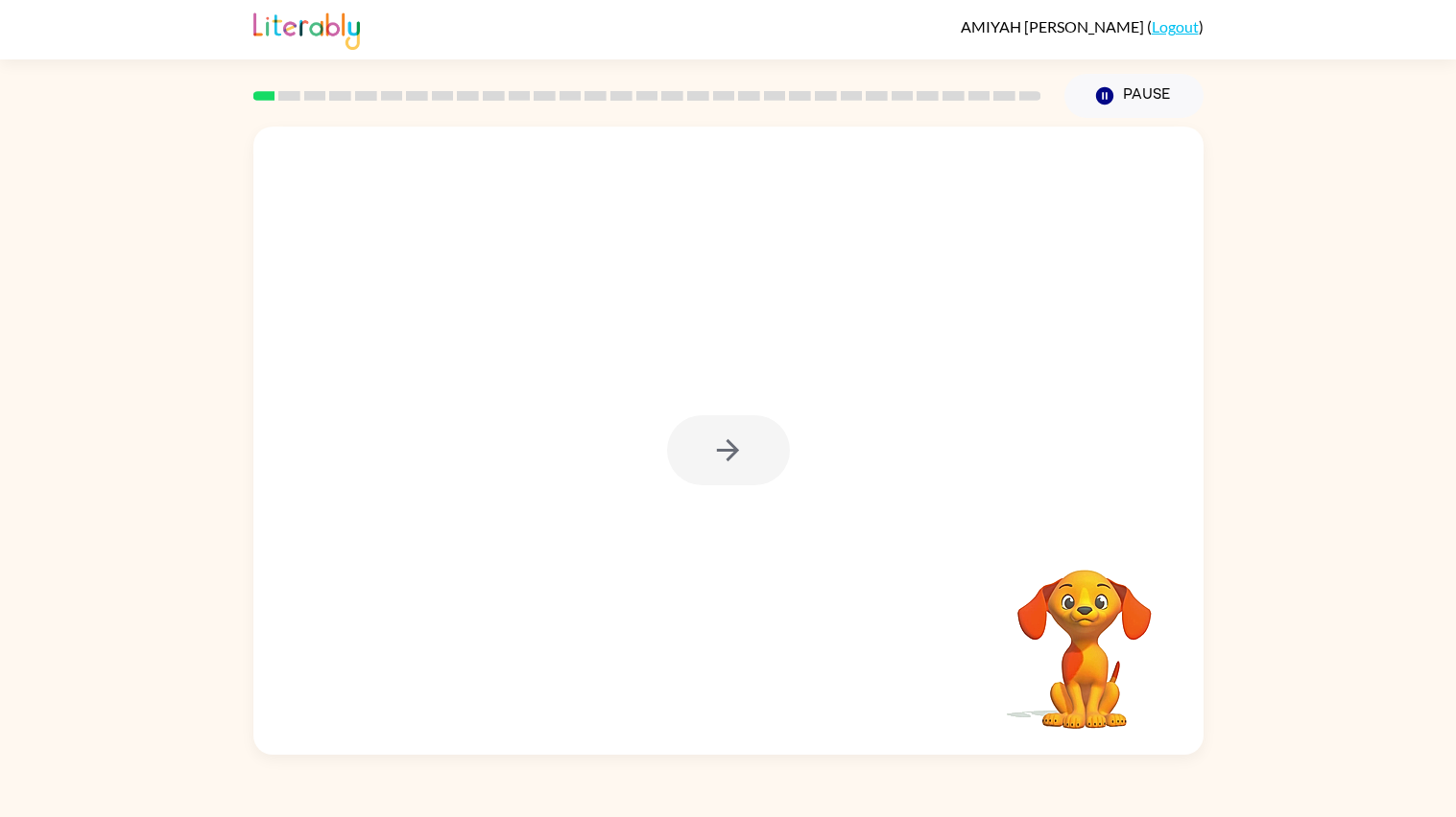
click at [728, 465] on div at bounding box center [728, 451] width 123 height 70
click at [729, 464] on div at bounding box center [728, 451] width 123 height 70
click at [730, 464] on div at bounding box center [728, 451] width 123 height 70
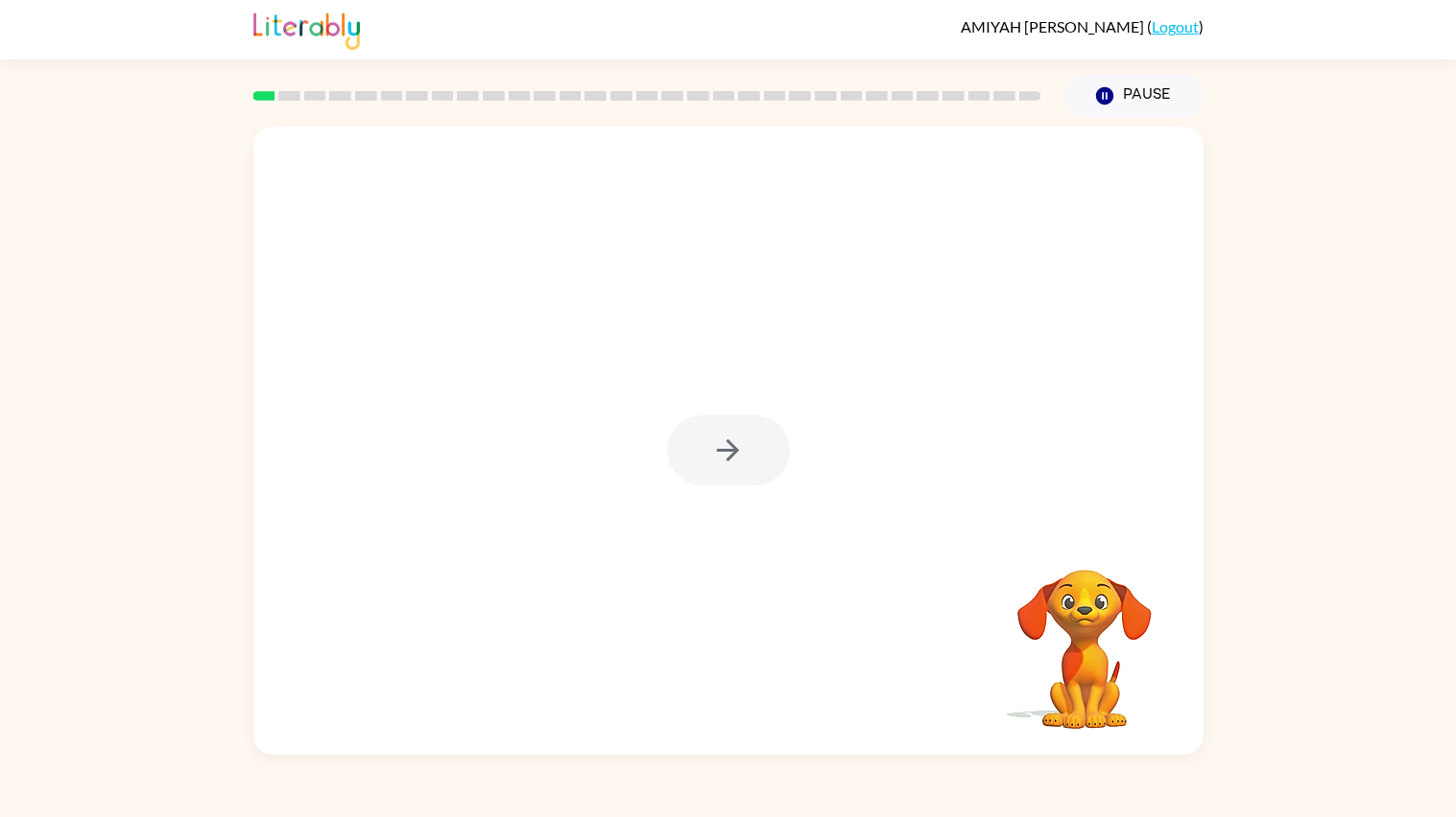
click at [730, 464] on div at bounding box center [728, 451] width 123 height 70
click at [818, 493] on div at bounding box center [728, 441] width 950 height 628
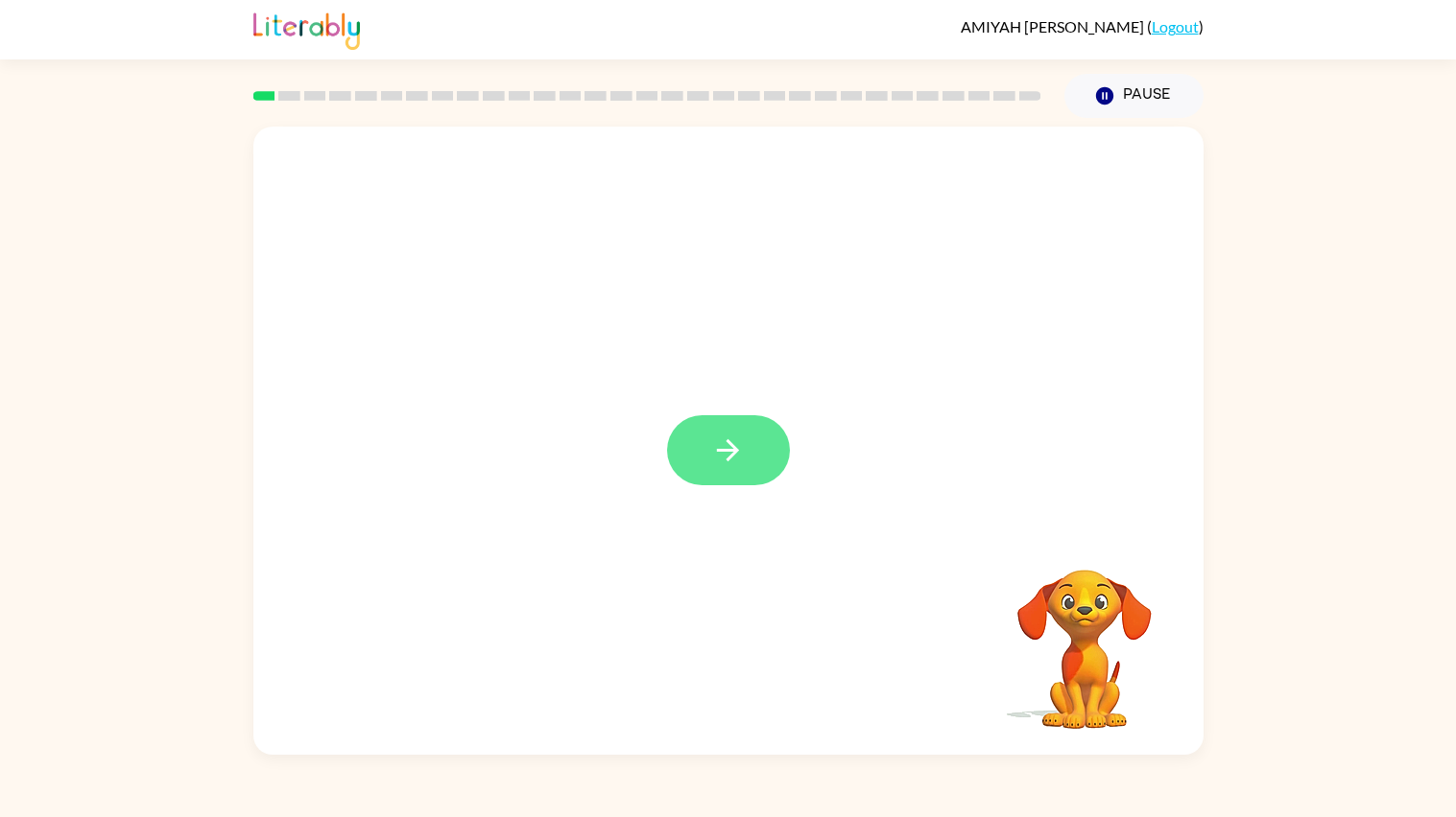
click at [716, 449] on icon "button" at bounding box center [728, 450] width 34 height 34
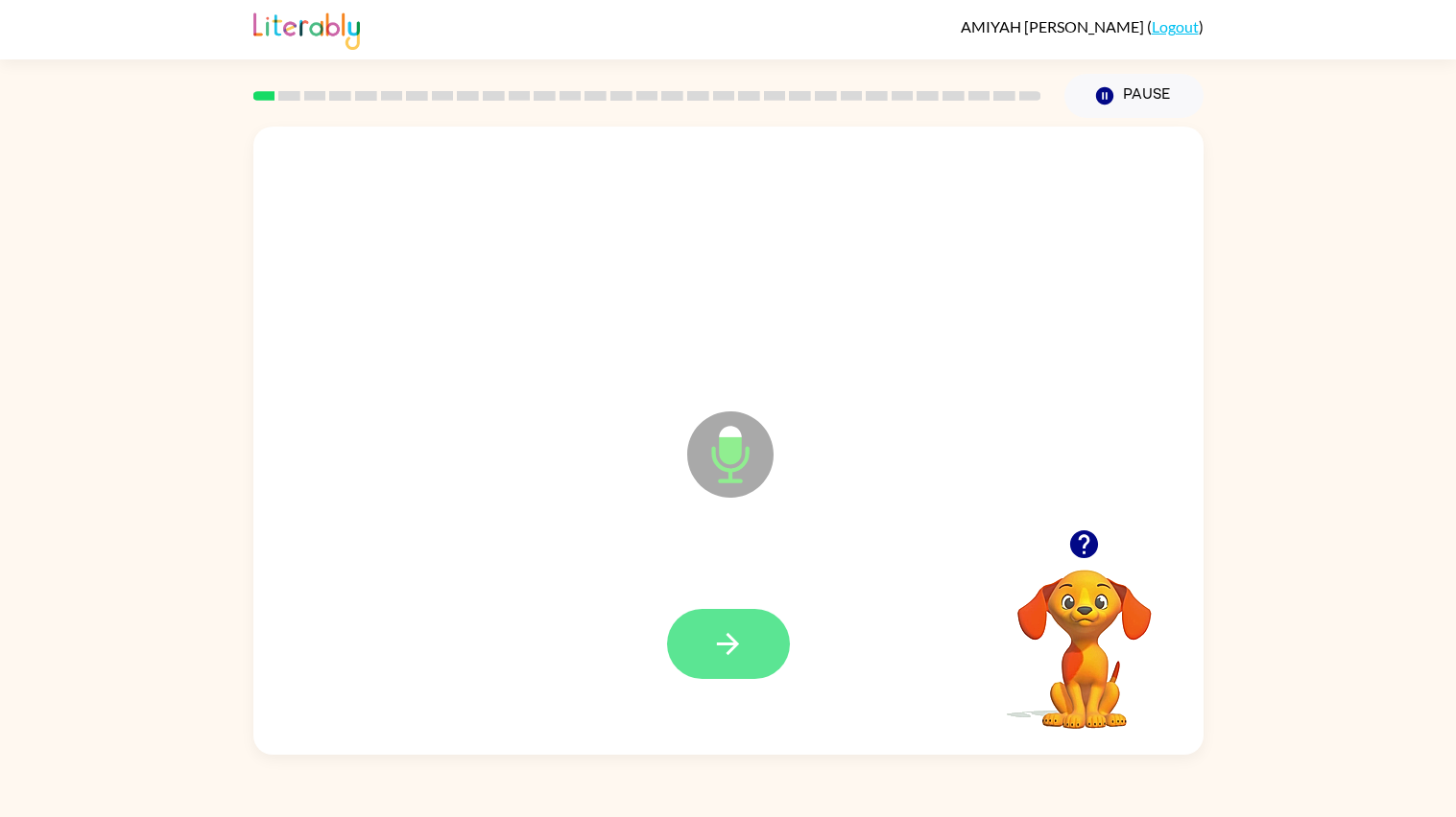
click at [723, 626] on button "button" at bounding box center [728, 644] width 123 height 70
click at [730, 647] on icon "button" at bounding box center [728, 644] width 34 height 34
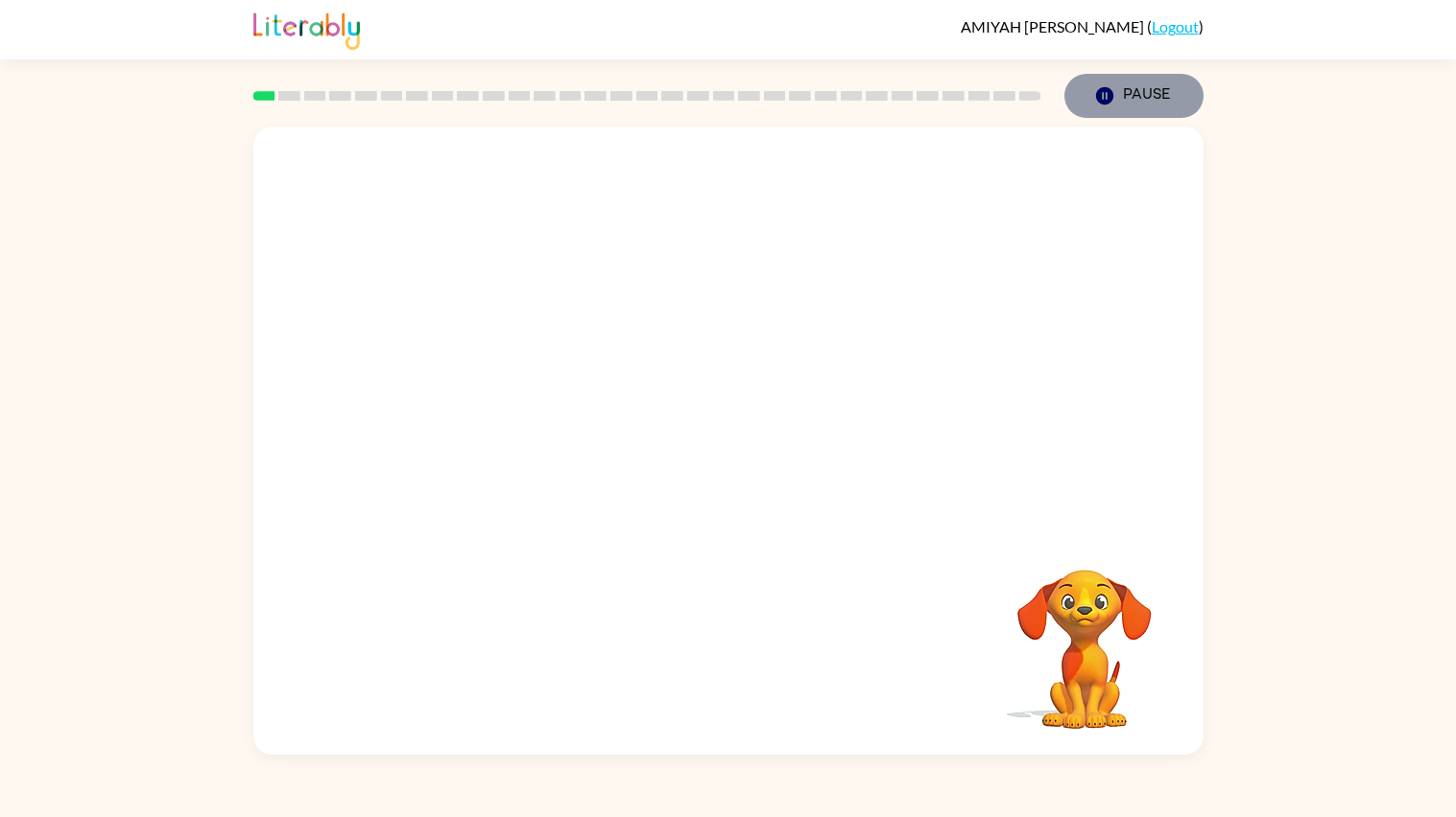
click at [1132, 81] on button "Pause Pause" at bounding box center [1134, 96] width 140 height 45
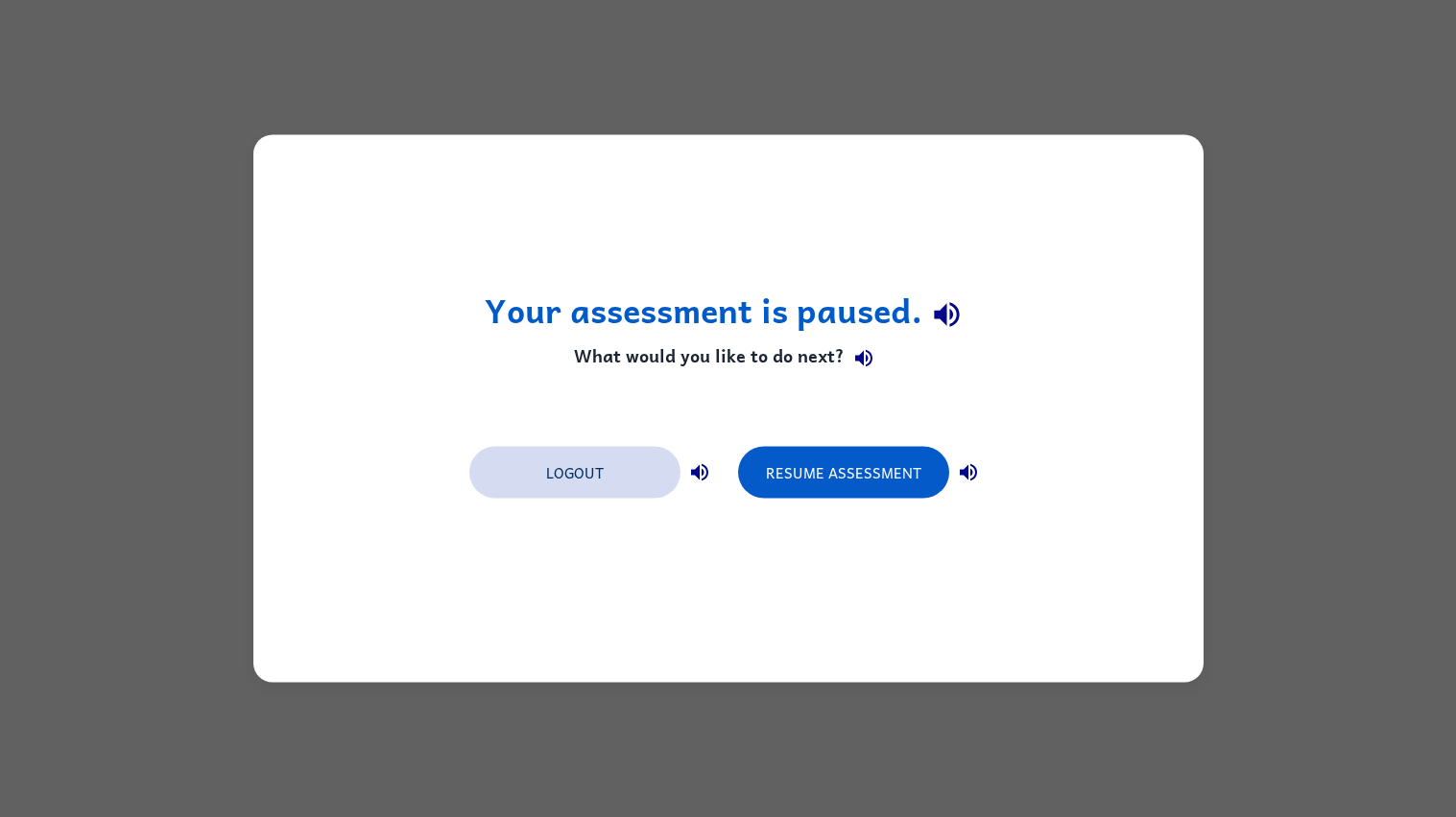
click at [546, 459] on button "Logout" at bounding box center [575, 472] width 211 height 51
